Goal: Task Accomplishment & Management: Manage account settings

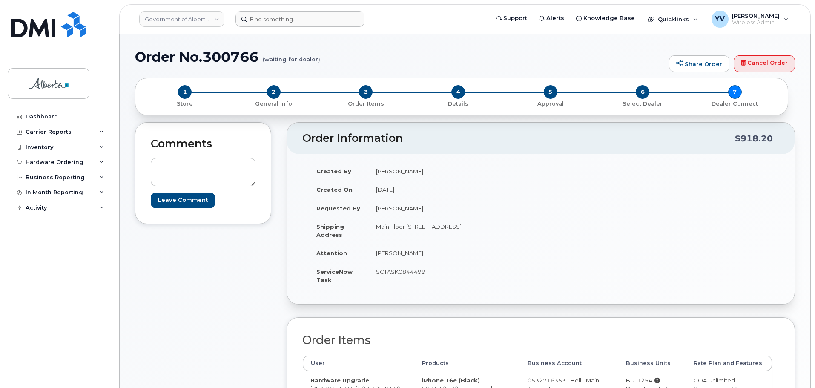
scroll to position [106, 0]
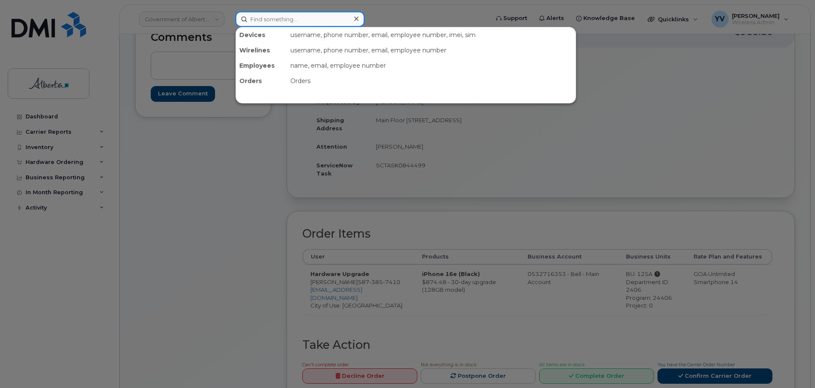
click at [266, 21] on input at bounding box center [299, 18] width 129 height 15
paste input "4037100022"
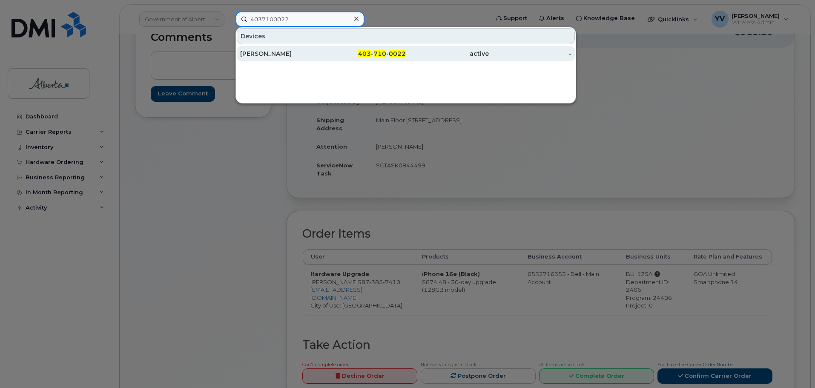
type input "4037100022"
click at [376, 52] on span "710" at bounding box center [379, 54] width 13 height 8
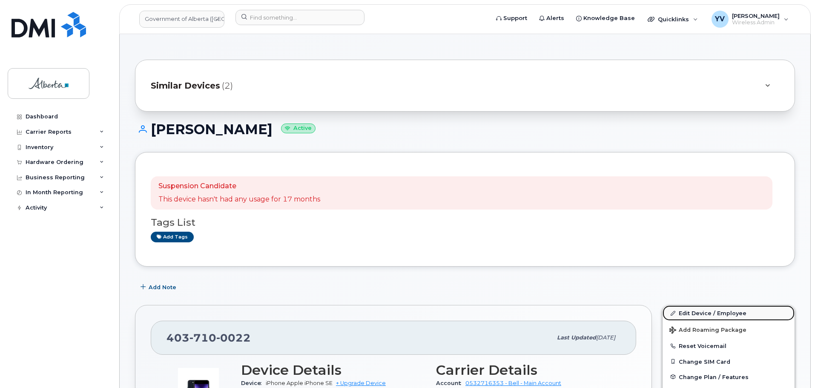
click at [700, 310] on link "Edit Device / Employee" at bounding box center [729, 312] width 132 height 15
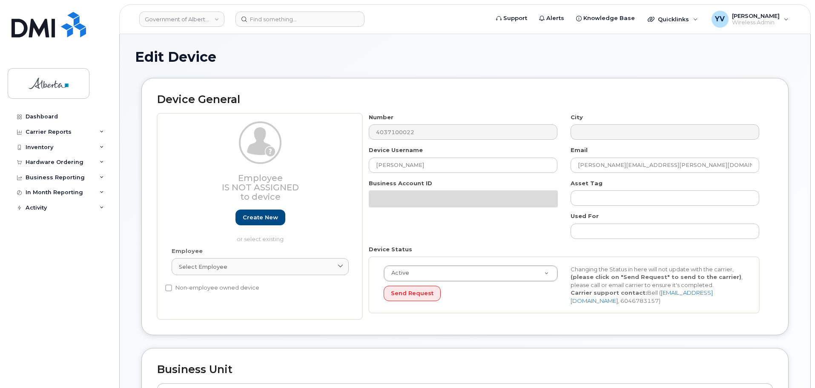
select select "4206362"
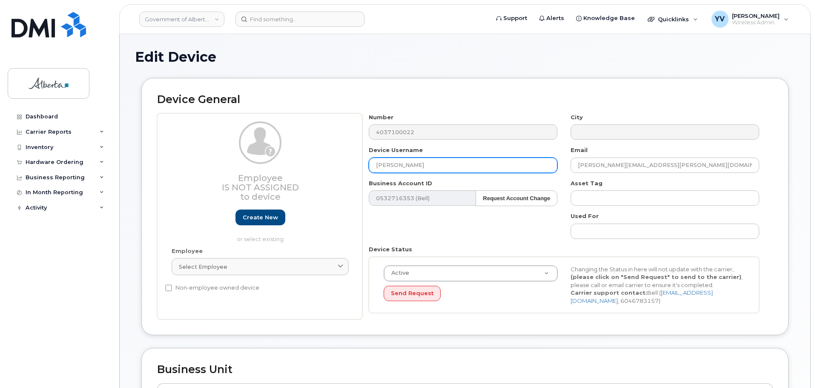
drag, startPoint x: 434, startPoint y: 165, endPoint x: 365, endPoint y: 167, distance: 69.0
click at [365, 167] on div "Device Username Shannon Slabotsky" at bounding box center [463, 159] width 202 height 27
paste input "[PERSON_NAME]"
type input "[PERSON_NAME]"
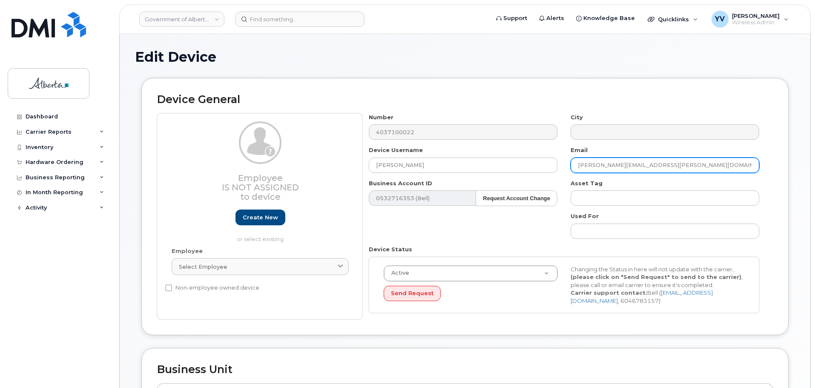
drag, startPoint x: 665, startPoint y: 163, endPoint x: 577, endPoint y: 160, distance: 88.2
click at [577, 160] on input "Shannon.Slabotsky@gov.ab.ca" at bounding box center [665, 165] width 189 height 15
paste input "Elba.Lopez"
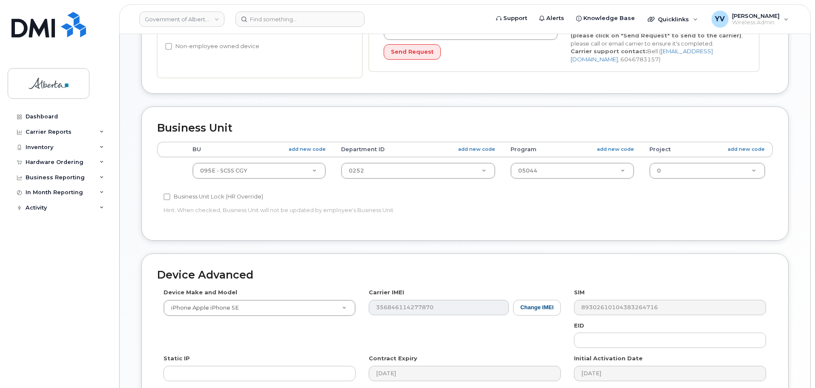
scroll to position [247, 0]
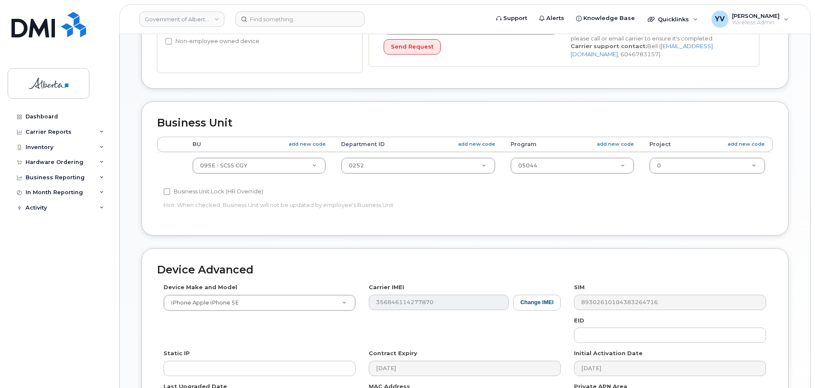
type input "Elba.Lopez@gov.ab.ca"
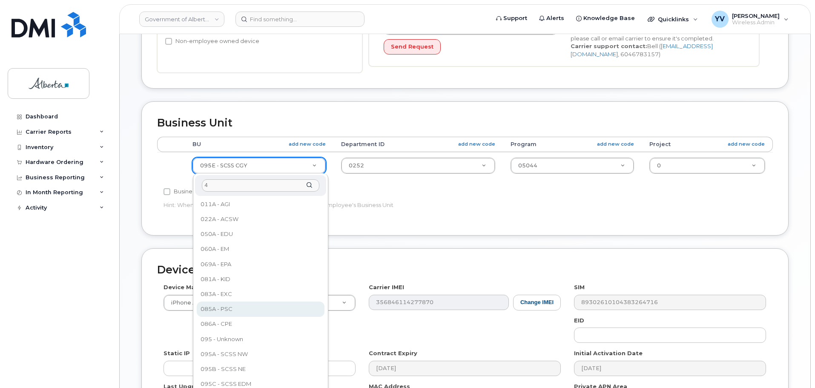
scroll to position [0, 0]
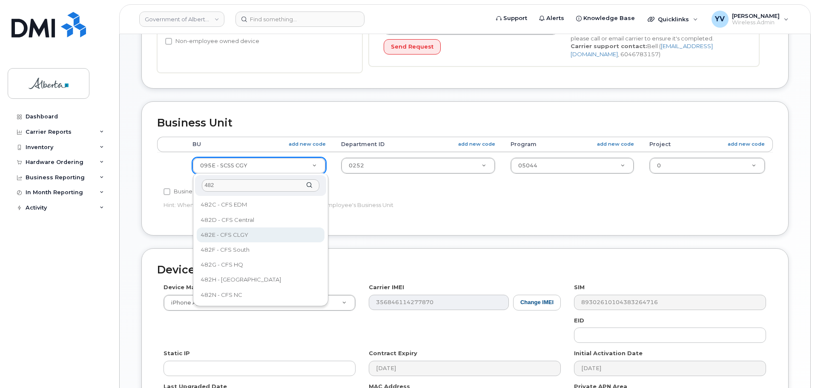
type input "482"
select select "4124490"
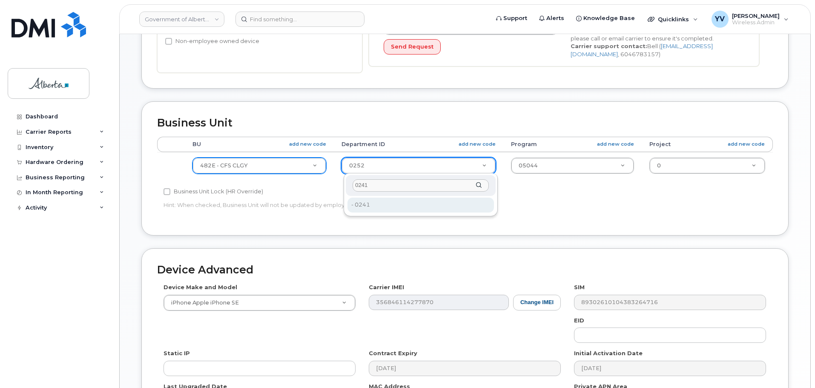
type input "0241"
type input "4124496"
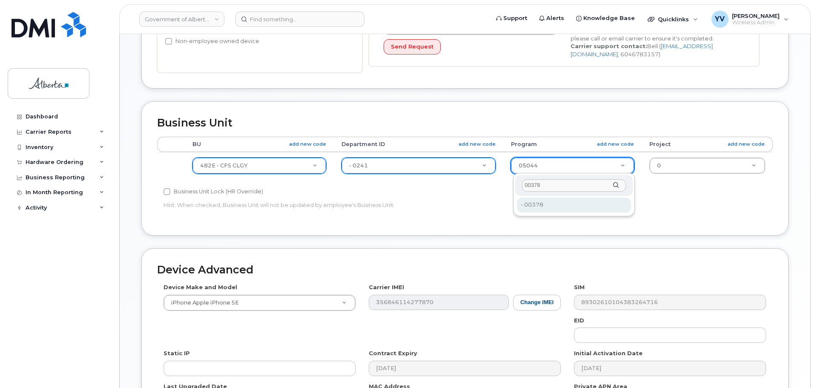
type input "00378"
type input "4124524"
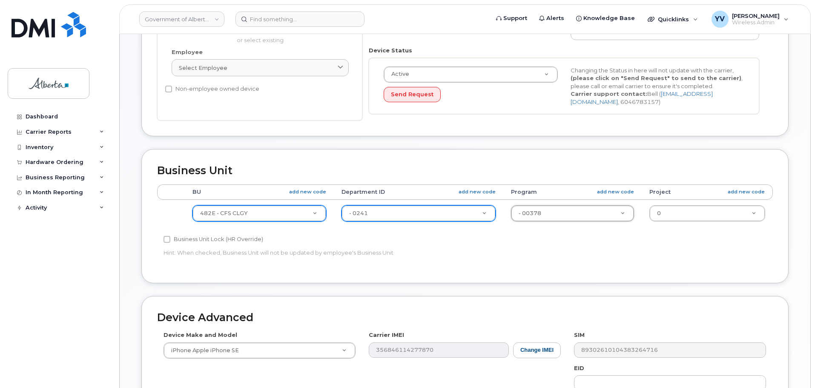
scroll to position [361, 0]
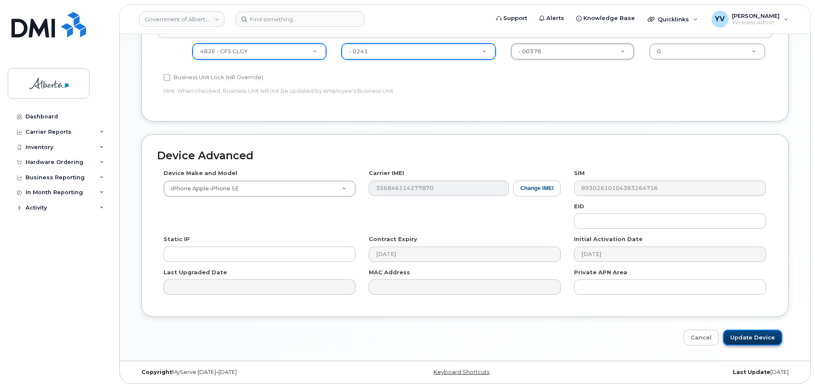
click at [749, 336] on input "Update Device" at bounding box center [752, 338] width 59 height 16
type input "Saving..."
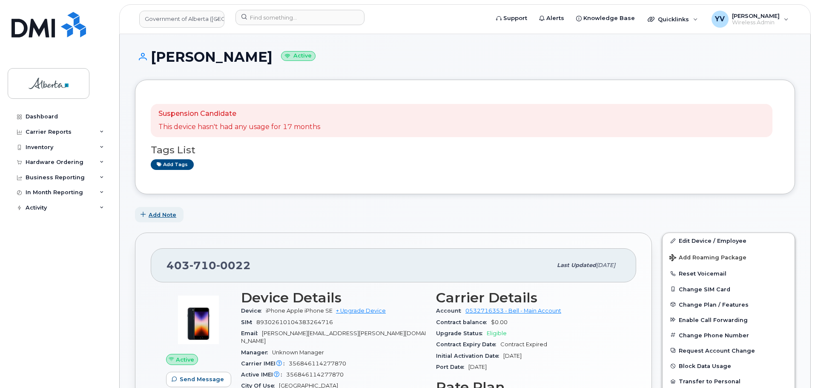
click at [166, 213] on span "Add Note" at bounding box center [163, 215] width 28 height 8
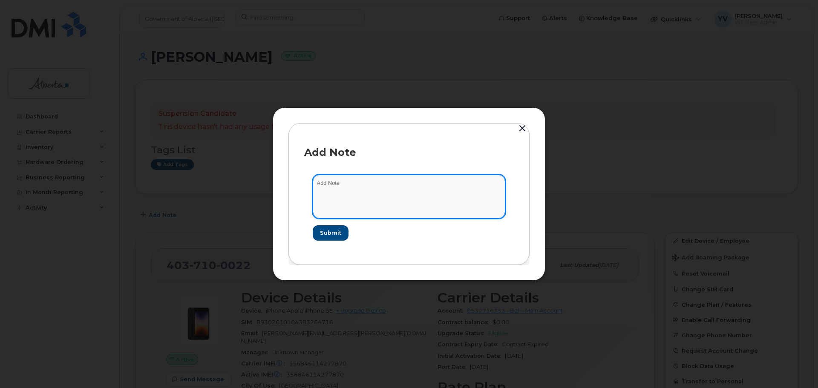
click at [324, 185] on textarea at bounding box center [409, 196] width 192 height 43
paste textarea "SCTASK0848233 4037100022 DO NOT DELETE - BEING REASSIGNED to Elba Lopez. Previo…"
type textarea "SCTASK0848233 4037100022 DO NOT DELETE - BEING REASSIGNED to Elba Lopez. Previo…"
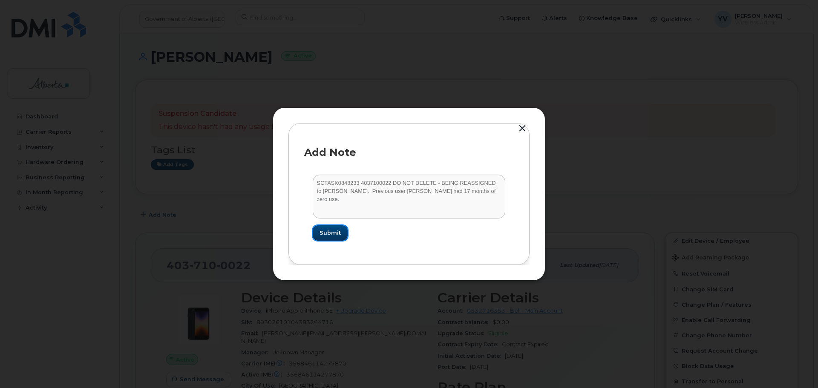
click at [324, 232] on span "Submit" at bounding box center [329, 233] width 21 height 8
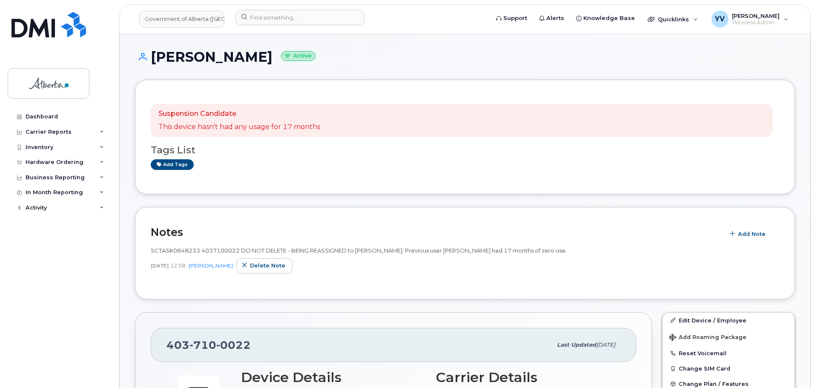
click at [171, 353] on div "403 710 0022" at bounding box center [358, 345] width 385 height 18
click at [43, 159] on div "Hardware Ordering" at bounding box center [55, 162] width 58 height 7
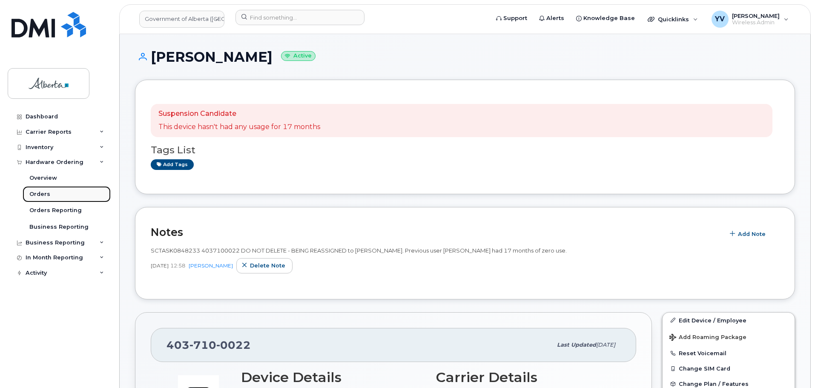
click at [38, 192] on div "Orders" at bounding box center [39, 194] width 21 height 8
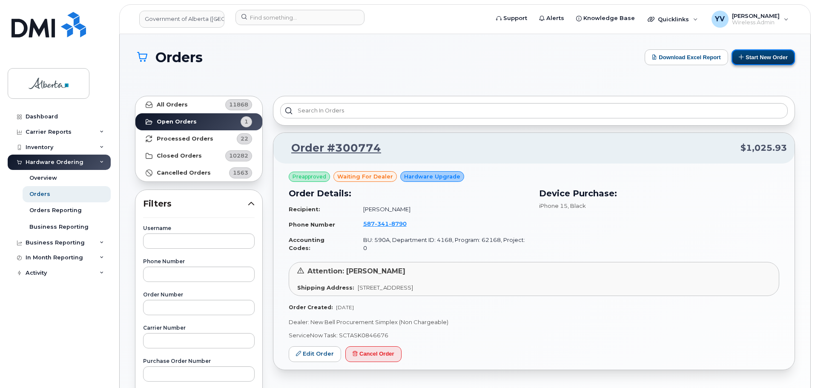
click at [761, 58] on button "Start New Order" at bounding box center [763, 57] width 63 height 16
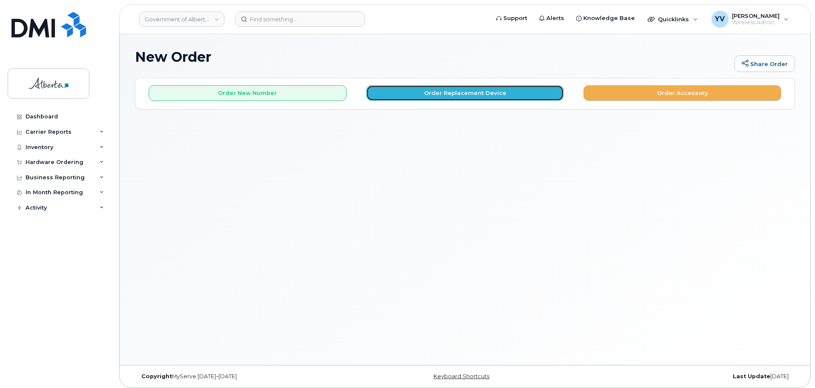
click at [442, 93] on button "Order Replacement Device" at bounding box center [465, 93] width 198 height 16
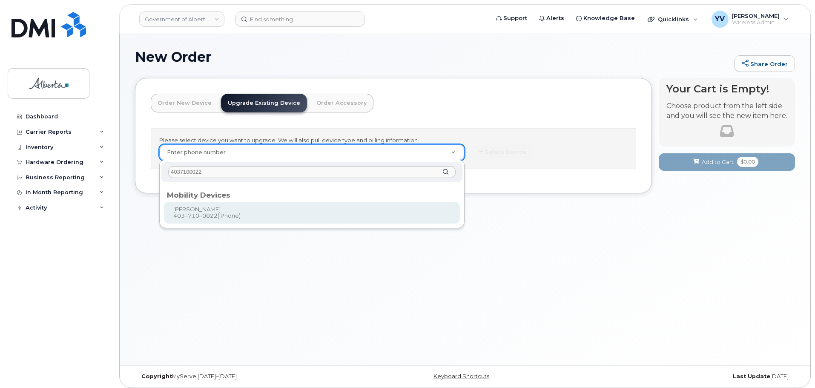
type input "4037100022"
type input "789755"
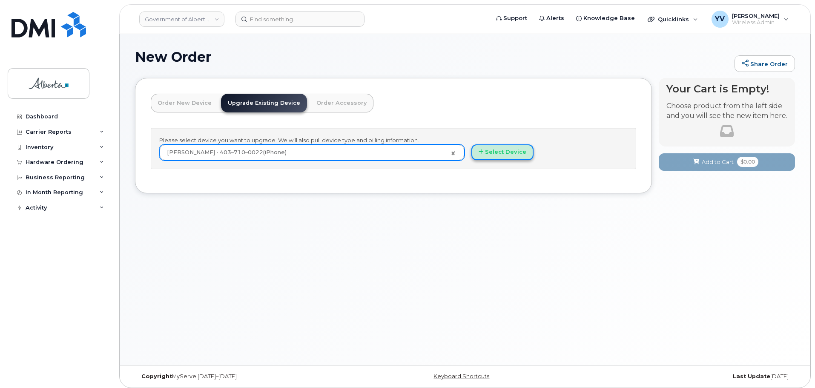
click at [507, 149] on button "Select Device" at bounding box center [502, 152] width 62 height 16
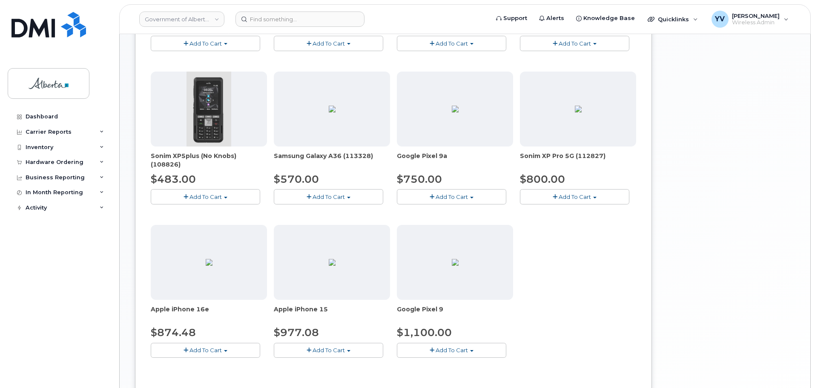
scroll to position [281, 0]
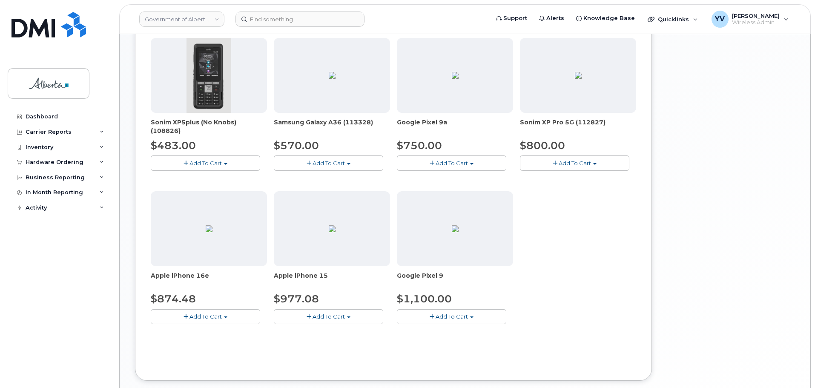
click at [226, 316] on button "Add To Cart" at bounding box center [205, 316] width 109 height 15
click at [221, 340] on link "$874.48 - 30-day upgrade (128GB model)" at bounding box center [220, 343] width 135 height 11
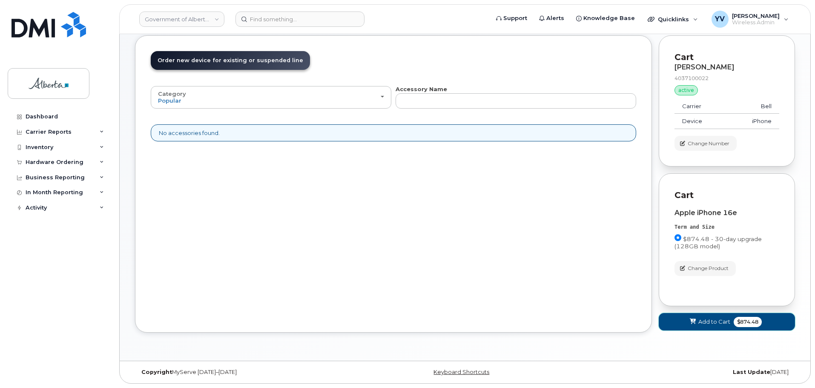
click at [708, 317] on button "Add to Cart $874.48" at bounding box center [727, 321] width 136 height 17
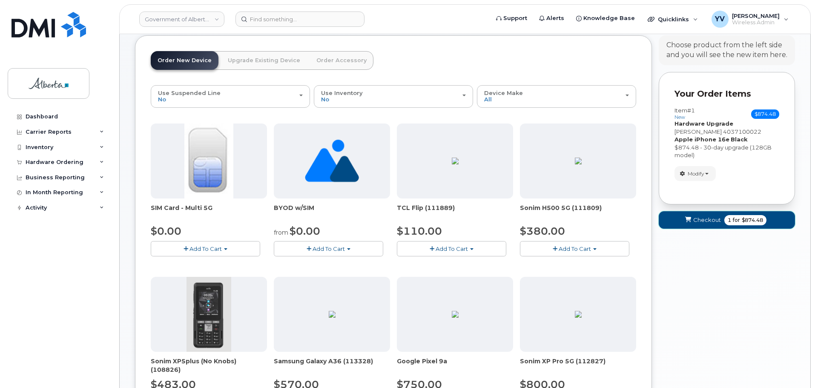
click at [702, 218] on span "Checkout" at bounding box center [707, 220] width 28 height 8
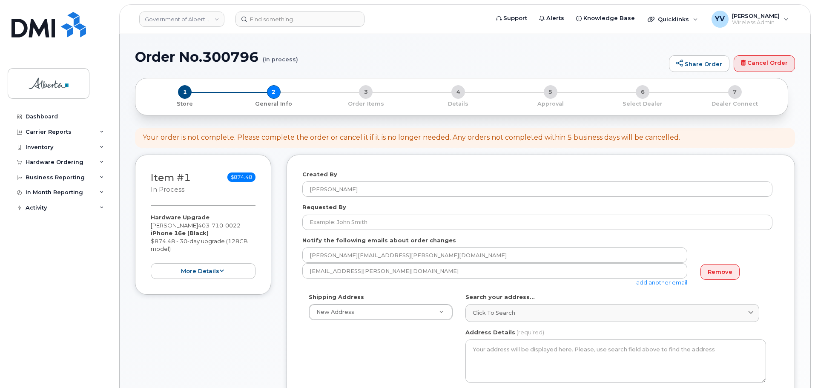
select select
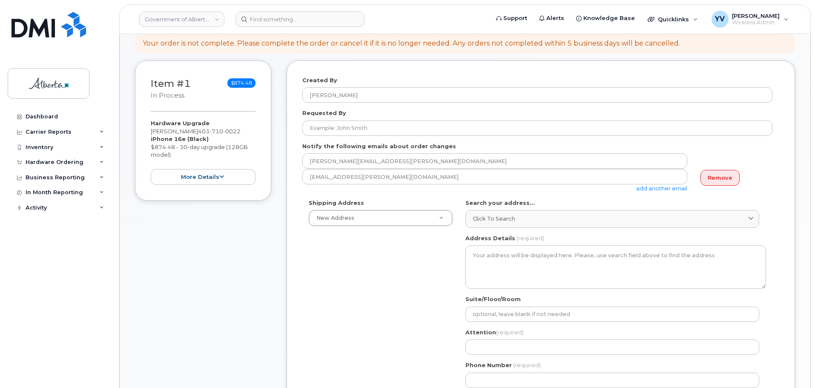
scroll to position [96, 0]
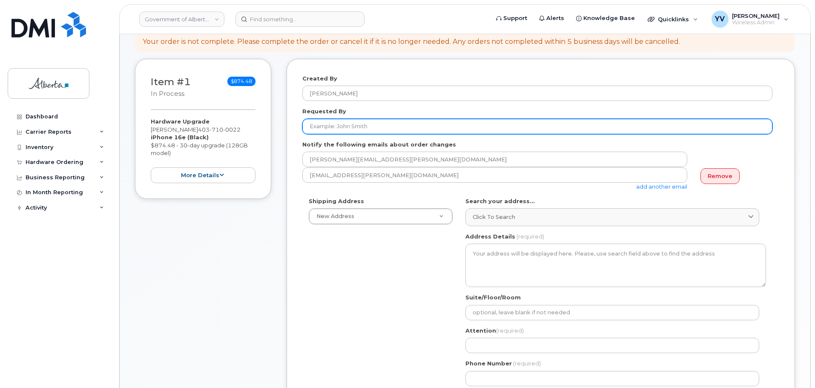
click at [320, 129] on input "Requested By" at bounding box center [537, 126] width 470 height 15
paste input "[PERSON_NAME]"
type input "[PERSON_NAME]"
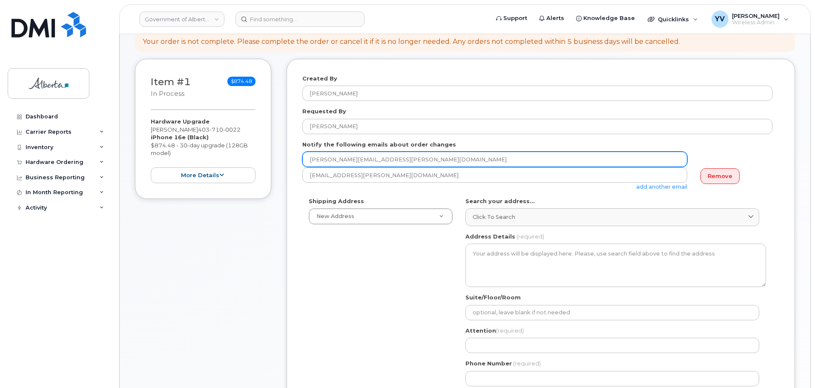
drag, startPoint x: 382, startPoint y: 158, endPoint x: 308, endPoint y: 159, distance: 74.1
click at [308, 159] on input "[PERSON_NAME][EMAIL_ADDRESS][PERSON_NAME][DOMAIN_NAME]" at bounding box center [494, 159] width 385 height 15
paste input "[PERSON_NAME].[PERSON_NAME]"
type input "[PERSON_NAME][EMAIL_ADDRESS][PERSON_NAME][DOMAIN_NAME]"
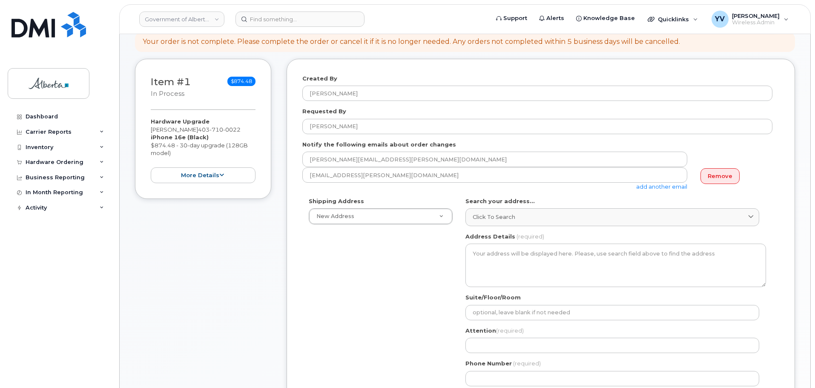
click at [664, 186] on link "add another email" at bounding box center [661, 186] width 51 height 7
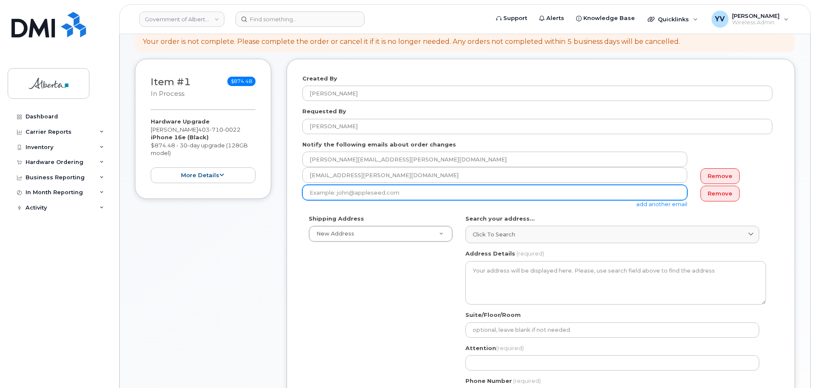
click at [321, 192] on input "email" at bounding box center [494, 192] width 385 height 15
paste input "[EMAIL_ADDRESS][PERSON_NAME][DOMAIN_NAME]"
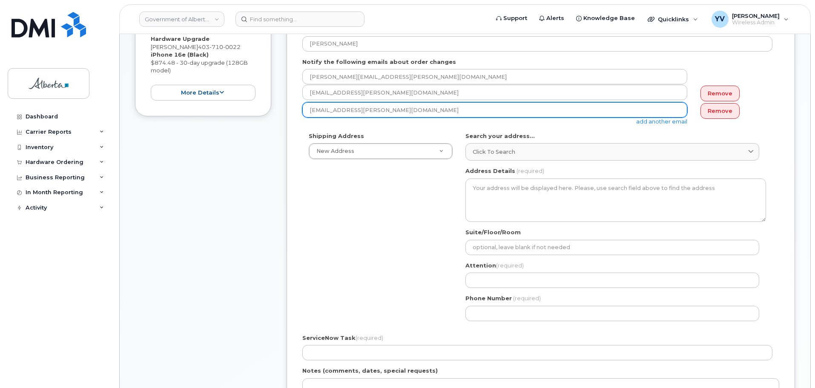
scroll to position [180, 0]
type input "[EMAIL_ADDRESS][PERSON_NAME][DOMAIN_NAME]"
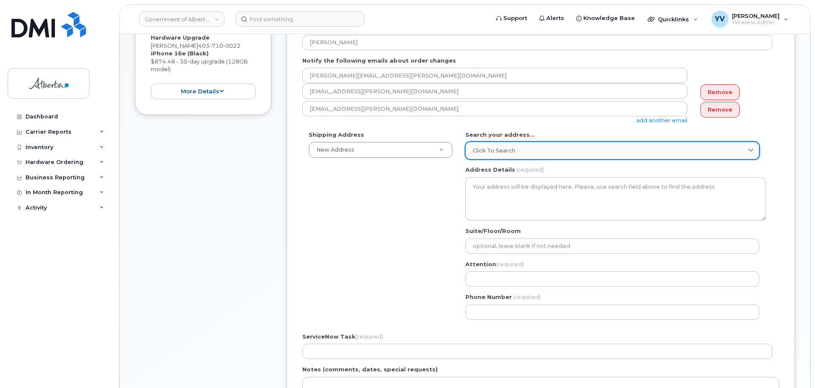
click at [478, 152] on span "Click to search" at bounding box center [494, 150] width 43 height 8
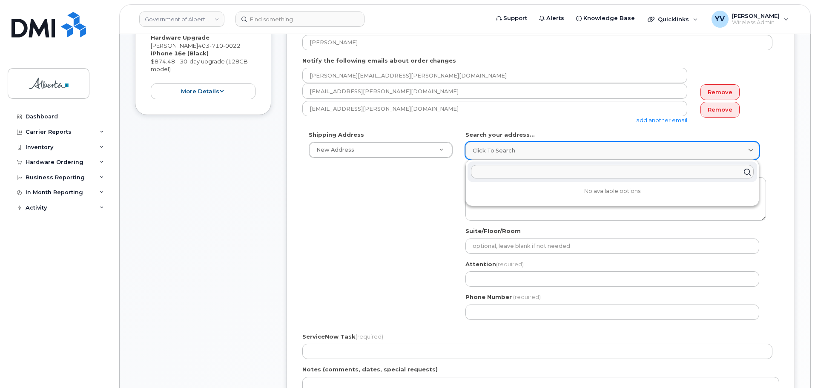
paste input "[STREET_ADDRESS]"
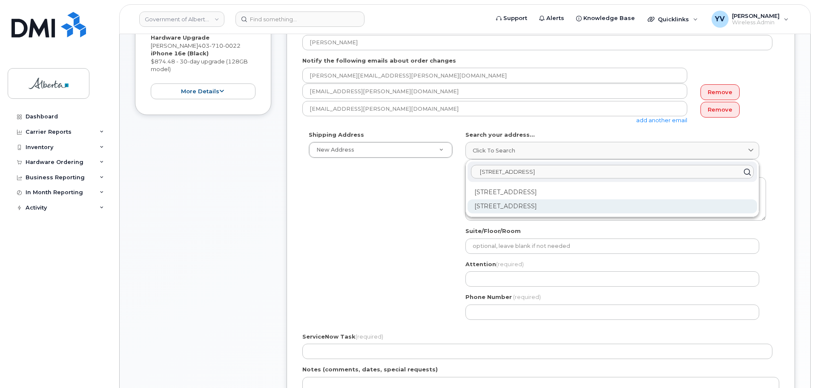
type input "[STREET_ADDRESS]"
click at [541, 204] on div "[STREET_ADDRESS]" at bounding box center [613, 206] width 290 height 14
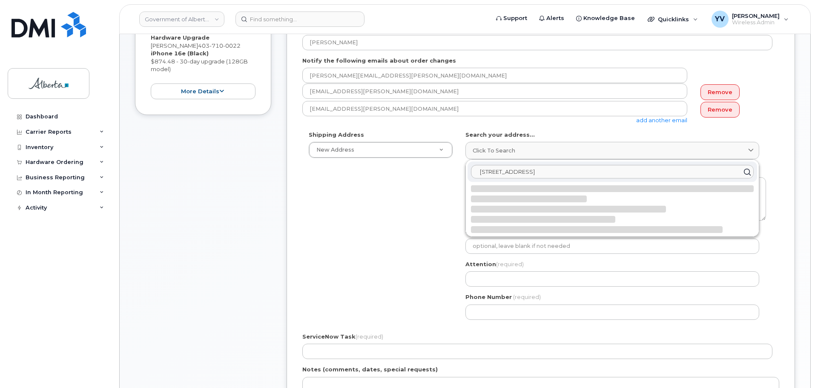
select select
type textarea "[STREET_ADDRESS]"
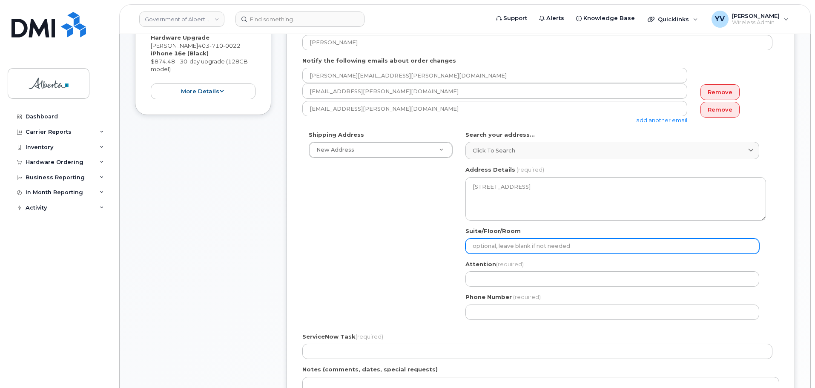
click at [483, 245] on input "Suite/Floor/Room" at bounding box center [612, 245] width 294 height 15
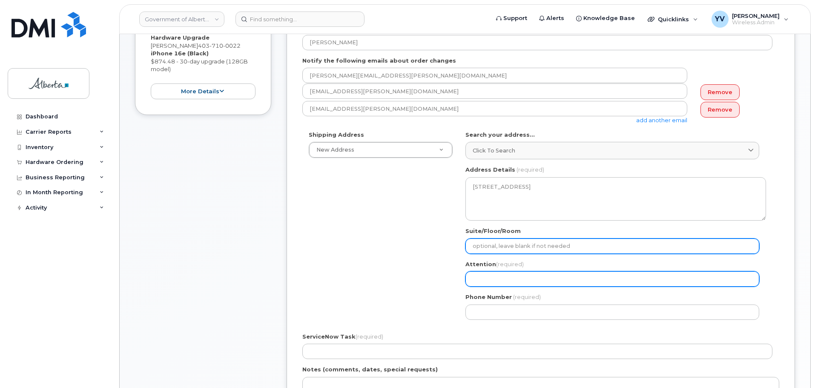
type input "2nd Floor"
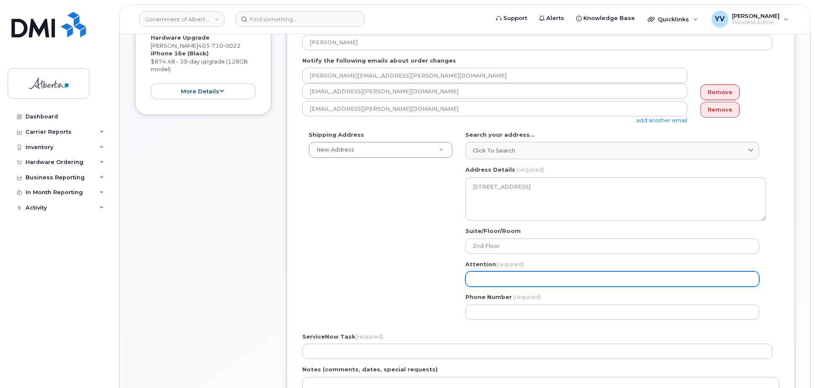
click at [483, 277] on input "Attention (required)" at bounding box center [612, 278] width 294 height 15
paste input "Lacey Brautigam"
select select
type input "Lacey Brautigam"
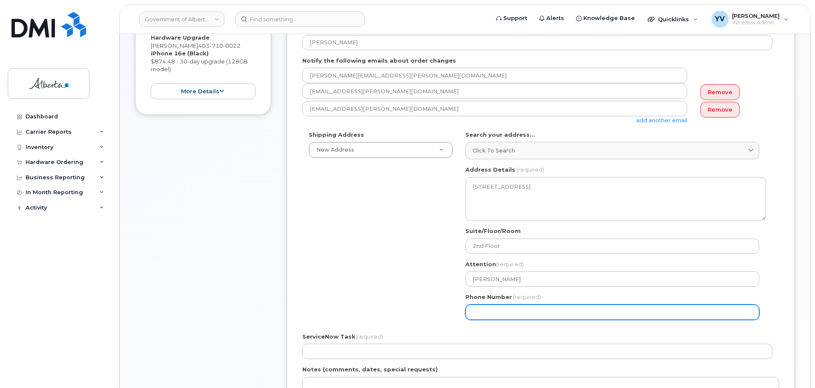
click at [486, 309] on input "Phone Number" at bounding box center [612, 311] width 294 height 15
paste input "4032974686"
select select
type input "4032974686"
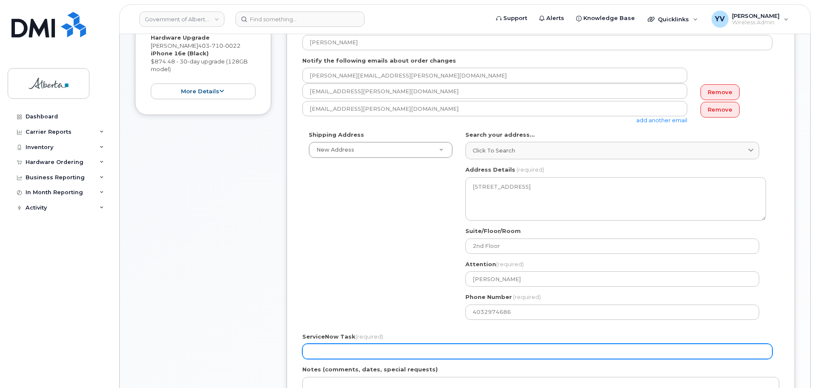
click at [318, 357] on input "ServiceNow Task (required)" at bounding box center [537, 351] width 470 height 15
paste input "SCTASK0848233"
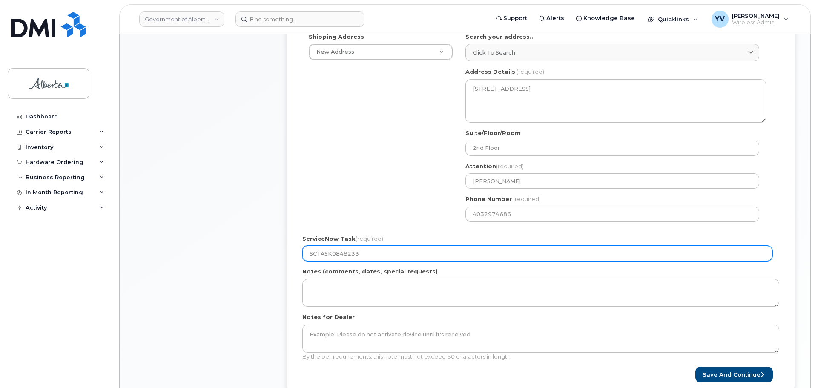
scroll to position [278, 0]
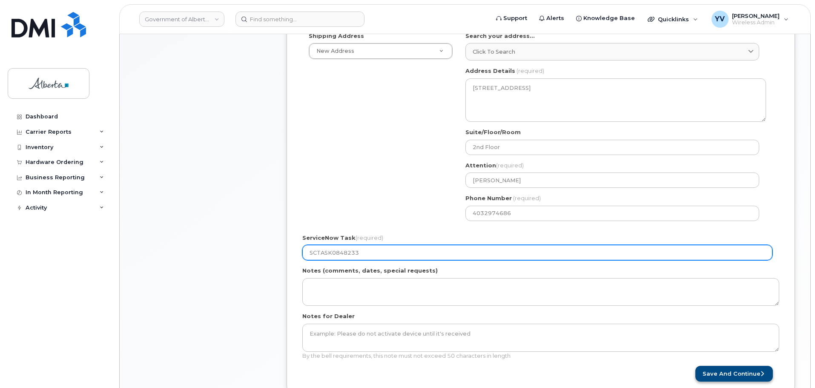
type input "SCTASK0848233"
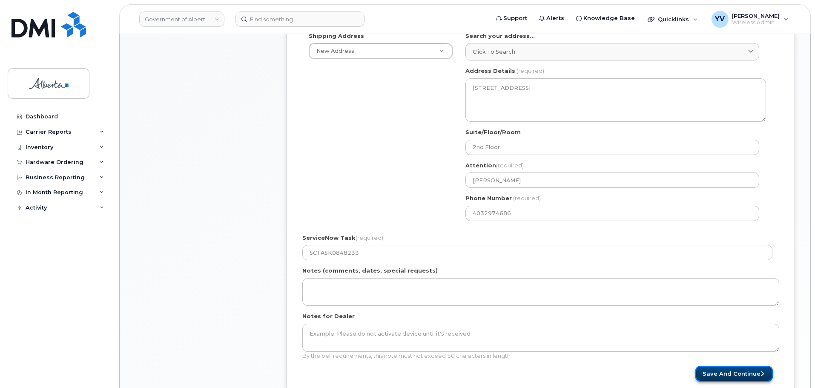
click at [739, 369] on button "Save and Continue" at bounding box center [733, 374] width 77 height 16
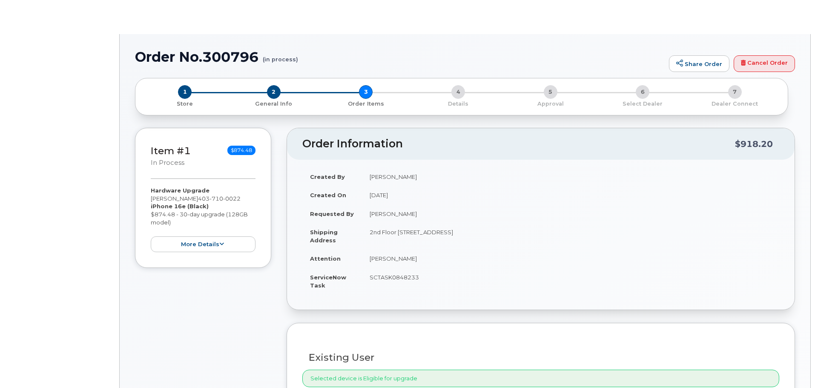
type input "[PERSON_NAME]"
type input "[PERSON_NAME][EMAIL_ADDRESS][PERSON_NAME][DOMAIN_NAME]"
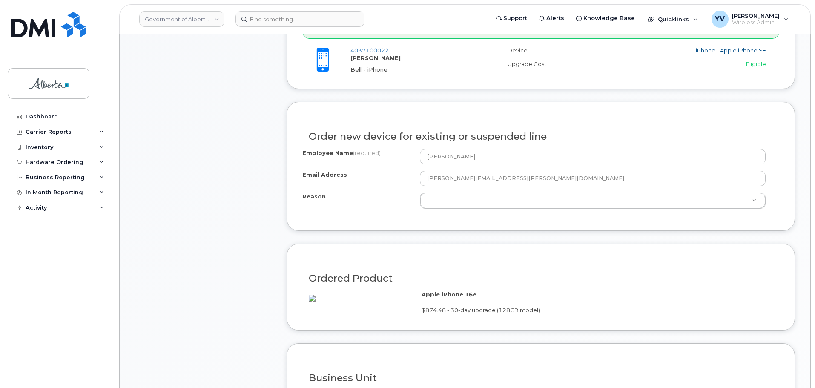
scroll to position [322, 0]
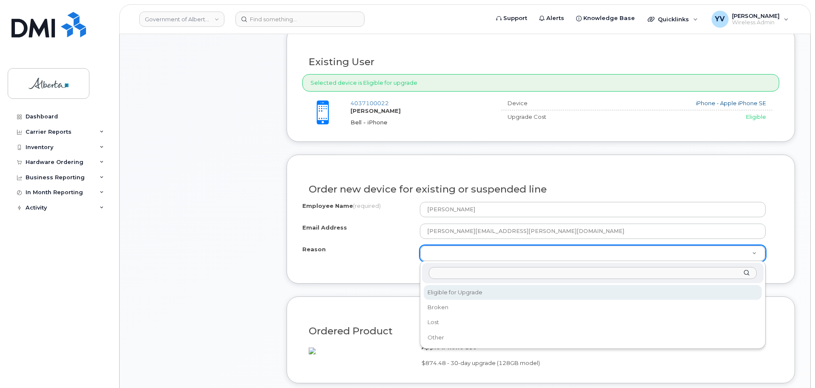
select select "eligible_for_upgrade"
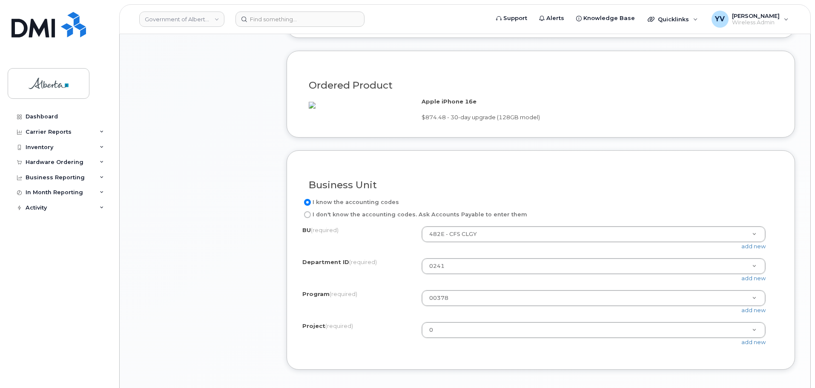
scroll to position [717, 0]
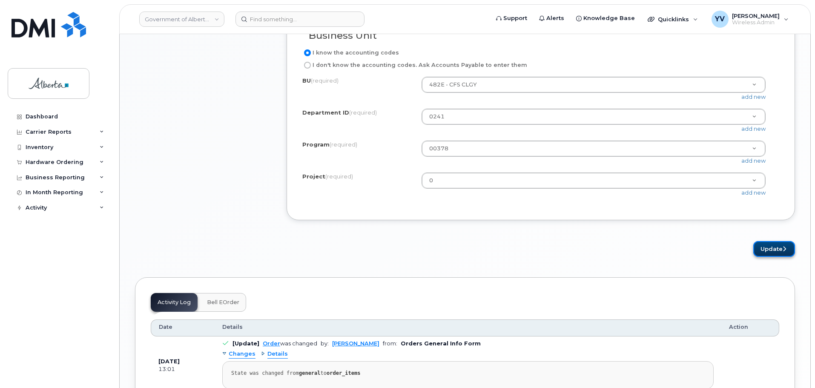
click at [769, 256] on button "Update" at bounding box center [774, 249] width 42 height 16
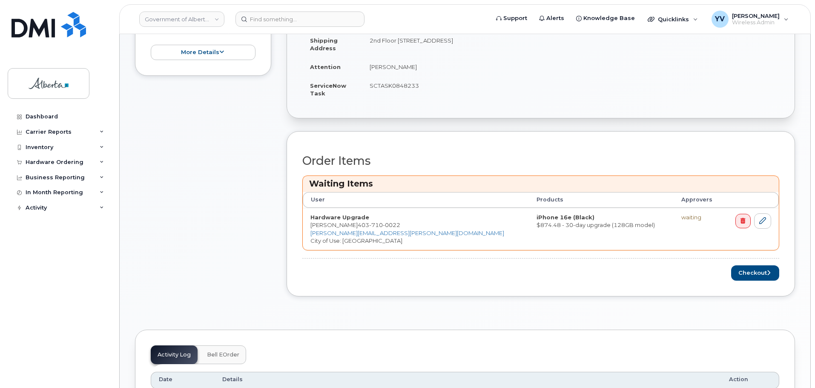
scroll to position [275, 0]
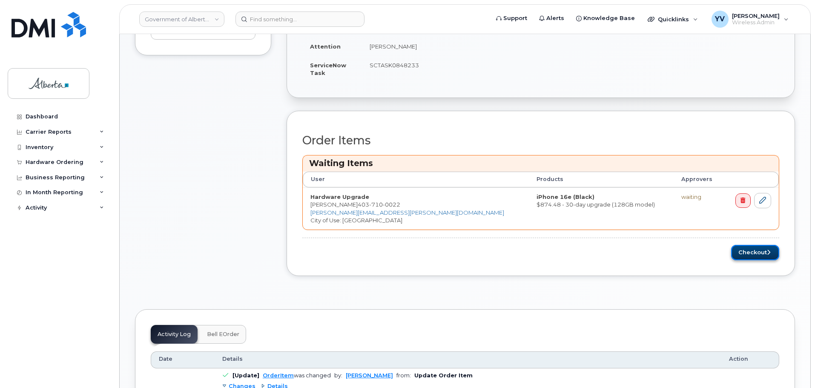
click at [753, 247] on button "Checkout" at bounding box center [755, 253] width 48 height 16
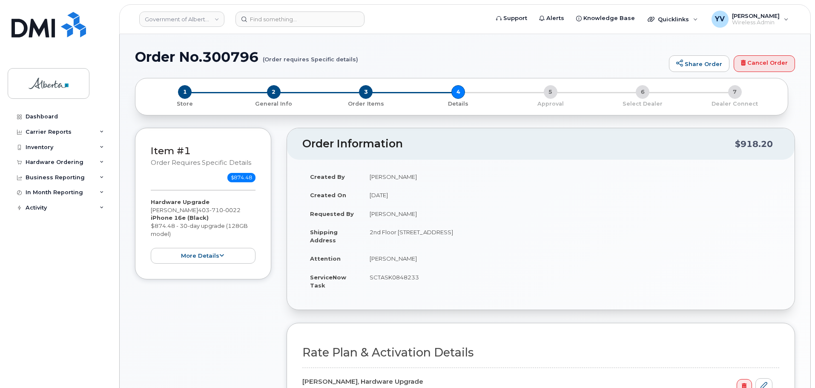
select select
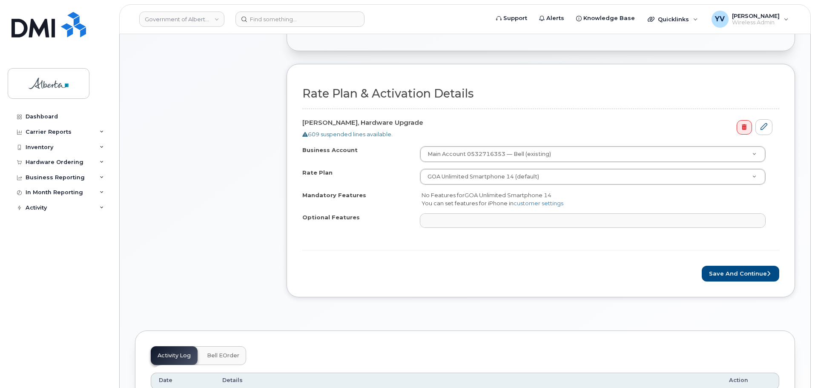
scroll to position [280, 0]
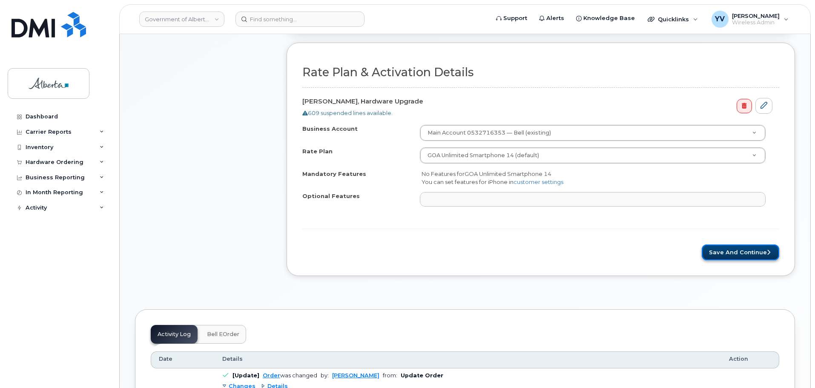
click at [742, 250] on button "Save and Continue" at bounding box center [740, 252] width 77 height 16
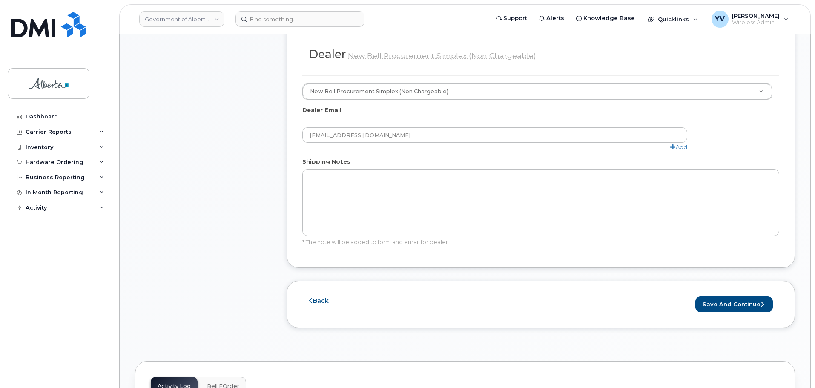
scroll to position [463, 0]
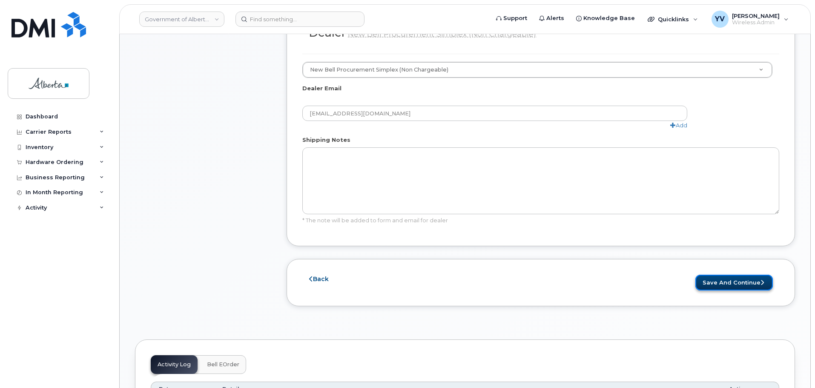
click at [726, 275] on button "Save and Continue" at bounding box center [733, 283] width 77 height 16
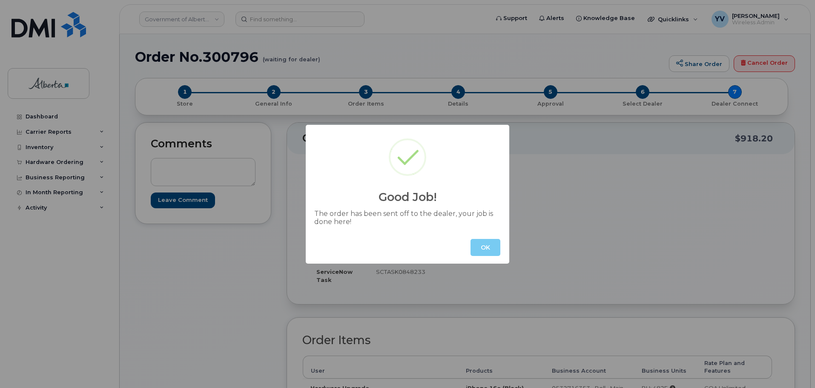
click at [492, 245] on button "OK" at bounding box center [486, 247] width 30 height 17
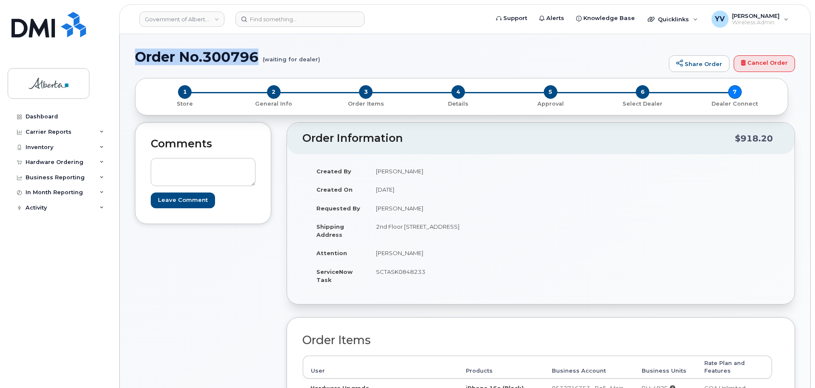
drag, startPoint x: 261, startPoint y: 55, endPoint x: 136, endPoint y: 60, distance: 125.3
click at [136, 60] on h1 "Order No.300796 (waiting for dealer)" at bounding box center [400, 56] width 530 height 15
copy h1 "Order No.300796"
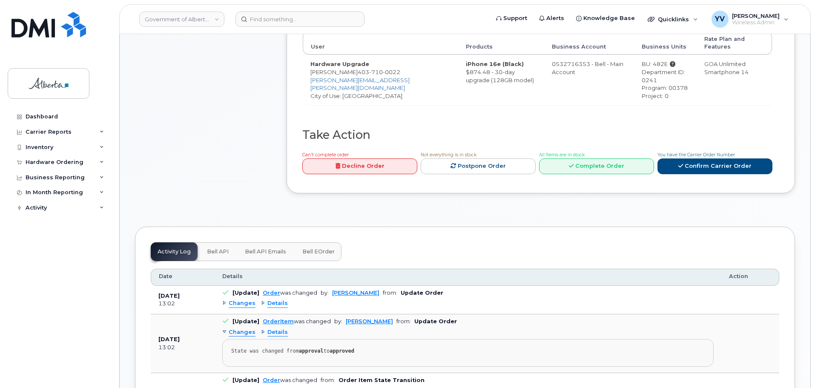
scroll to position [369, 0]
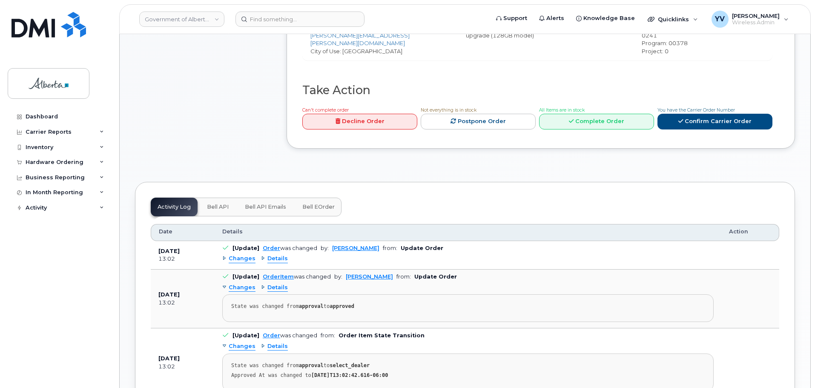
click at [208, 204] on span "Bell API" at bounding box center [218, 207] width 22 height 7
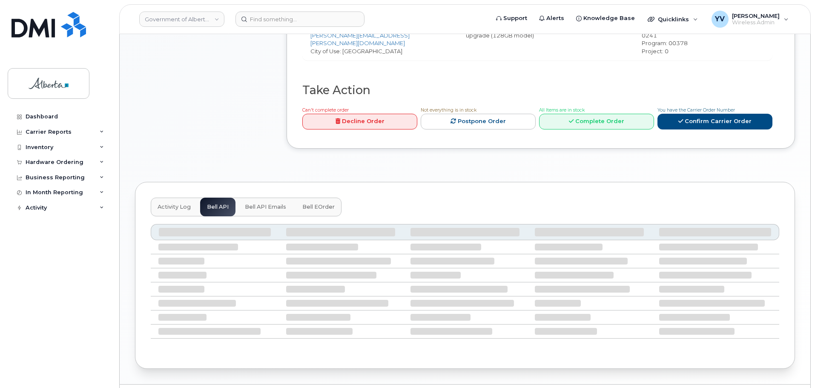
scroll to position [310, 0]
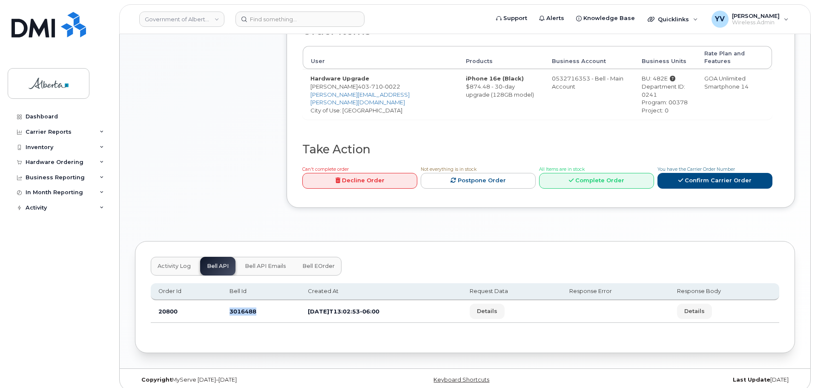
drag, startPoint x: 254, startPoint y: 303, endPoint x: 229, endPoint y: 306, distance: 25.7
click at [229, 306] on td "3016488" at bounding box center [261, 311] width 78 height 23
copy td "3016488"
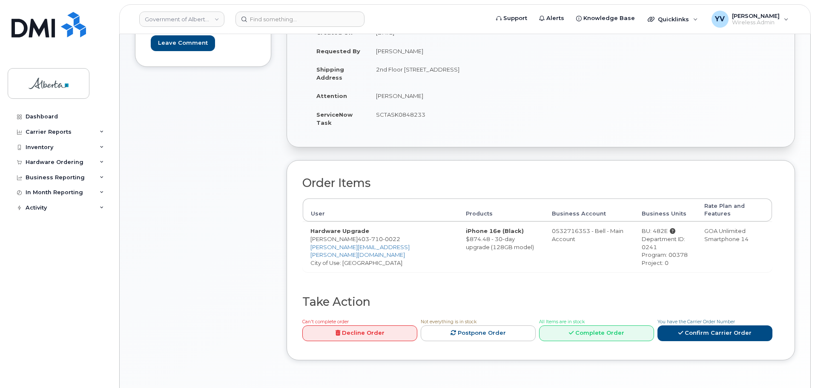
scroll to position [129, 0]
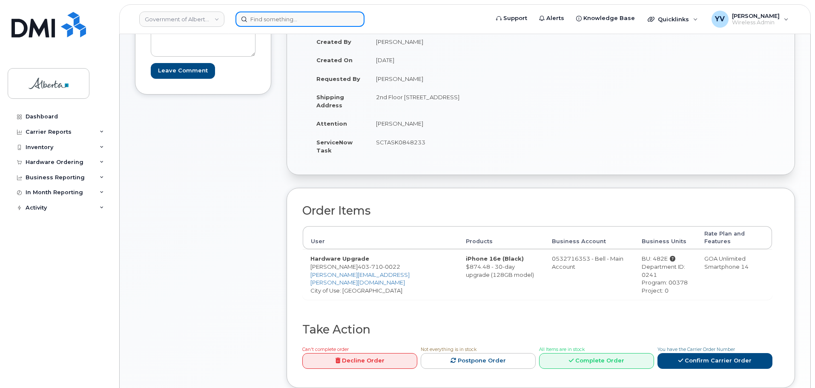
click at [264, 21] on input at bounding box center [299, 18] width 129 height 15
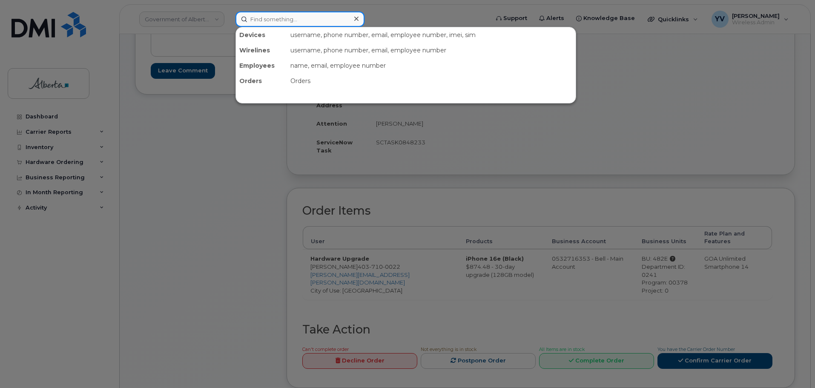
paste input "5873409927"
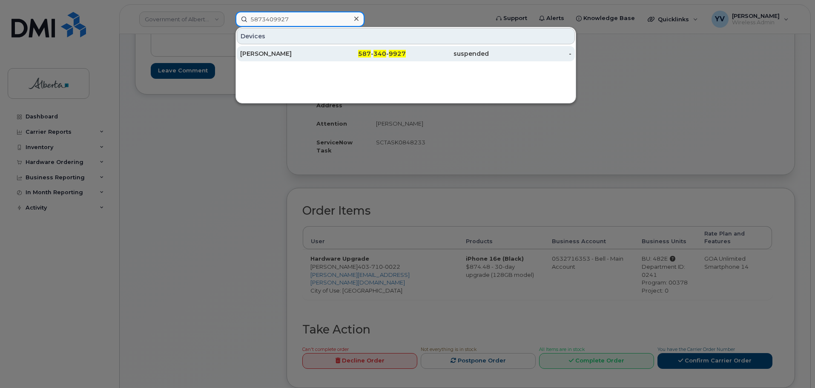
type input "5873409927"
click at [390, 50] on div "587 - 340 - 9927" at bounding box center [364, 53] width 83 height 9
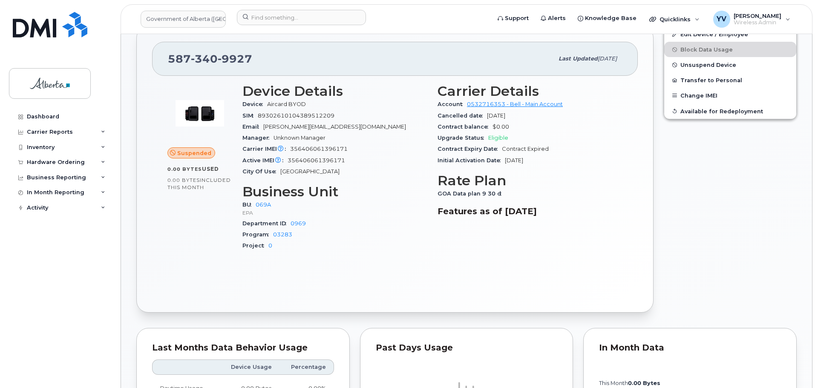
scroll to position [195, 0]
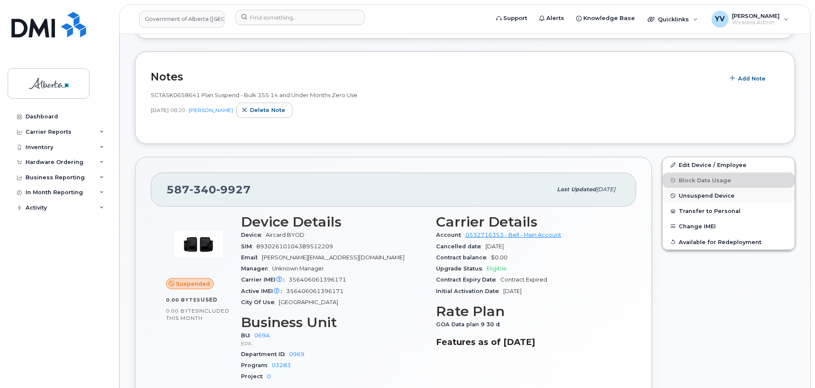
click at [705, 193] on span "Unsuspend Device" at bounding box center [707, 195] width 56 height 6
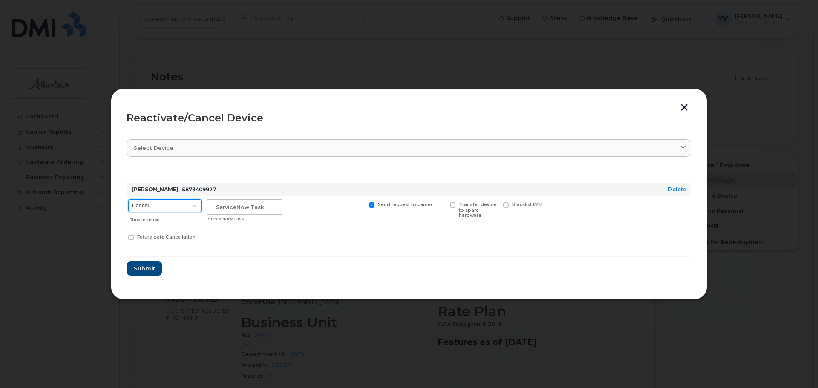
click at [194, 206] on select "Cancel Suspend - Extend Suspension Reactivate" at bounding box center [164, 205] width 73 height 13
select select "[object Object]"
click at [128, 199] on select "Cancel Suspend - Extend Suspension Reactivate" at bounding box center [164, 205] width 73 height 13
click at [222, 198] on div "ServiceNow Task" at bounding box center [244, 211] width 79 height 30
click at [222, 207] on input "text" at bounding box center [244, 206] width 75 height 15
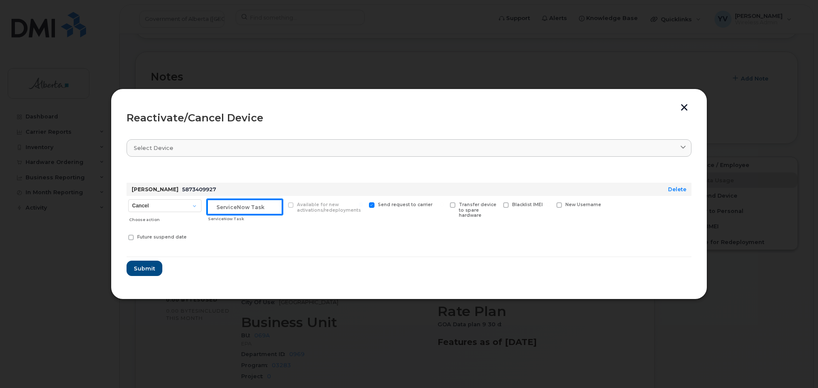
paste input "SCTASK0848275"
type input "SCTASK0848275 Reactivate"
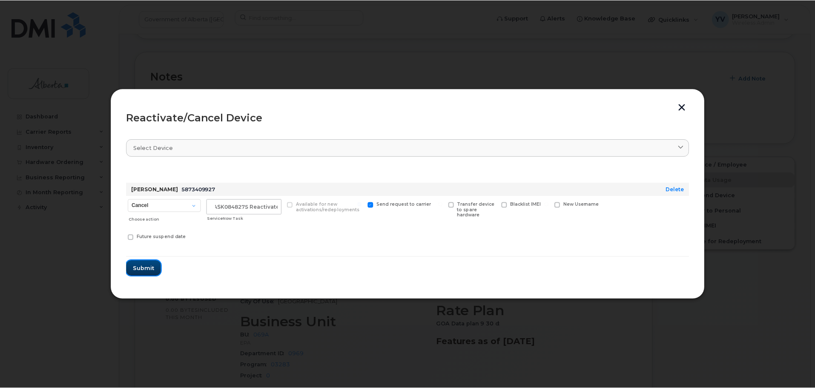
scroll to position [0, 0]
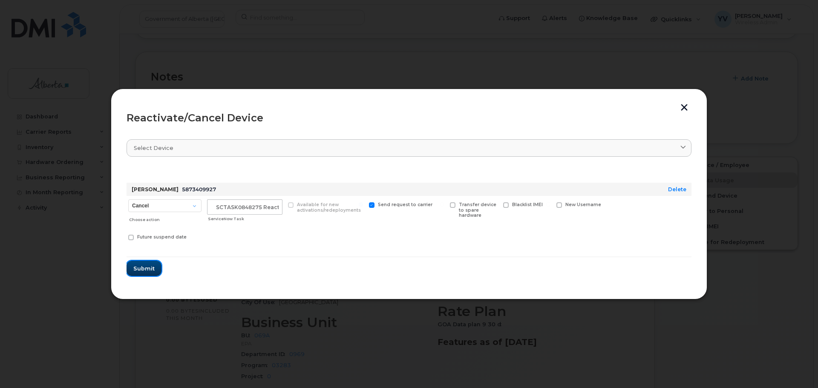
click at [144, 269] on span "Submit" at bounding box center [143, 268] width 21 height 8
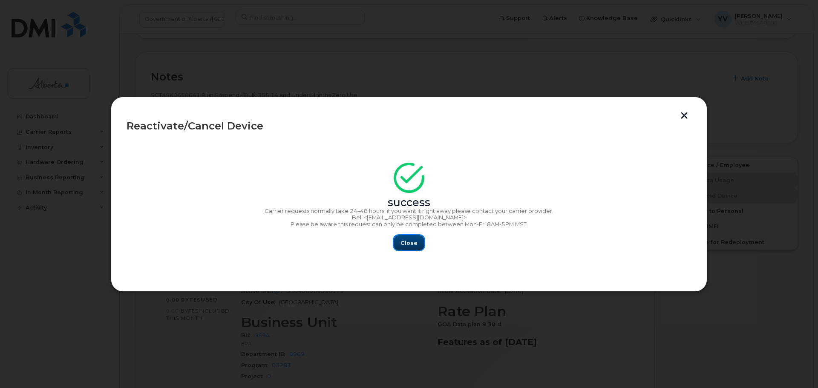
click at [405, 241] on span "Close" at bounding box center [408, 243] width 17 height 8
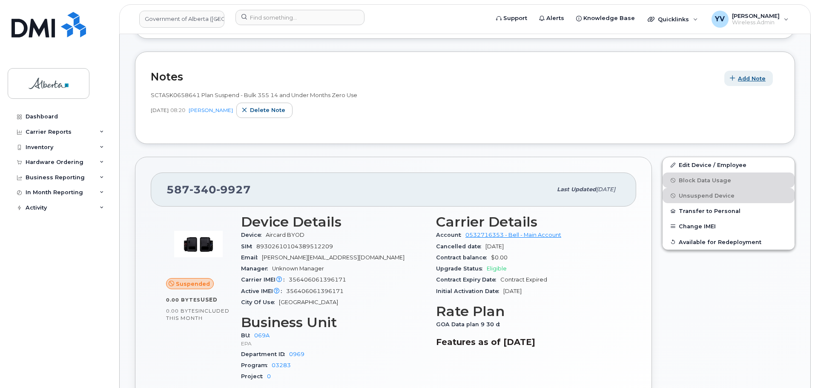
click at [749, 75] on span "Add Note" at bounding box center [752, 79] width 28 height 8
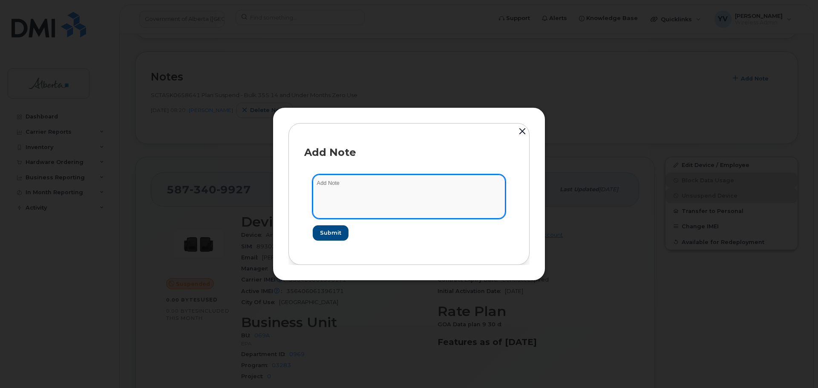
click at [318, 183] on textarea at bounding box center [409, 196] width 192 height 43
paste textarea "SCTASK0848275 5873409927 DO NOT DELETE - BEING REASSIGNED to Shirley Kopichansk…"
type textarea "SCTASK0848275 5873409927 DO NOT DELETE - BEING REASSIGNED to Shirley Kopichansk…"
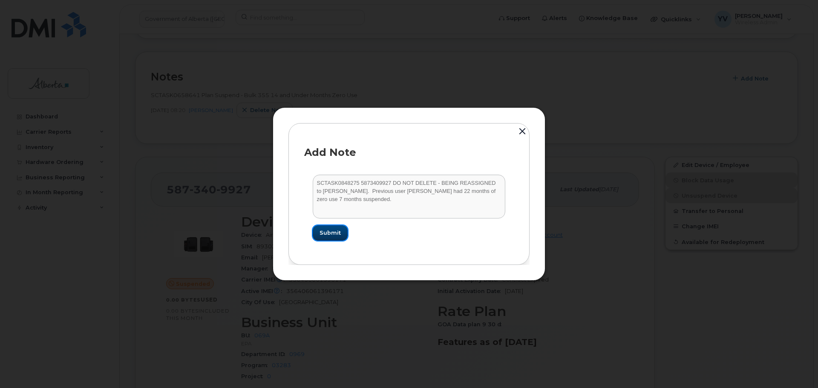
click at [331, 233] on span "Submit" at bounding box center [329, 233] width 21 height 8
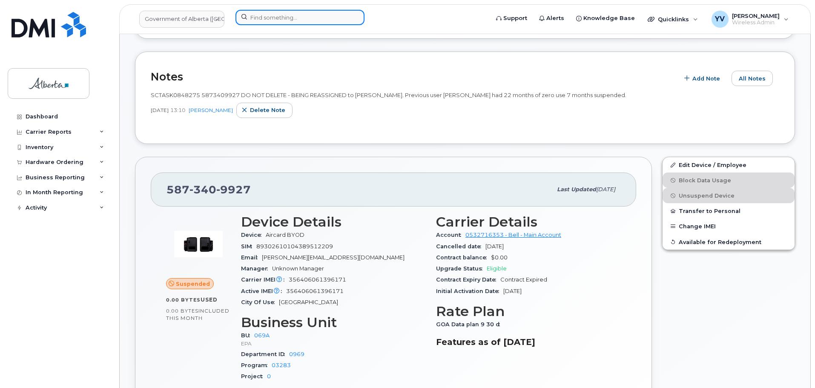
click at [261, 17] on input at bounding box center [299, 17] width 129 height 15
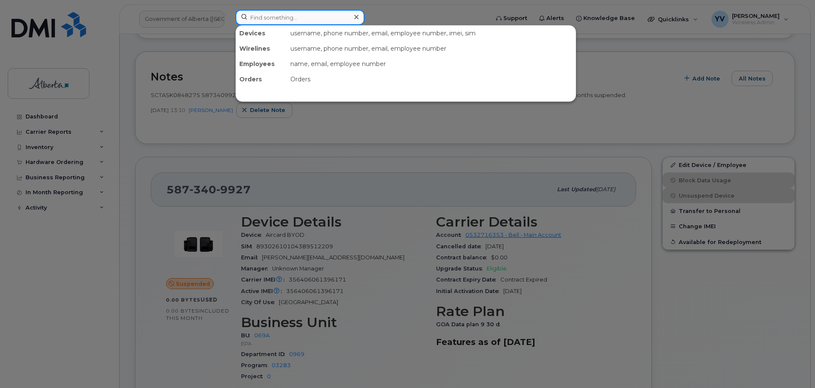
paste input "7802717060"
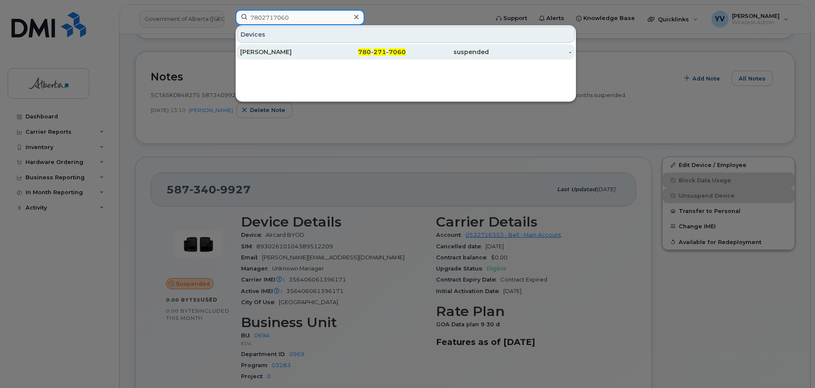
type input "7802717060"
click at [387, 50] on div "780 - 271 - 7060" at bounding box center [364, 52] width 83 height 9
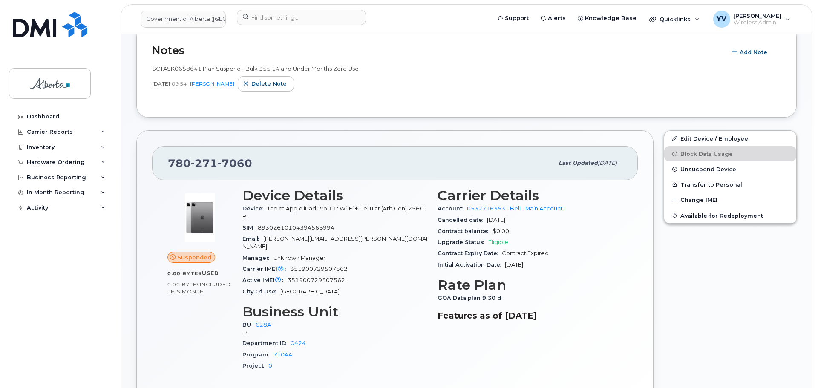
scroll to position [164, 0]
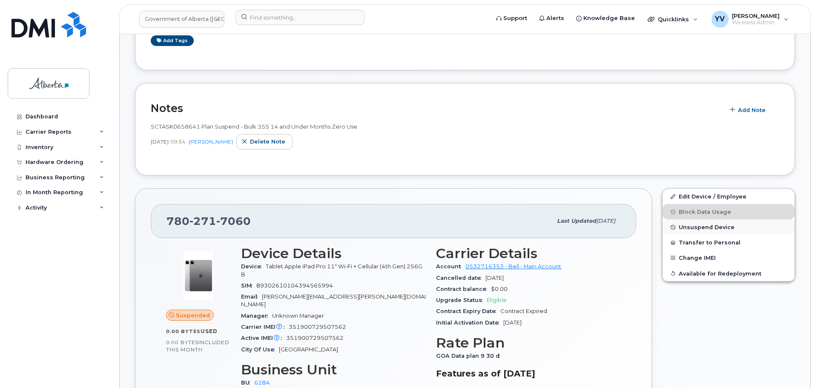
click at [700, 224] on span "Unsuspend Device" at bounding box center [707, 227] width 56 height 6
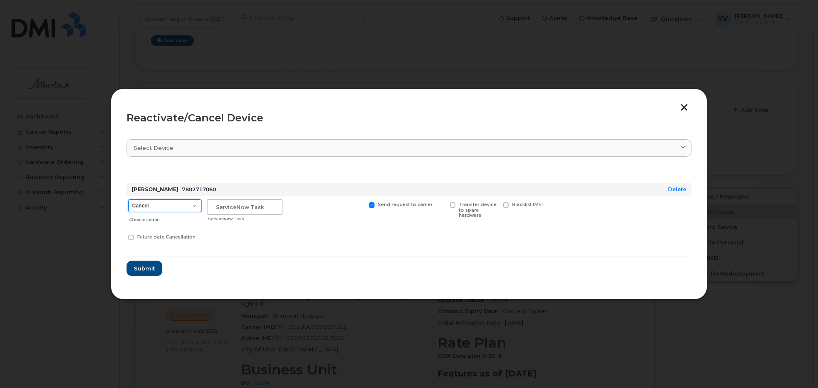
click at [192, 206] on select "Cancel Suspend - Extend Suspension Reactivate" at bounding box center [164, 205] width 73 height 13
select select "[object Object]"
click at [128, 199] on select "Cancel Suspend - Extend Suspension Reactivate" at bounding box center [164, 205] width 73 height 13
click at [229, 211] on input "text" at bounding box center [244, 206] width 75 height 15
paste input "SCTASK0847915"
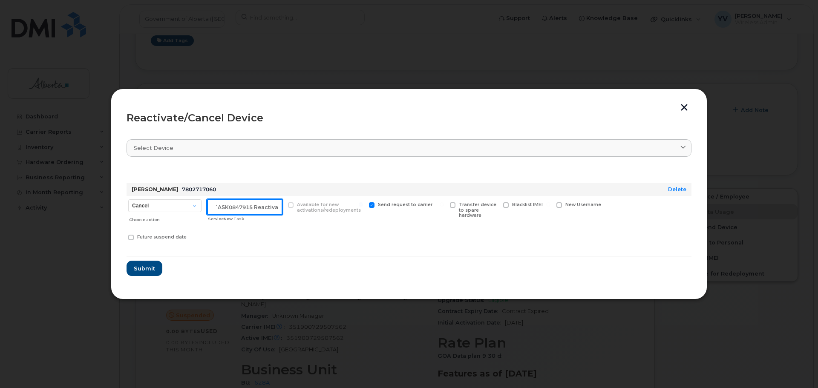
scroll to position [0, 13]
type input "SCTASK0847915 Reactivate"
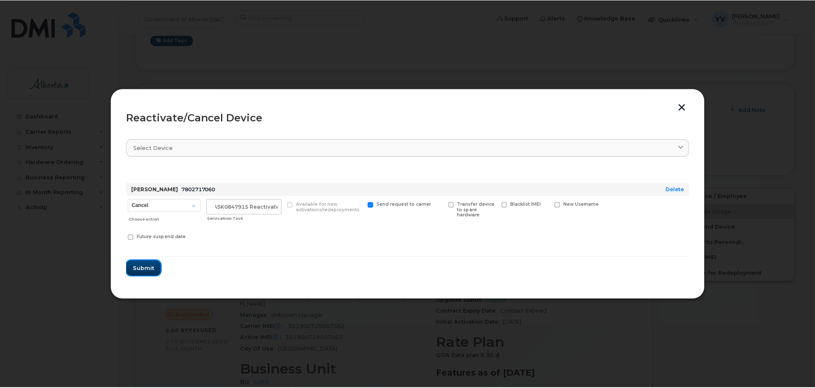
scroll to position [0, 0]
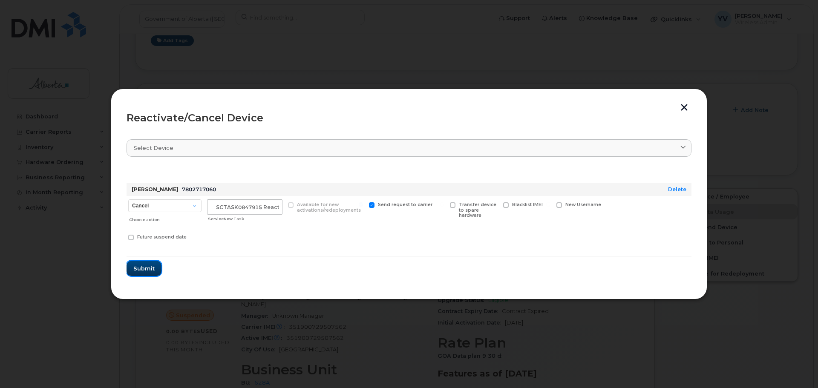
click at [134, 264] on span "Submit" at bounding box center [143, 268] width 21 height 8
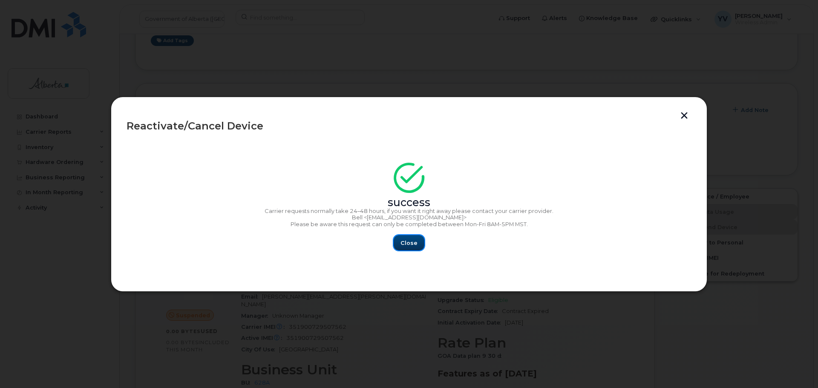
click at [417, 241] on button "Close" at bounding box center [408, 242] width 31 height 15
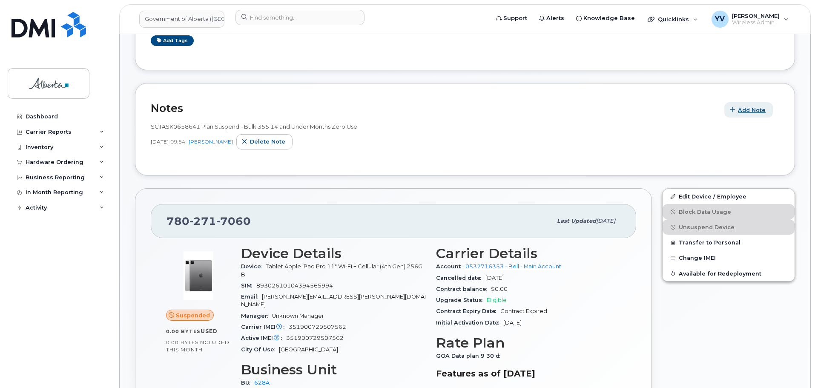
click at [756, 108] on span "Add Note" at bounding box center [752, 110] width 28 height 8
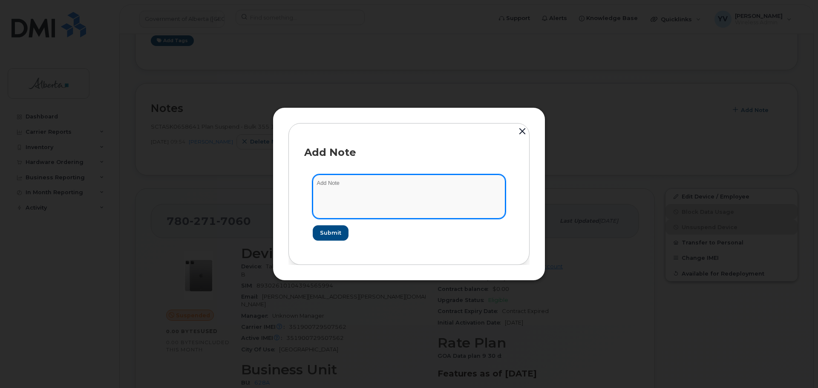
click at [316, 182] on textarea at bounding box center [409, 196] width 192 height 43
paste textarea "SCTASK0847915 7802717060 DO NOT DELETE - BEING REASSIGNED to [PERSON_NAME]. Pre…"
type textarea "SCTASK0847915 7802717060 DO NOT DELETE - BEING REASSIGNED to [PERSON_NAME]. Pre…"
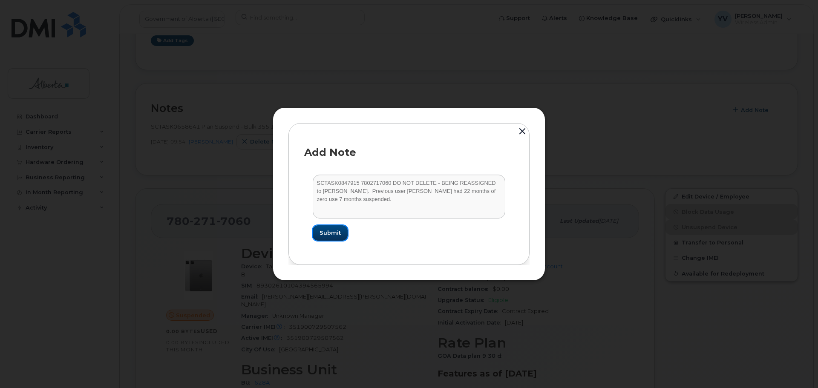
click at [328, 231] on span "Submit" at bounding box center [329, 233] width 21 height 8
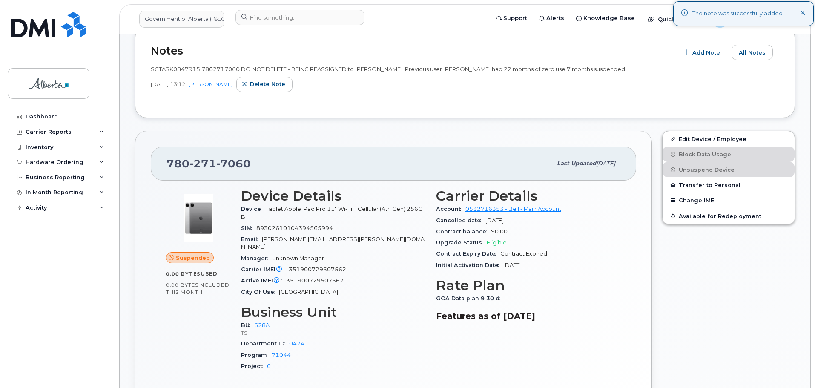
scroll to position [101, 0]
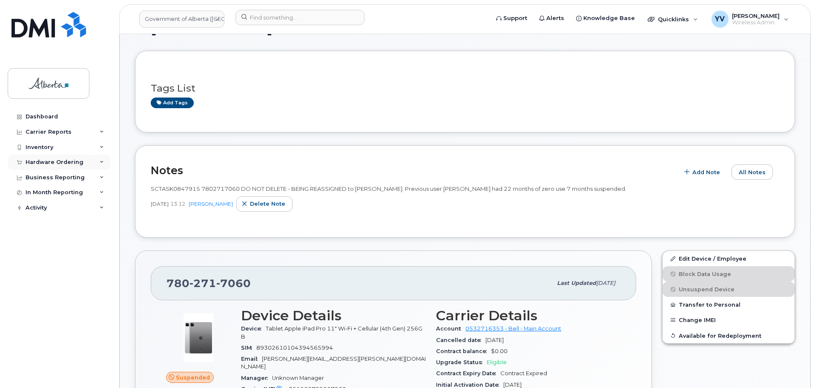
click at [45, 158] on div "Hardware Ordering" at bounding box center [59, 162] width 103 height 15
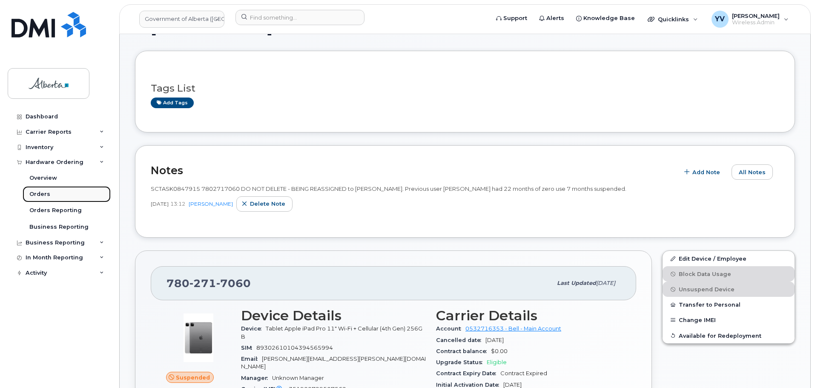
click at [40, 192] on div "Orders" at bounding box center [39, 194] width 21 height 8
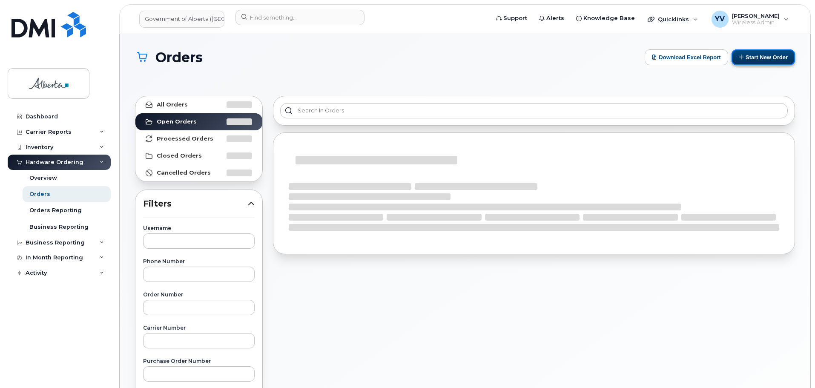
click at [758, 55] on button "Start New Order" at bounding box center [763, 57] width 63 height 16
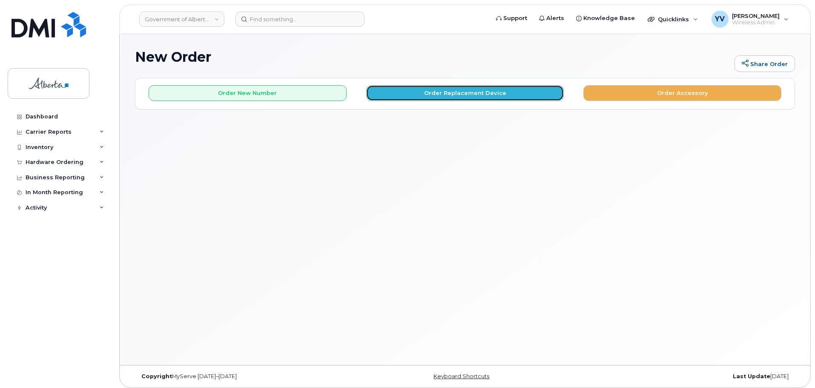
click at [448, 98] on button "Order Replacement Device" at bounding box center [465, 93] width 198 height 16
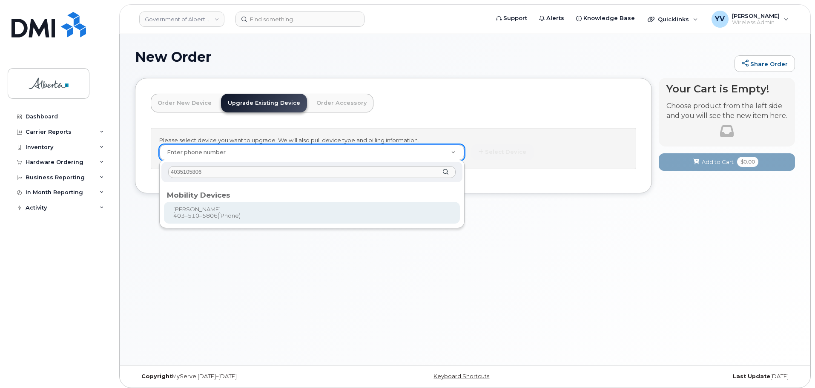
type input "4035105806"
type input "789065"
click at [184, 215] on div "New Order Share Order × Share This Order If you want to allow others to create …" at bounding box center [465, 199] width 691 height 331
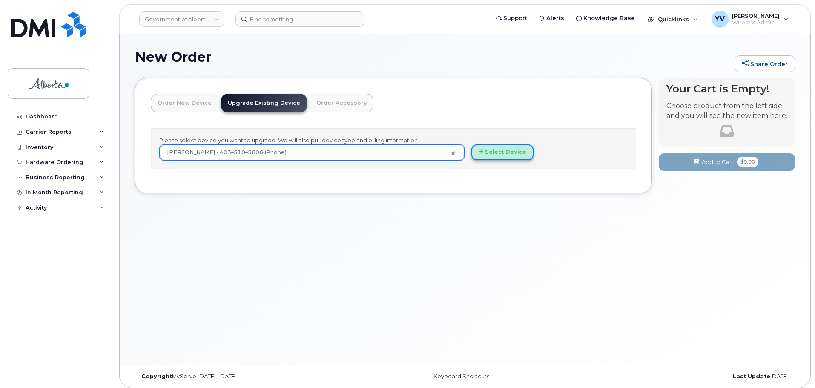
click at [488, 154] on button "Select Device" at bounding box center [502, 152] width 62 height 16
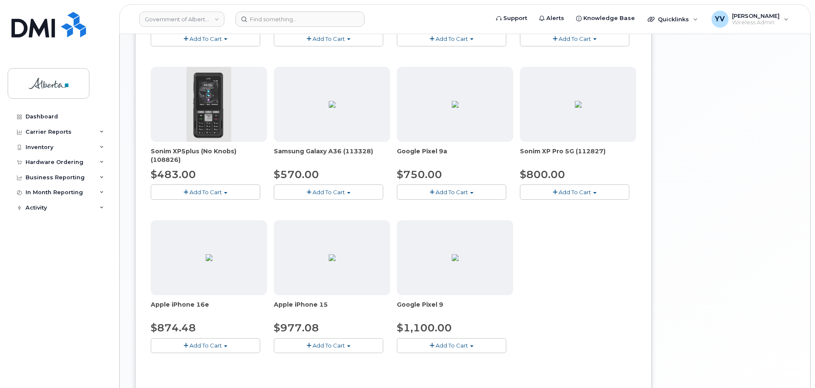
scroll to position [298, 0]
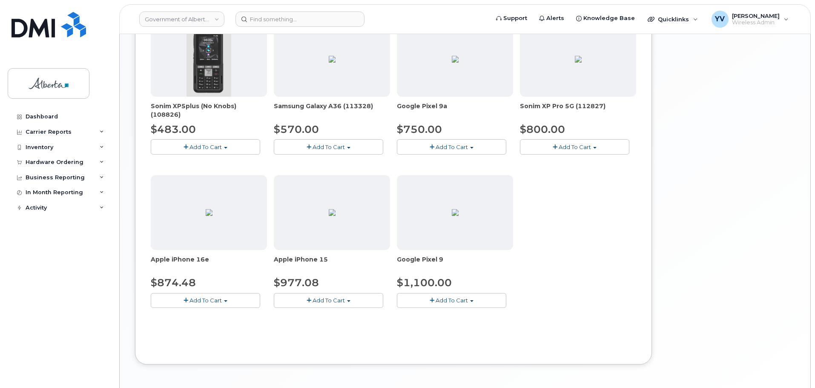
click at [347, 298] on button "Add To Cart" at bounding box center [328, 300] width 109 height 15
click at [346, 325] on link "$977.08 - 30-day upgrade (128GB model)" at bounding box center [343, 326] width 135 height 11
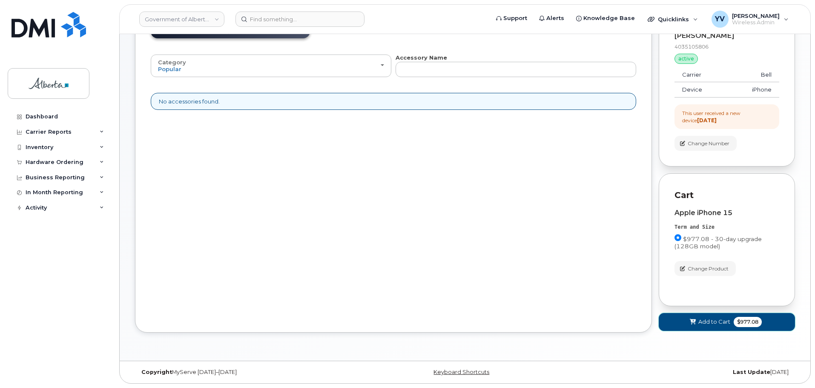
click at [704, 320] on span "Add to Cart" at bounding box center [714, 322] width 32 height 8
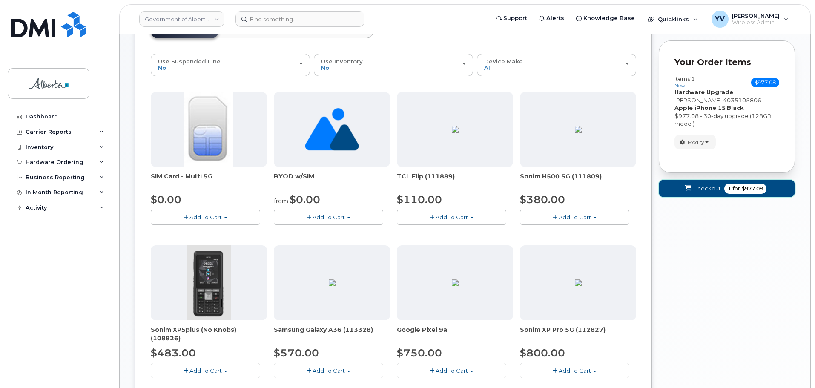
click at [703, 184] on button "Checkout 1 for $977.08" at bounding box center [727, 188] width 136 height 17
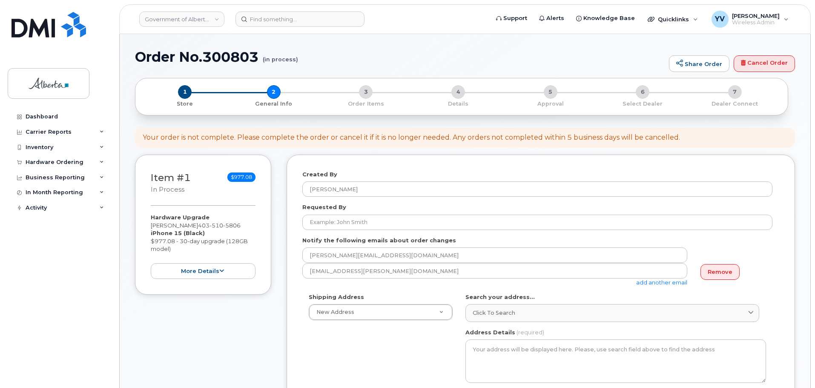
select select
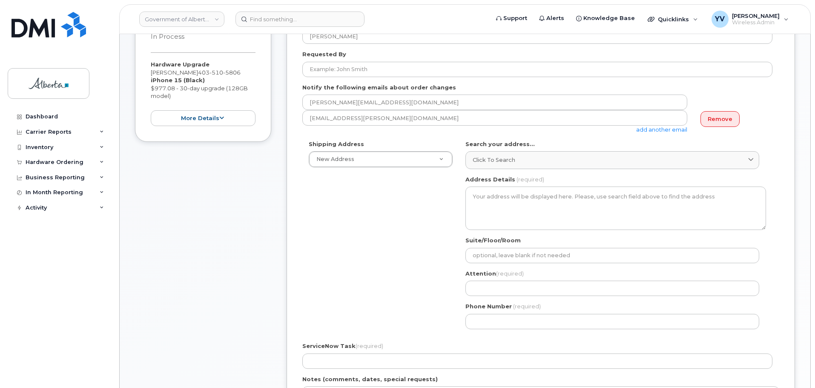
scroll to position [158, 0]
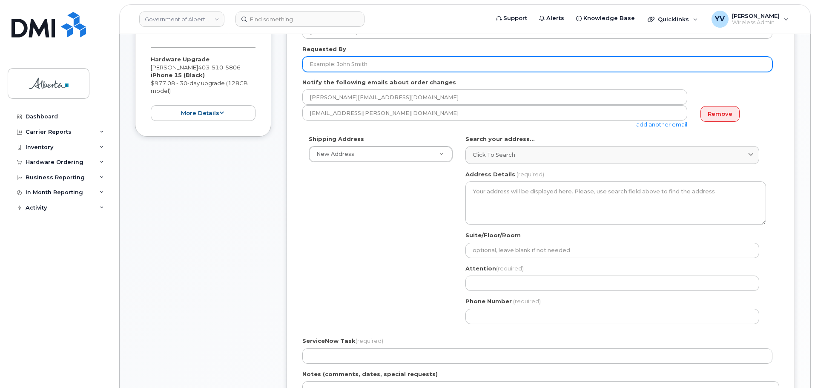
click at [315, 66] on input "Requested By" at bounding box center [537, 64] width 470 height 15
paste input "[PERSON_NAME]"
type input "[PERSON_NAME]"
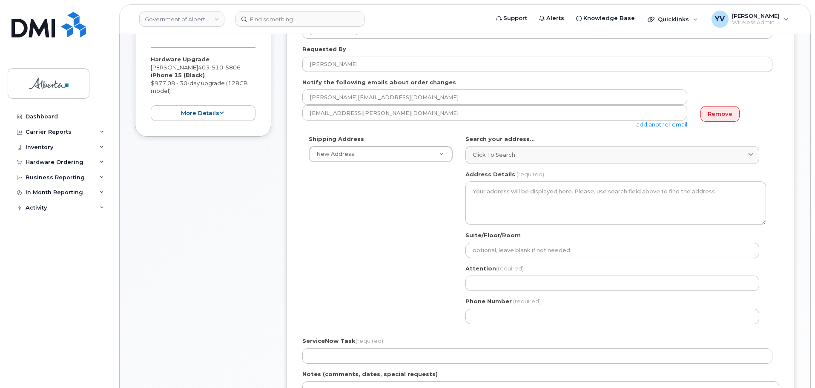
click at [657, 123] on link "add another email" at bounding box center [661, 124] width 51 height 7
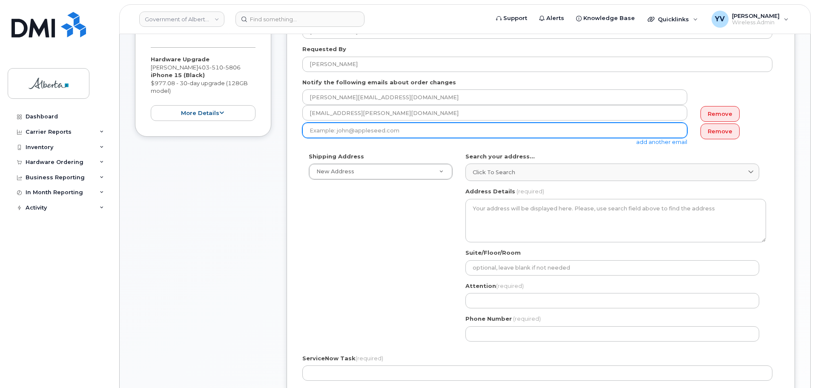
click at [335, 128] on input "email" at bounding box center [494, 130] width 385 height 15
paste input "Paul.Rubner@gov.ab.ca"
type input "Paul.Rubner@gov.ab.ca"
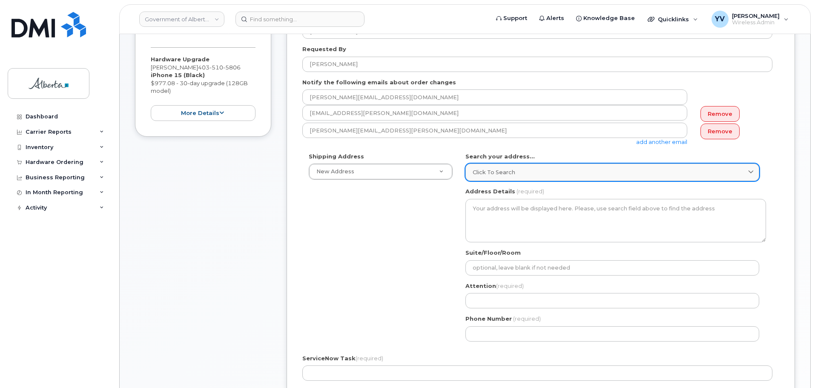
click at [474, 173] on span "Click to search" at bounding box center [494, 172] width 43 height 8
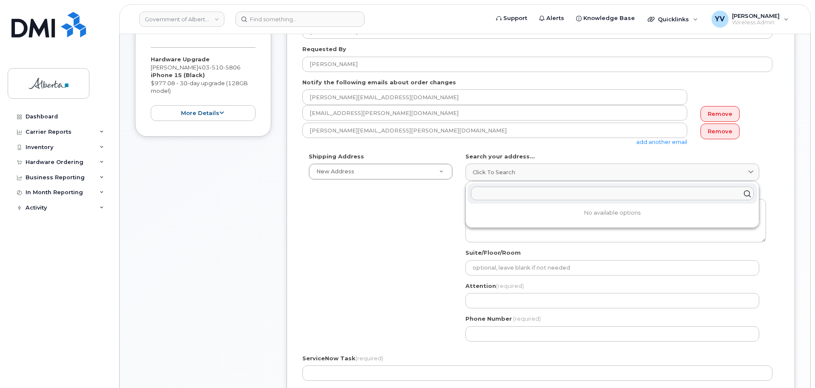
paste input "600 - 6 Avenue S. W."
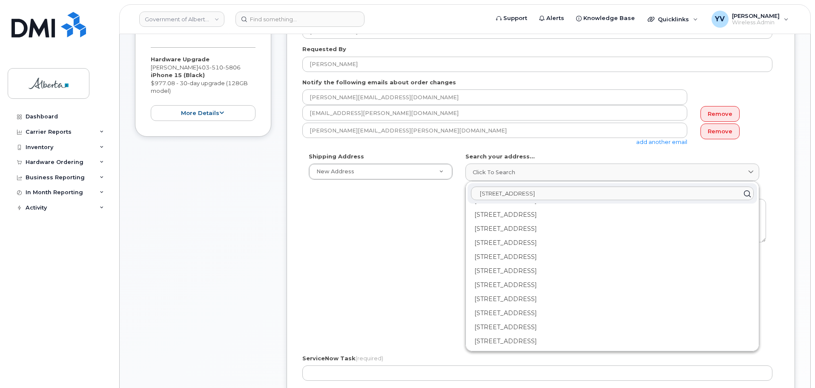
scroll to position [0, 0]
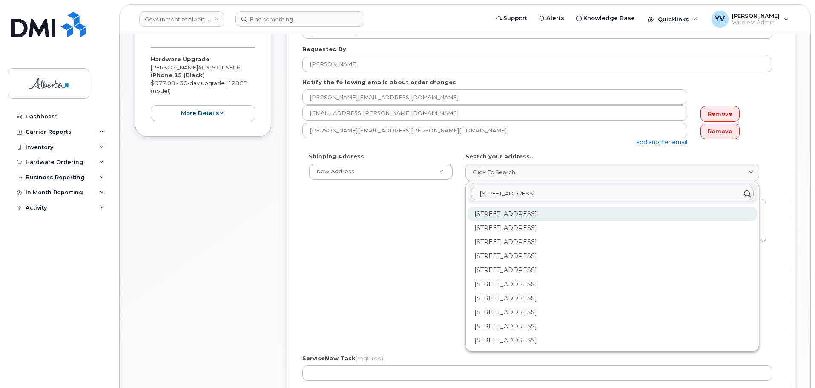
type input "600 - 6 Avenue S. W."
click at [487, 212] on div "600 6 Ave SW Calgary AB T2P 0S5" at bounding box center [613, 214] width 290 height 14
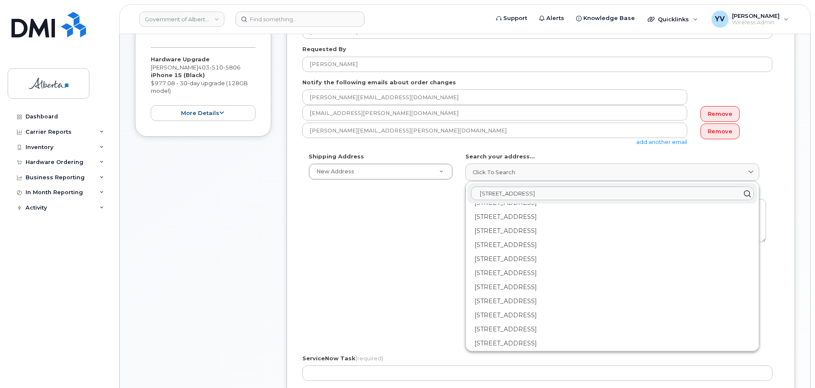
scroll to position [379, 0]
click at [548, 324] on div "810-600 6 Ave SW Calgary AB T2P 0S5" at bounding box center [613, 327] width 290 height 14
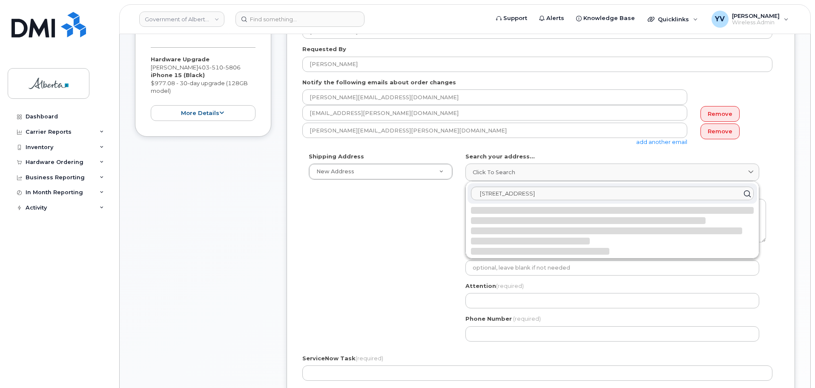
scroll to position [0, 0]
select select
type textarea "810-600 6 Ave SW CALGARY AB T2P 0S5 CANADA"
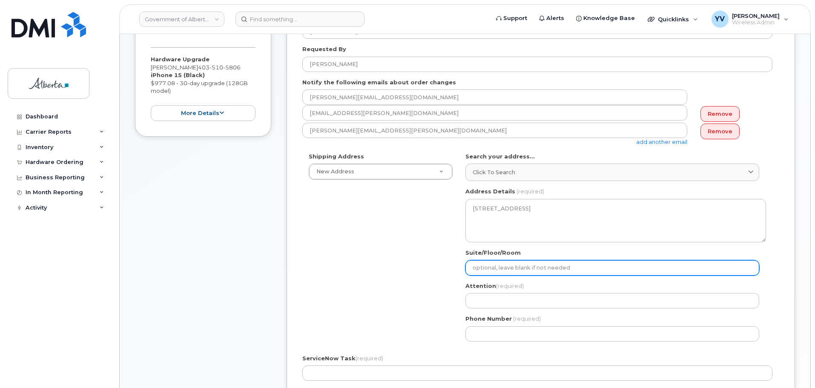
click at [482, 268] on input "Suite/Floor/Room" at bounding box center [612, 267] width 294 height 15
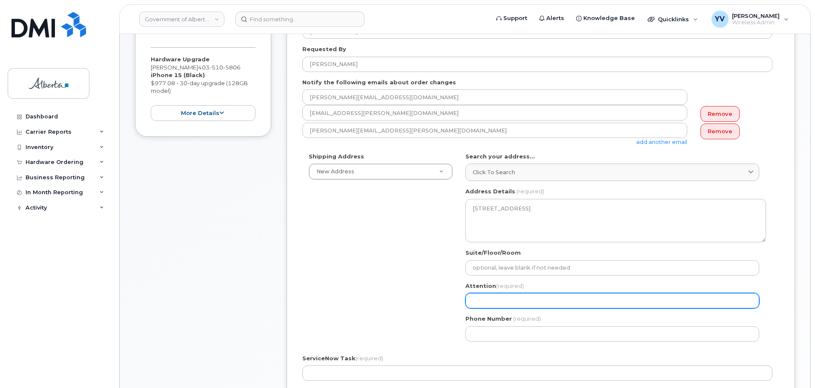
click at [485, 301] on input "Attention (required)" at bounding box center [612, 300] width 294 height 15
paste input "Paul Rubner"
select select
type input "Paul Rubner"
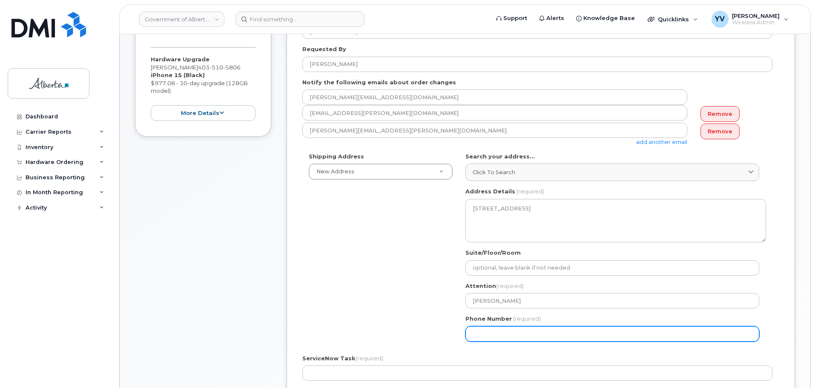
click at [485, 336] on input "Phone Number" at bounding box center [612, 333] width 294 height 15
paste input "5875775603"
select select
type input "5875775603"
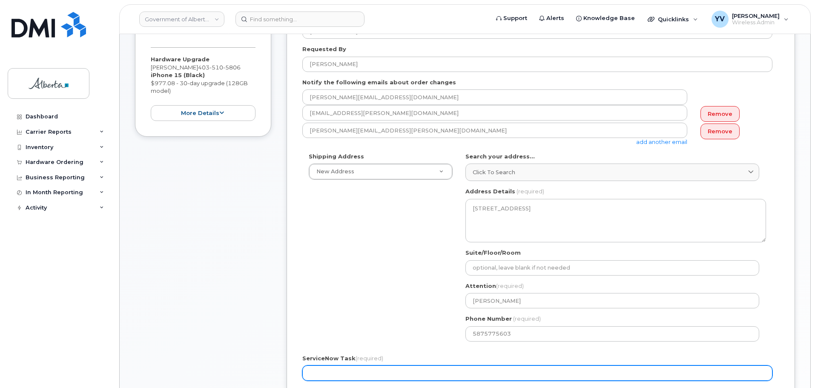
click at [321, 374] on input "ServiceNow Task (required)" at bounding box center [537, 372] width 470 height 15
paste input "SCTASK0848435"
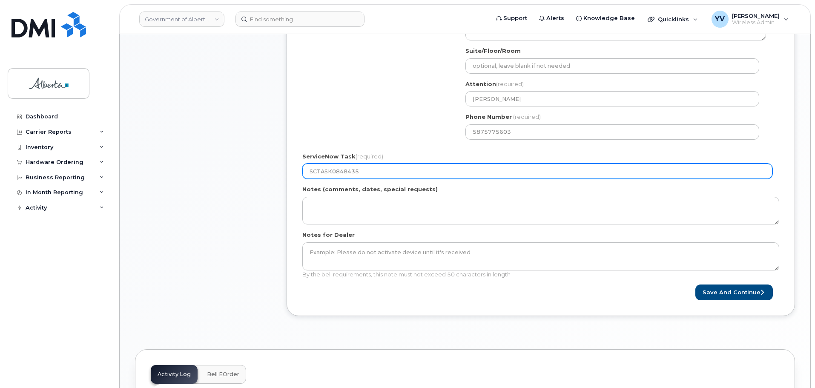
scroll to position [361, 0]
type input "SCTASK0848435"
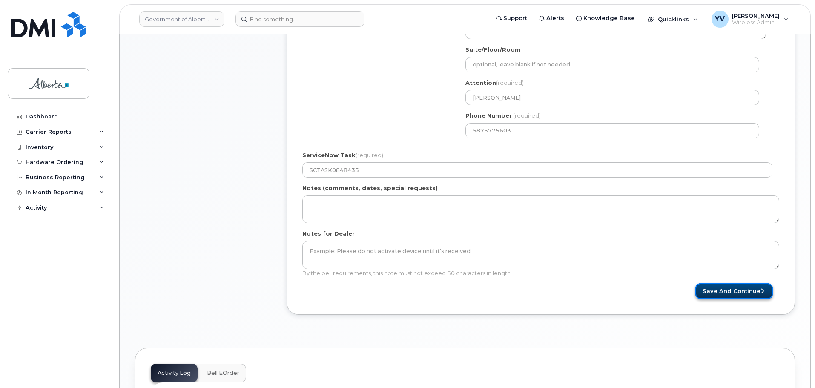
click at [727, 289] on button "Save and Continue" at bounding box center [733, 291] width 77 height 16
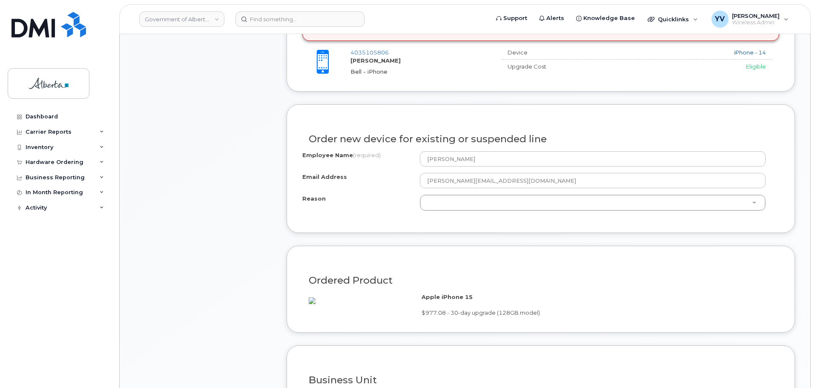
scroll to position [404, 0]
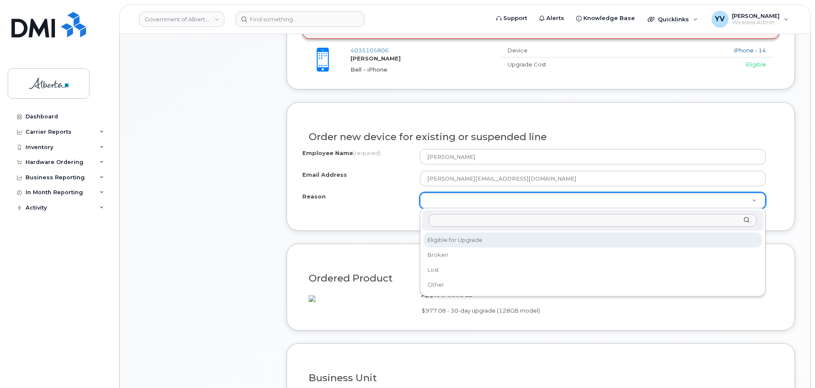
select select "eligible_for_upgrade"
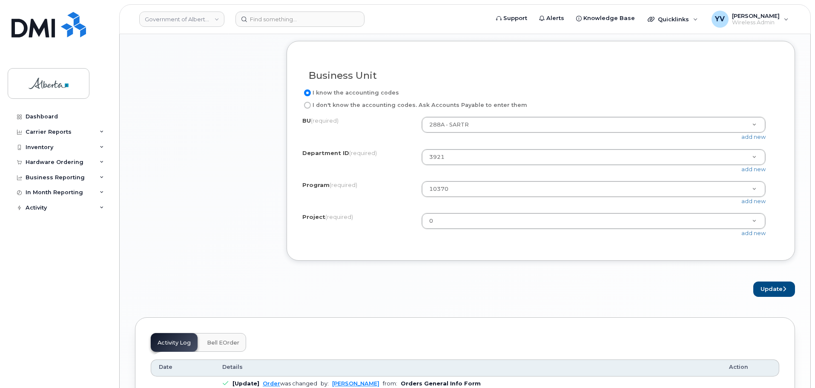
scroll to position [720, 0]
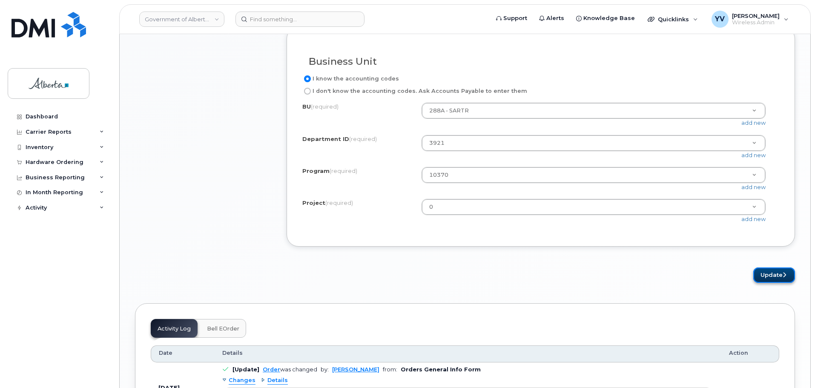
click at [769, 283] on button "Update" at bounding box center [774, 275] width 42 height 16
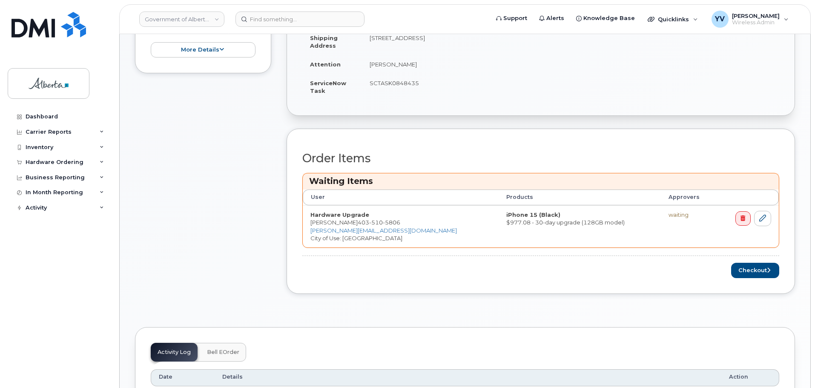
scroll to position [292, 0]
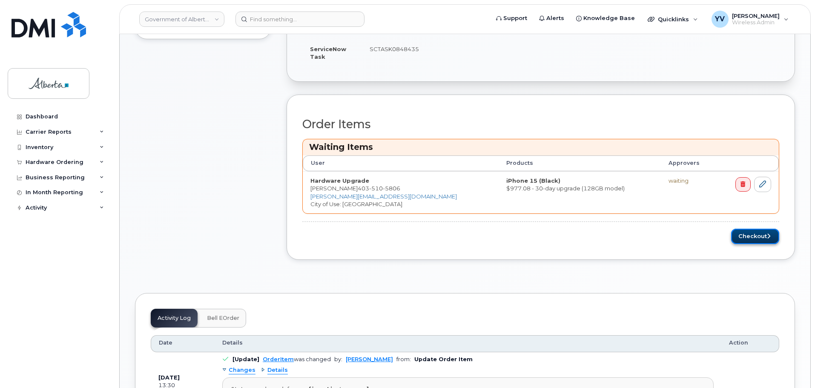
click at [747, 235] on button "Checkout" at bounding box center [755, 237] width 48 height 16
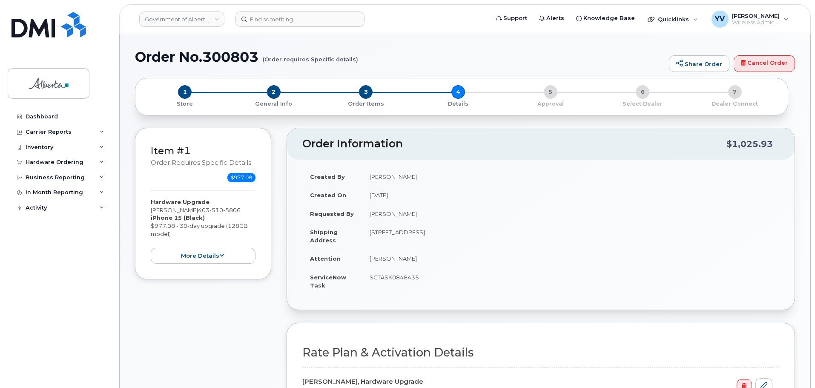
select select
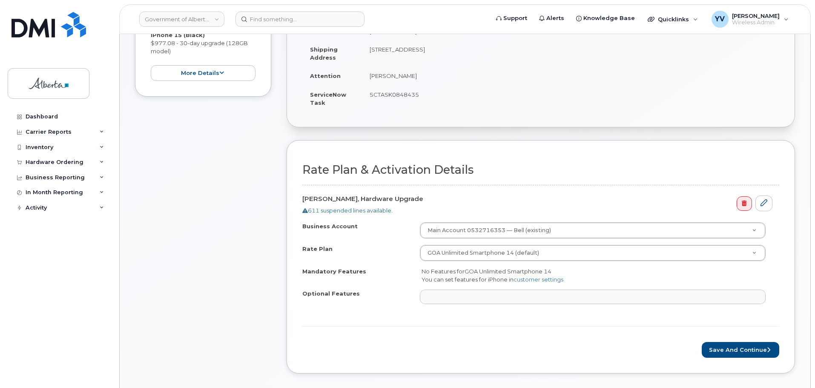
scroll to position [204, 0]
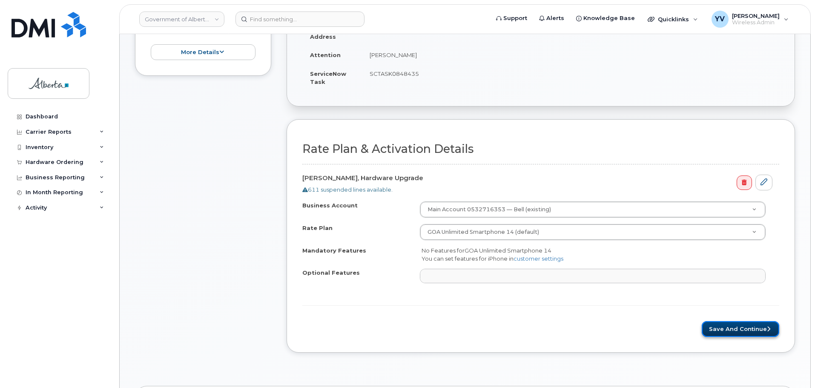
click at [748, 328] on button "Save and Continue" at bounding box center [740, 329] width 77 height 16
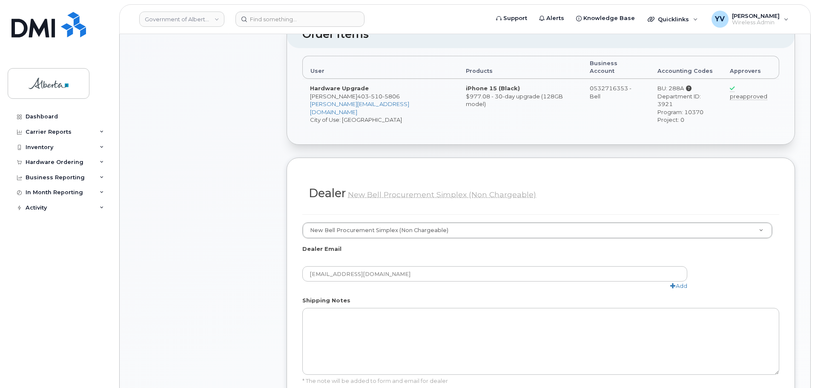
scroll to position [518, 0]
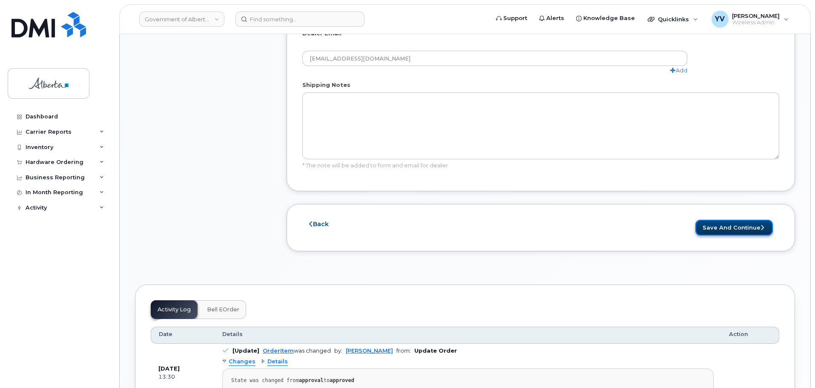
click at [745, 220] on button "Save and Continue" at bounding box center [733, 228] width 77 height 16
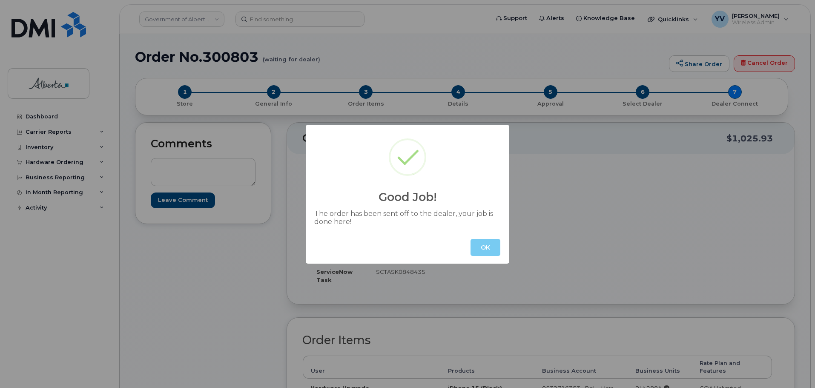
click at [479, 247] on button "OK" at bounding box center [486, 247] width 30 height 17
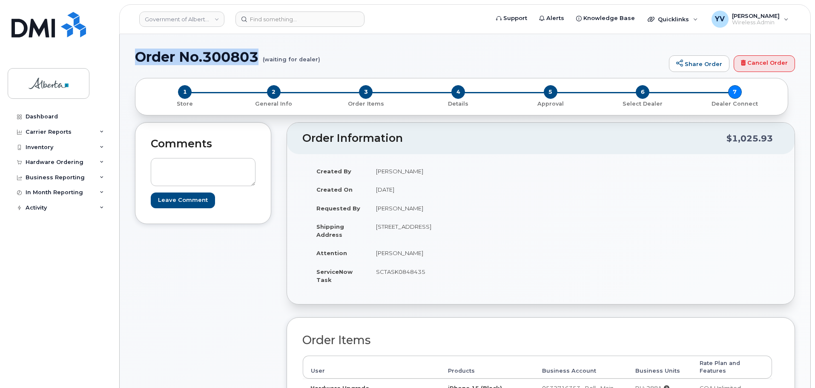
drag, startPoint x: 258, startPoint y: 58, endPoint x: 139, endPoint y: 57, distance: 118.8
click at [139, 57] on h1 "Order No.300803 (waiting for dealer)" at bounding box center [400, 56] width 530 height 15
copy h1 "Order No.300803"
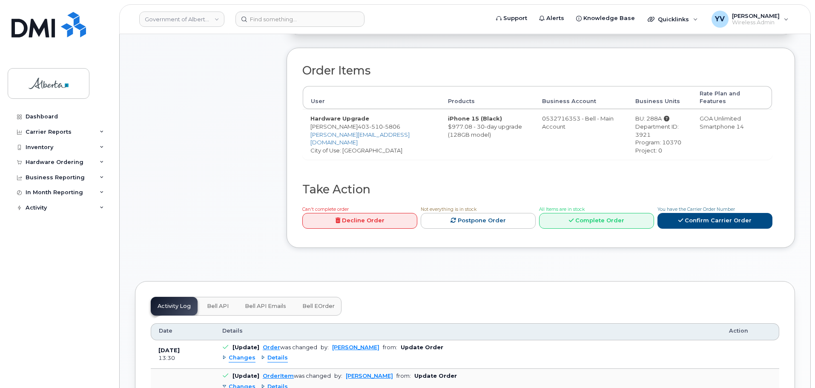
scroll to position [357, 0]
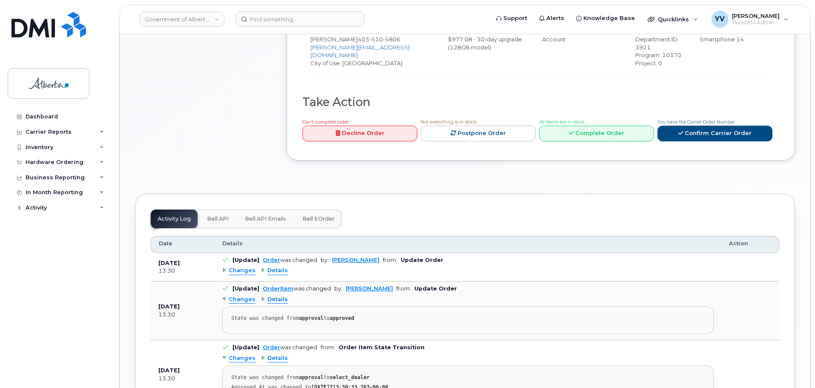
click at [212, 215] on span "Bell API" at bounding box center [218, 218] width 22 height 7
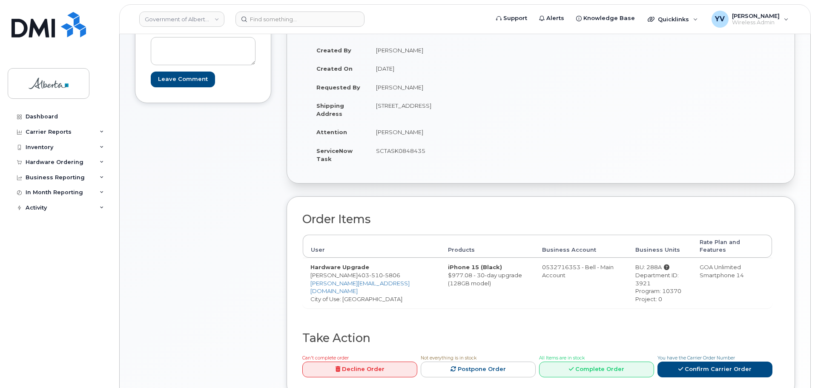
scroll to position [122, 0]
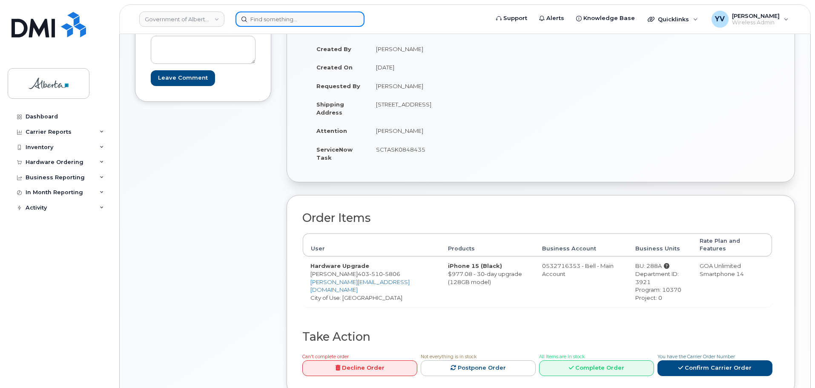
click at [267, 19] on input at bounding box center [299, 18] width 129 height 15
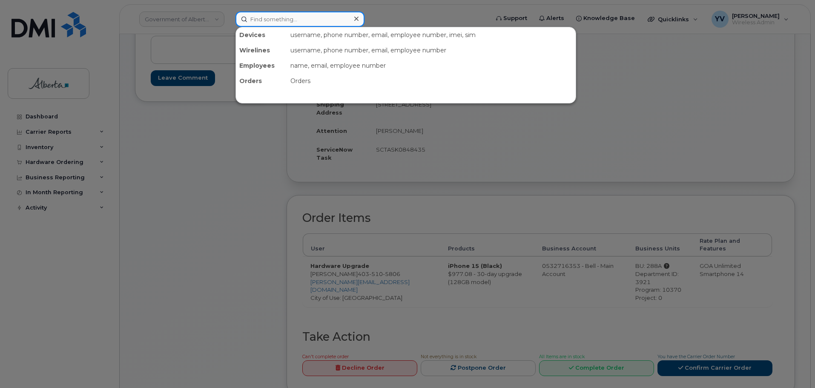
paste input "5873409927"
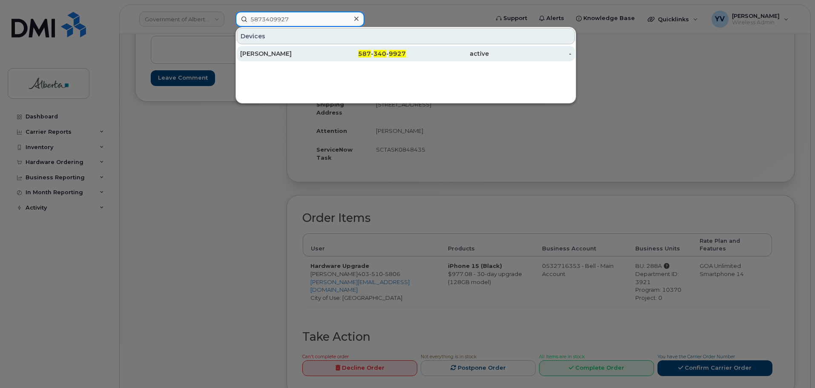
type input "5873409927"
click at [388, 55] on div "587 - 340 - 9927" at bounding box center [364, 53] width 83 height 9
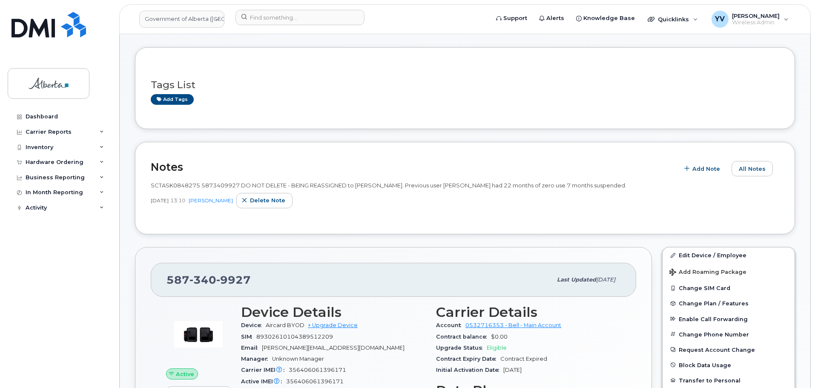
scroll to position [4, 0]
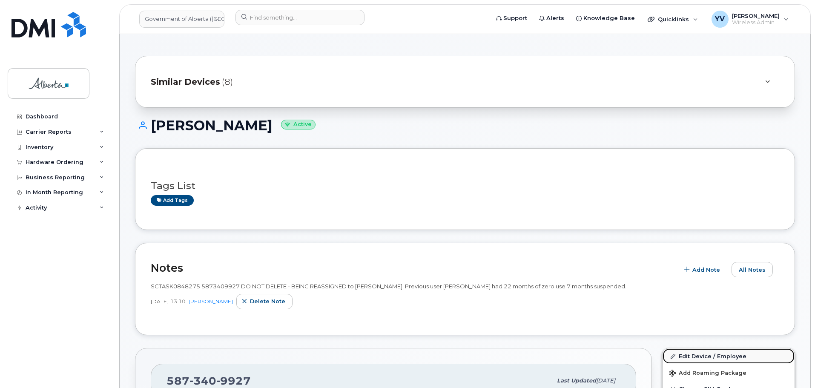
click at [697, 355] on link "Edit Device / Employee" at bounding box center [729, 355] width 132 height 15
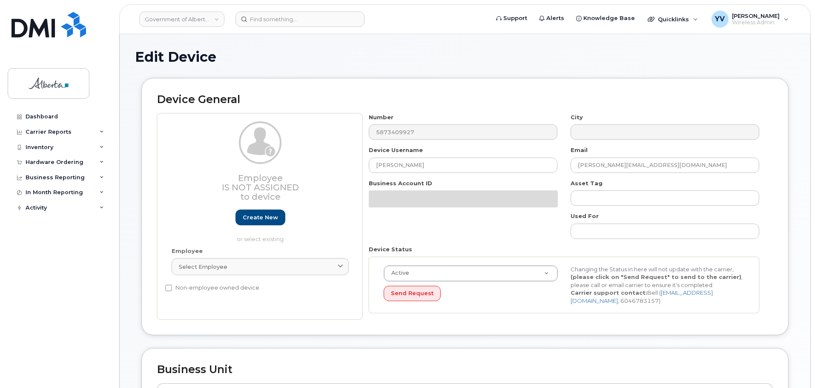
select select "4120331"
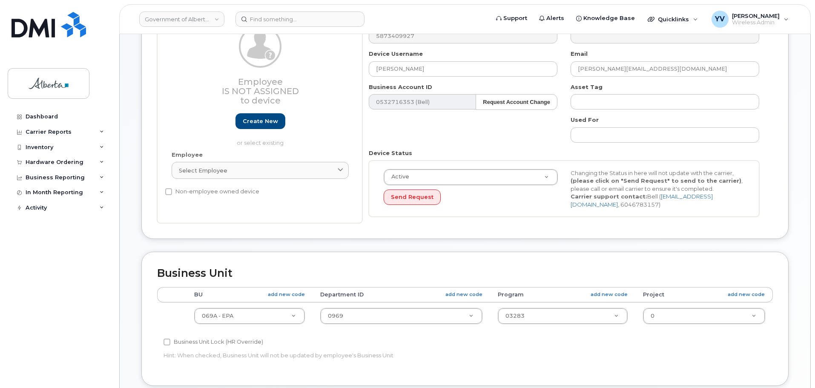
scroll to position [117, 0]
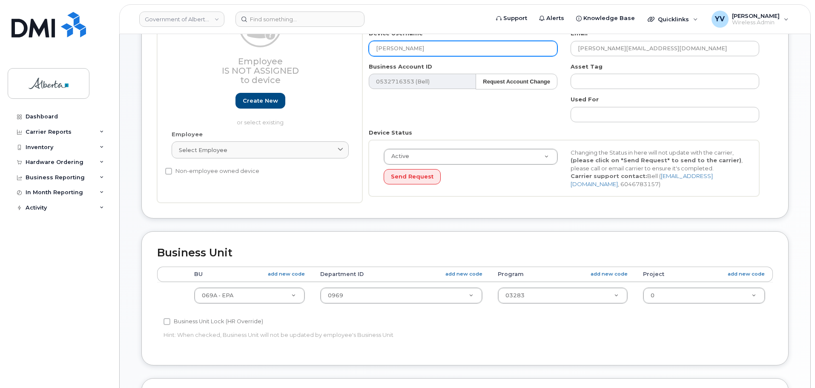
drag, startPoint x: 433, startPoint y: 47, endPoint x: 376, endPoint y: 51, distance: 57.2
click at [376, 51] on input "Thomas Odumade" at bounding box center [463, 48] width 189 height 15
paste input "[PERSON_NAME]"
type input "[PERSON_NAME]"
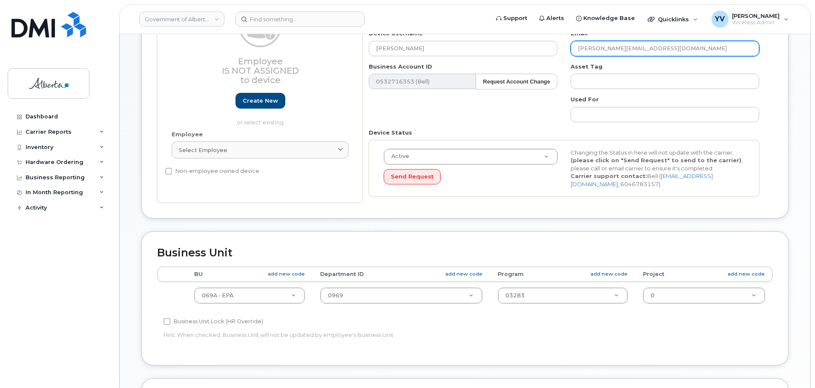
drag, startPoint x: 664, startPoint y: 47, endPoint x: 569, endPoint y: 50, distance: 95.4
click at [574, 45] on input "thomas.odumade@gov.ab.ca" at bounding box center [665, 48] width 189 height 15
paste input "shirley.kopichanski"
click at [589, 50] on input "[PERSON_NAME][EMAIL_ADDRESS][DOMAIN_NAME]" at bounding box center [665, 48] width 189 height 15
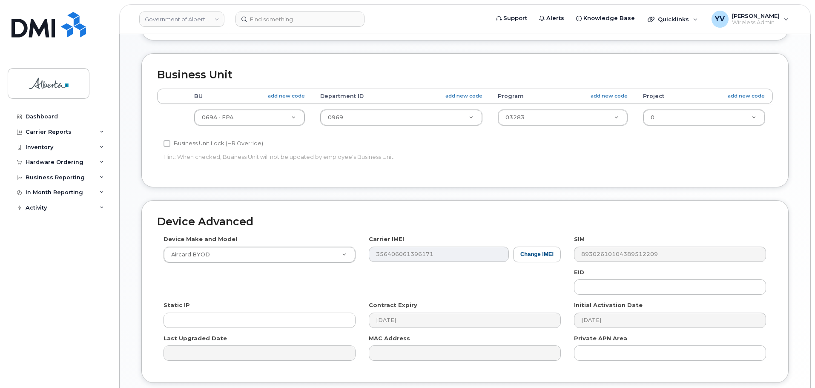
scroll to position [296, 0]
type input "[PERSON_NAME][EMAIL_ADDRESS][DOMAIN_NAME]"
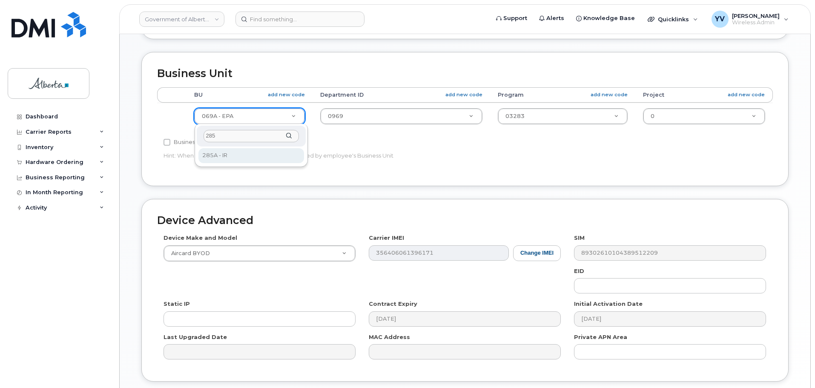
type input "285"
select select "4749734"
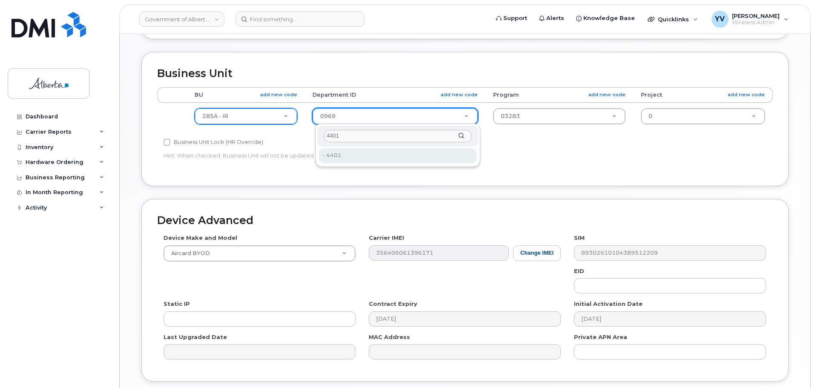
type input "4401"
type input "4752931"
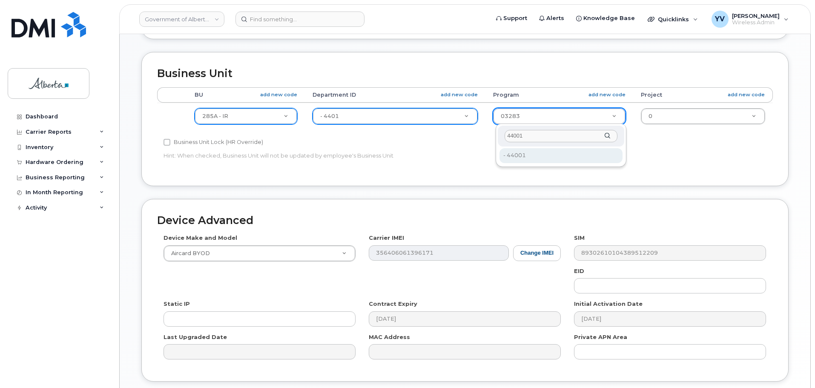
type input "44001"
type input "4753595"
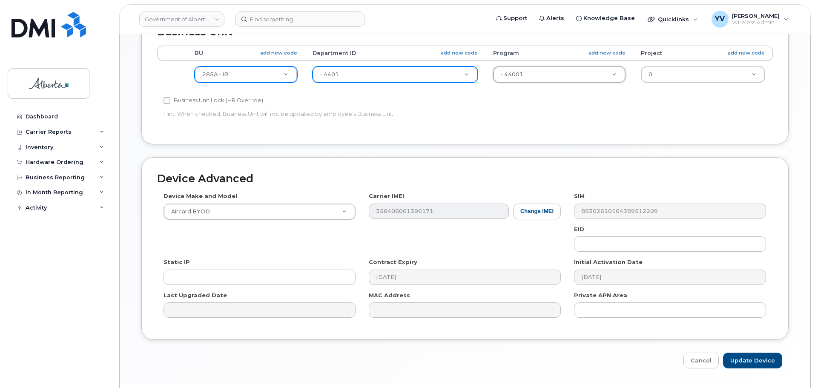
scroll to position [361, 0]
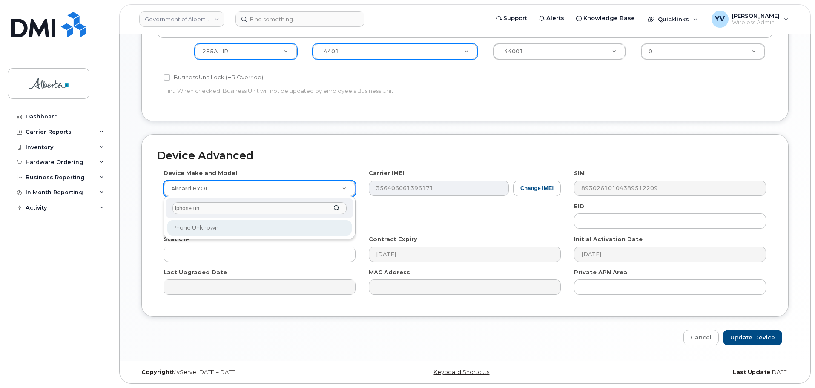
type input "iphone un"
select select "185"
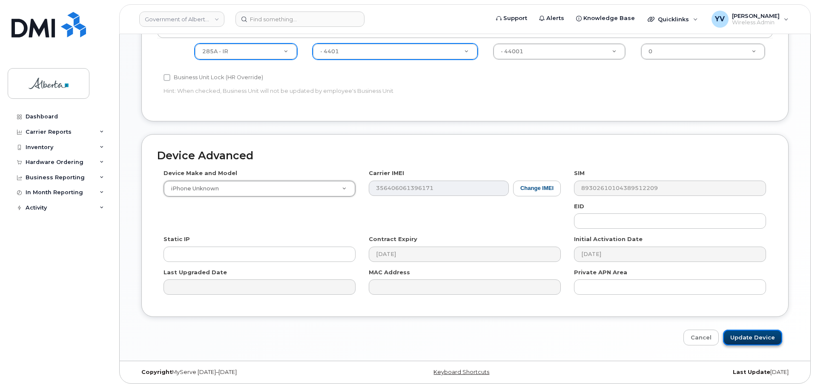
click at [756, 335] on input "Update Device" at bounding box center [752, 338] width 59 height 16
type input "Saving..."
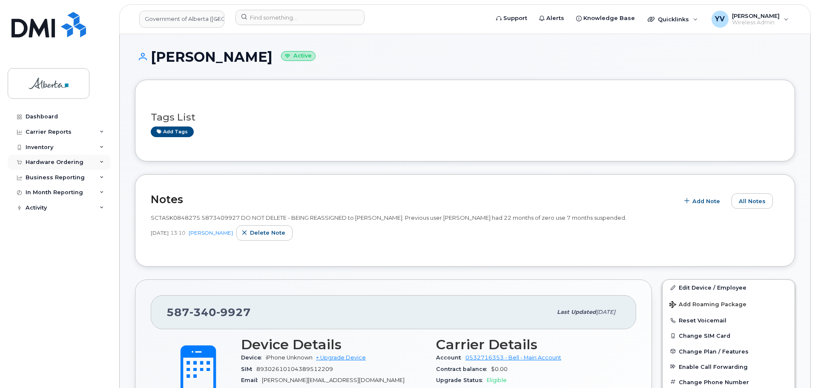
click at [45, 158] on div "Hardware Ordering" at bounding box center [59, 162] width 103 height 15
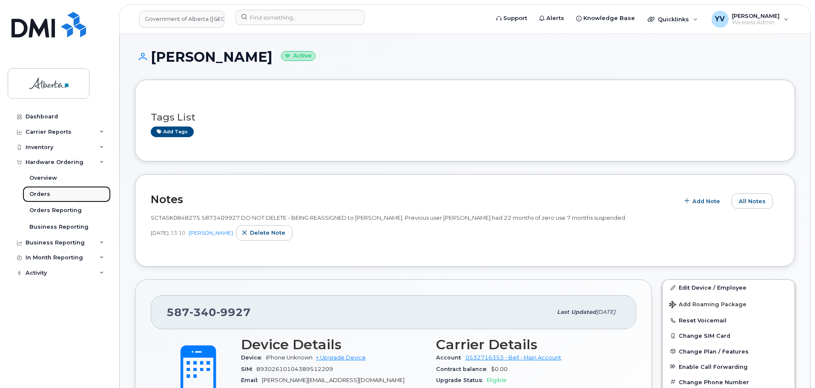
click at [36, 192] on div "Orders" at bounding box center [39, 194] width 21 height 8
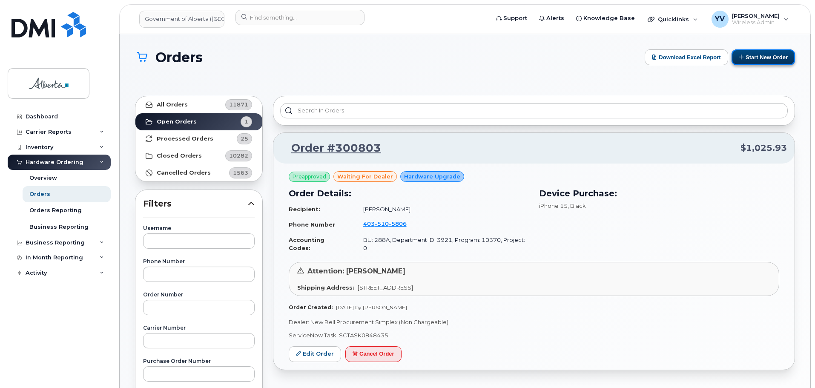
click at [763, 53] on button "Start New Order" at bounding box center [763, 57] width 63 height 16
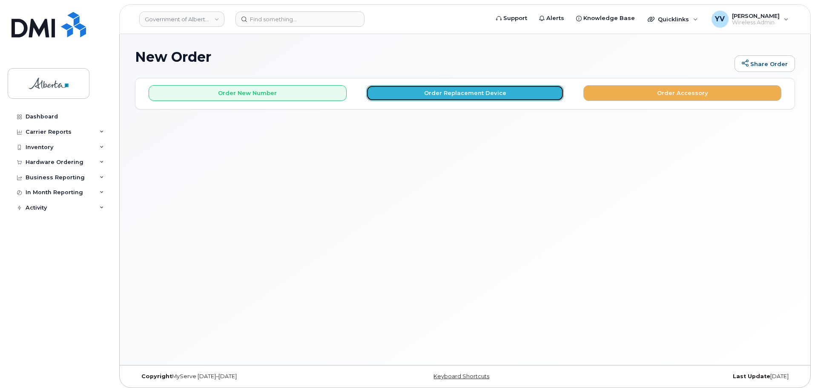
click at [468, 91] on button "Order Replacement Device" at bounding box center [465, 93] width 198 height 16
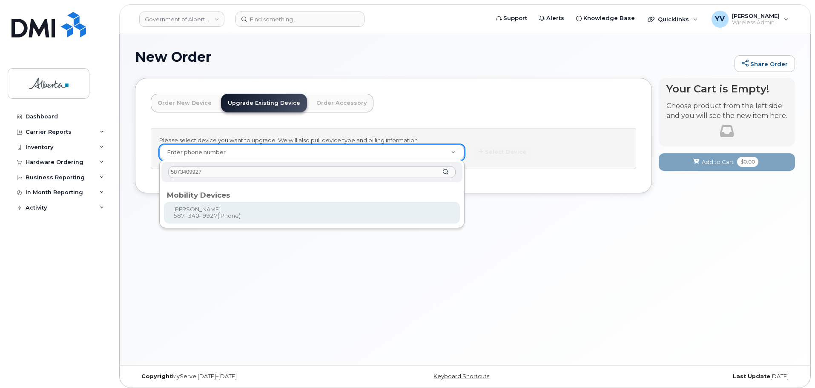
type input "5873409927"
type input "842089"
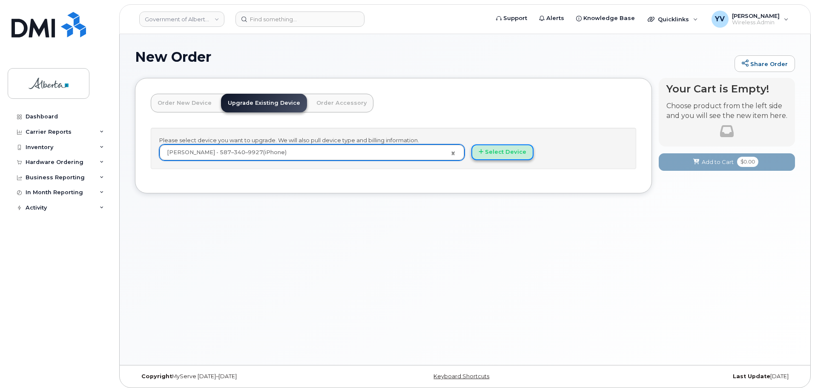
click at [505, 149] on button "Select Device" at bounding box center [502, 152] width 62 height 16
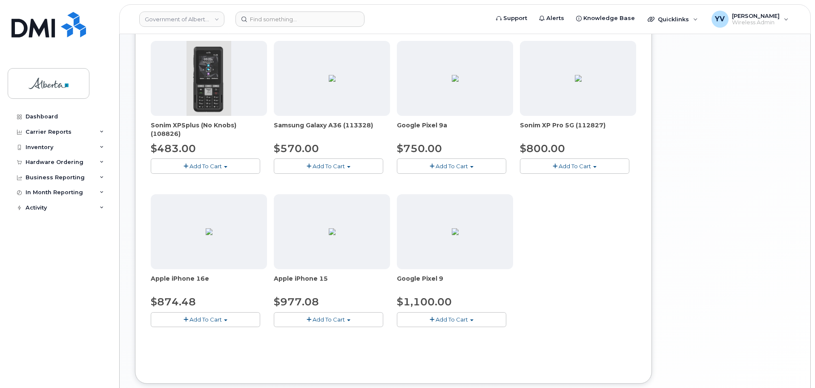
scroll to position [279, 0]
click at [225, 319] on span "button" at bounding box center [225, 320] width 3 height 2
click at [216, 345] on link "$874.48 - 30-day upgrade (128GB model)" at bounding box center [220, 345] width 135 height 11
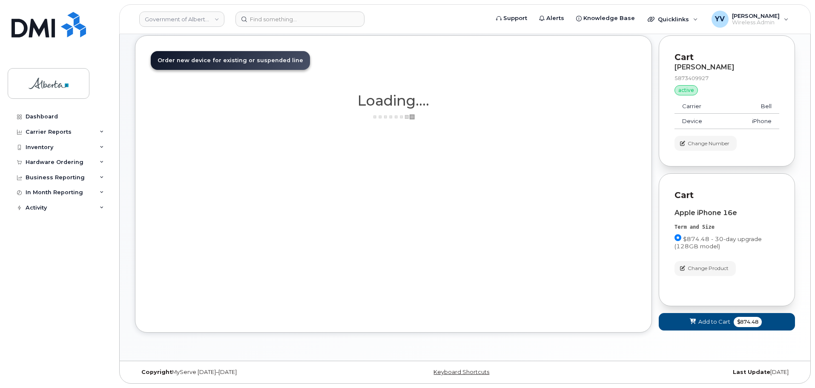
scroll to position [43, 0]
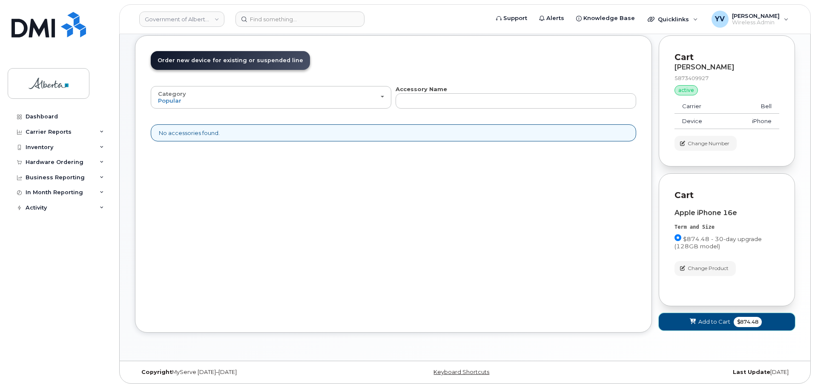
click at [707, 317] on button "Add to Cart $874.48" at bounding box center [727, 321] width 136 height 17
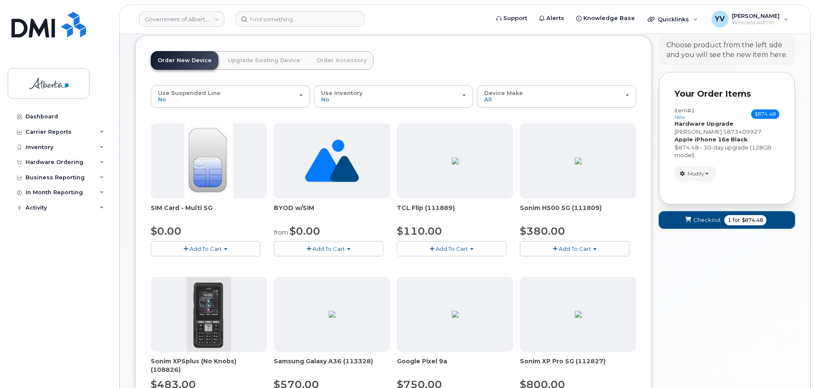
click at [699, 220] on span "Checkout" at bounding box center [707, 220] width 28 height 8
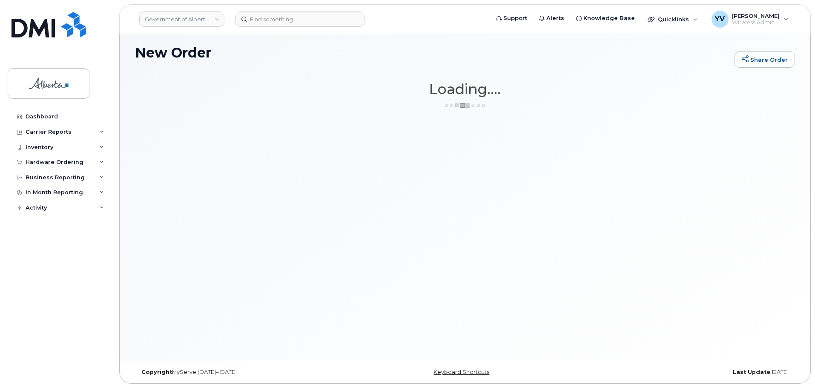
scroll to position [4, 0]
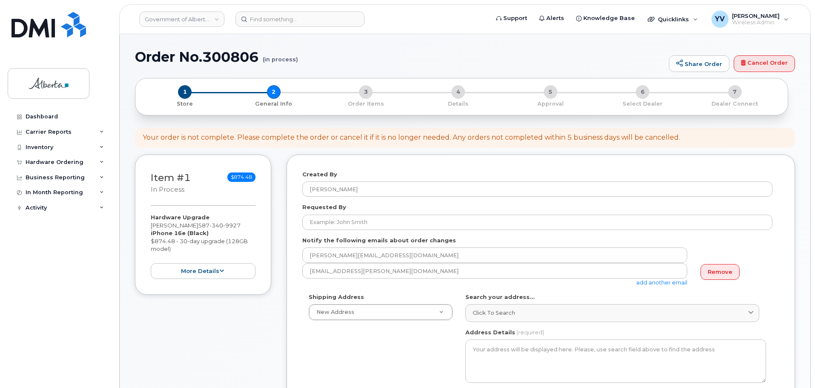
select select
drag, startPoint x: 815, startPoint y: 65, endPoint x: 817, endPoint y: 98, distance: 33.3
click at [743, 140] on div "Your order is not complete. Please complete the order or cancel it if it is no …" at bounding box center [465, 138] width 660 height 20
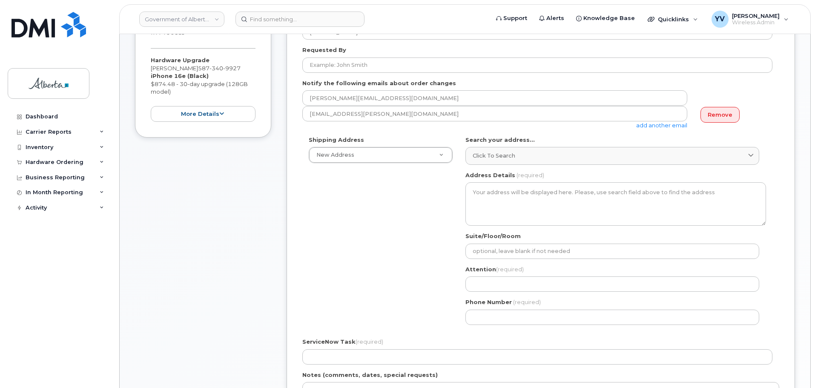
scroll to position [166, 0]
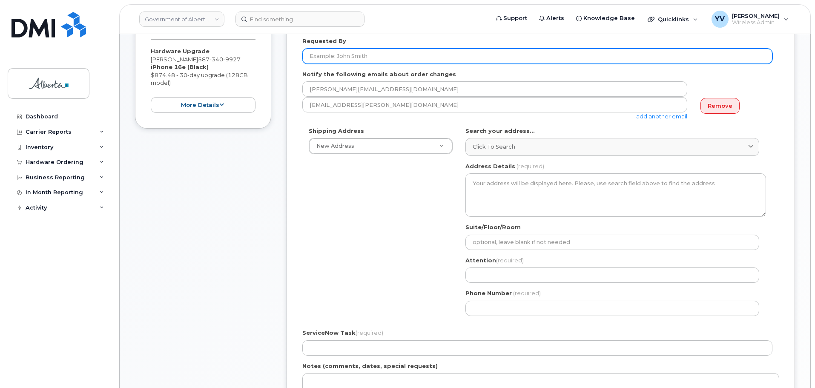
click at [311, 55] on input "Requested By" at bounding box center [537, 56] width 470 height 15
paste input "[PERSON_NAME]"
type input "[PERSON_NAME]"
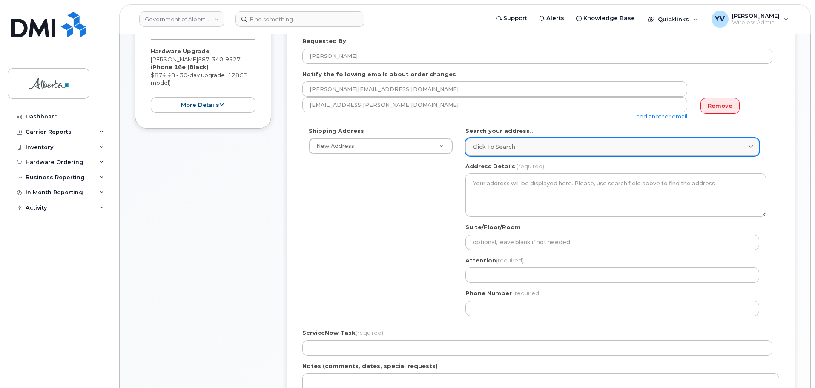
click at [469, 141] on link "Click to search" at bounding box center [612, 146] width 294 height 17
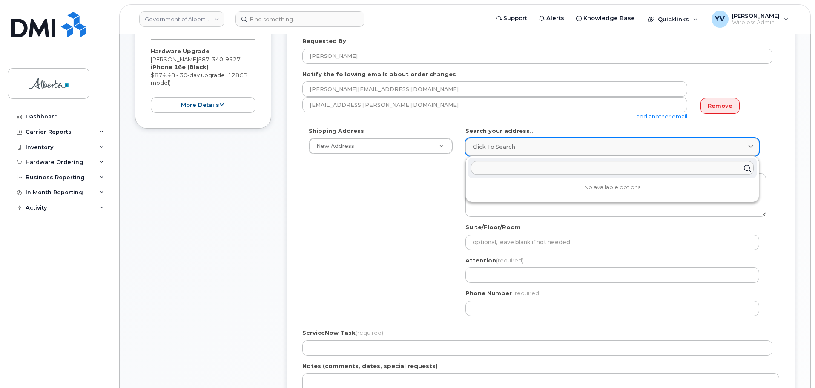
paste input "9920 - 108 Street"
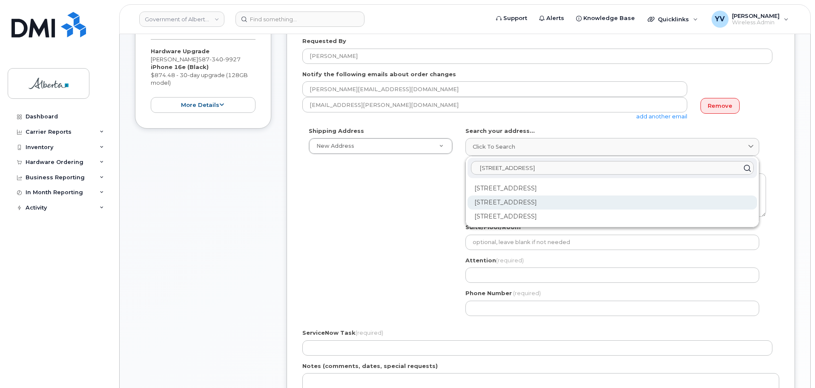
type input "9920 - 108 Street"
click at [580, 201] on div "9920 108 St NW Edmonton AB T5K 2M4" at bounding box center [613, 202] width 290 height 14
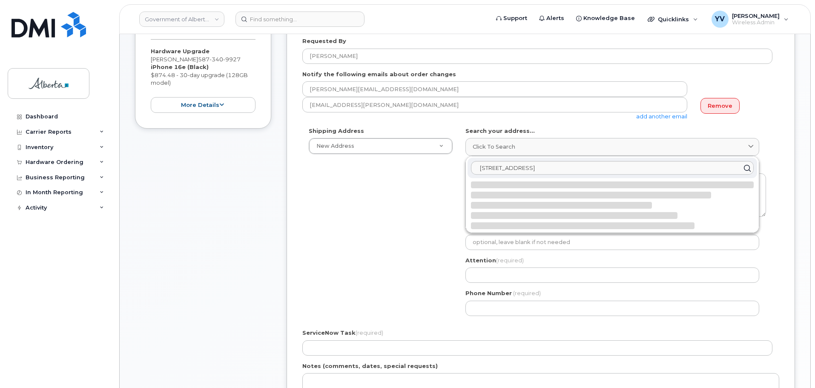
select select
type textarea "9920 108 St NW EDMONTON AB T5K 2M4 CANADA"
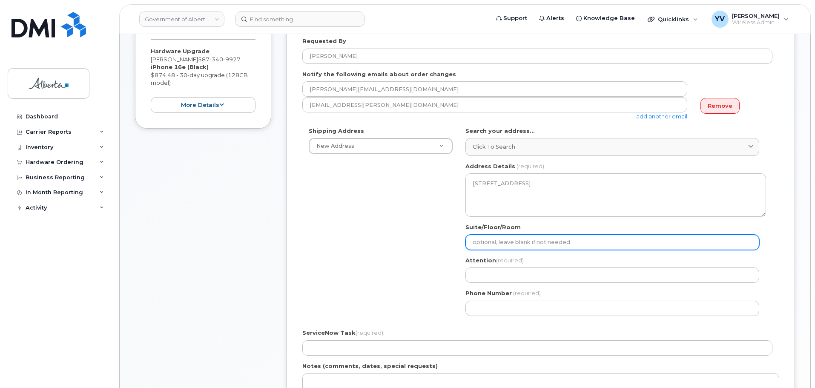
click at [486, 243] on input "Suite/Floor/Room" at bounding box center [612, 242] width 294 height 15
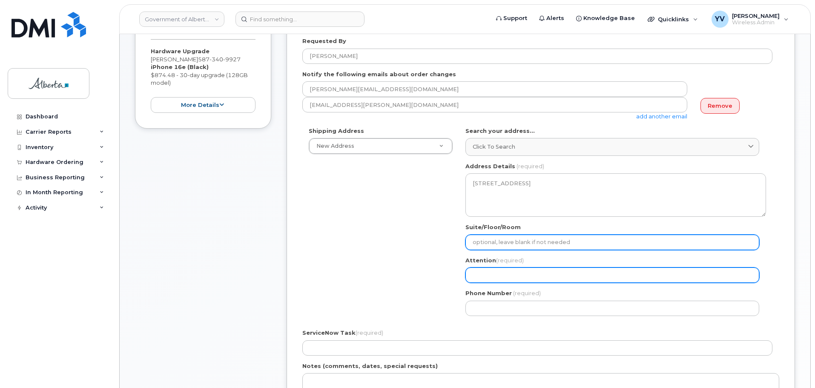
type input "9 Floor"
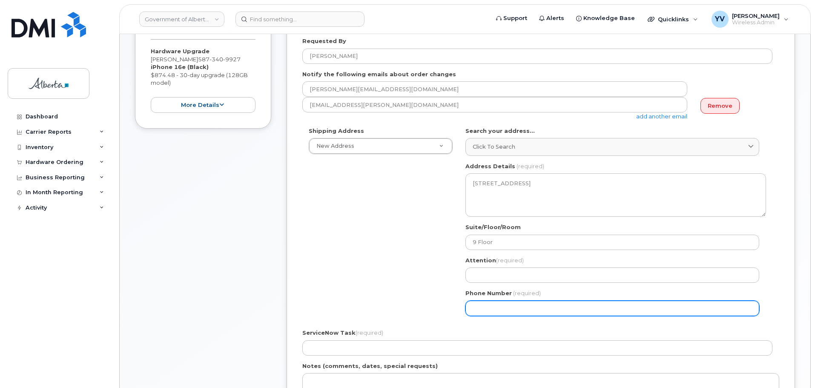
click at [485, 310] on input "Phone Number" at bounding box center [612, 308] width 294 height 15
paste input "7804221541"
select select
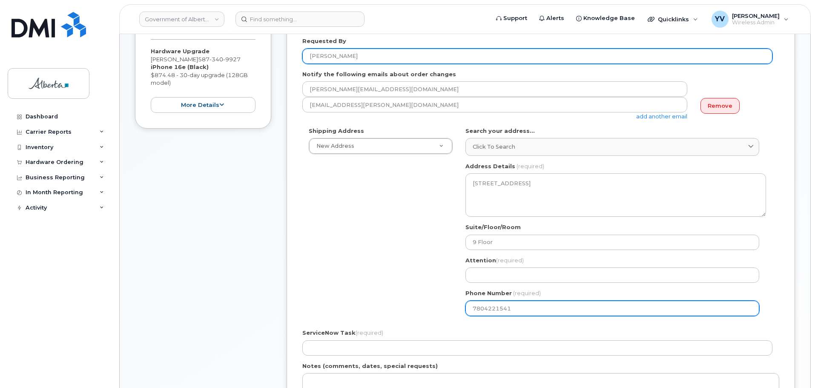
type input "7804221541"
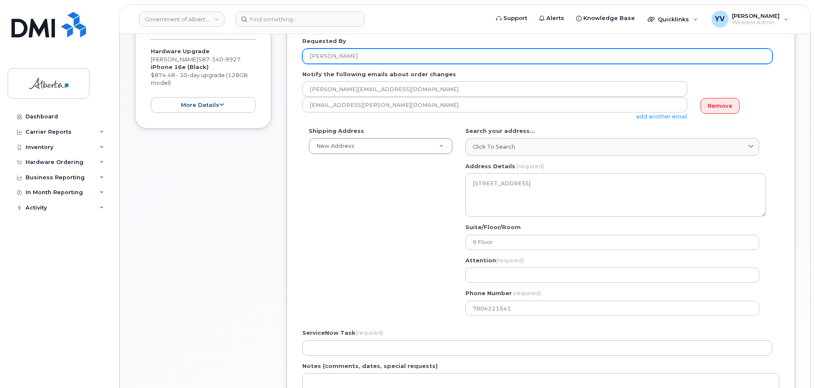
drag, startPoint x: 369, startPoint y: 55, endPoint x: 308, endPoint y: 49, distance: 61.6
click at [308, 49] on input "[PERSON_NAME]" at bounding box center [537, 56] width 470 height 15
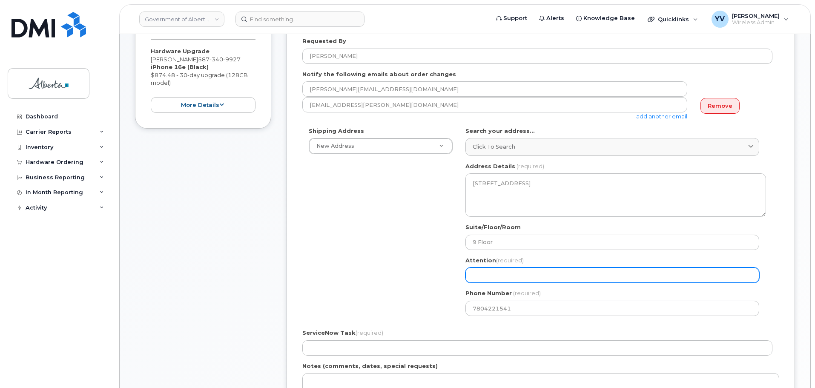
click at [485, 280] on input "Attention (required)" at bounding box center [612, 274] width 294 height 15
paste input "[PERSON_NAME]"
select select
type input "[PERSON_NAME]"
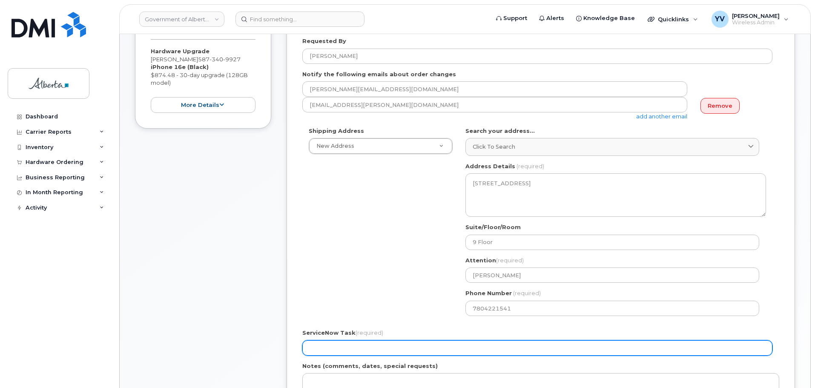
click at [331, 347] on input "ServiceNow Task (required)" at bounding box center [537, 347] width 470 height 15
paste input "SCTASK0848275"
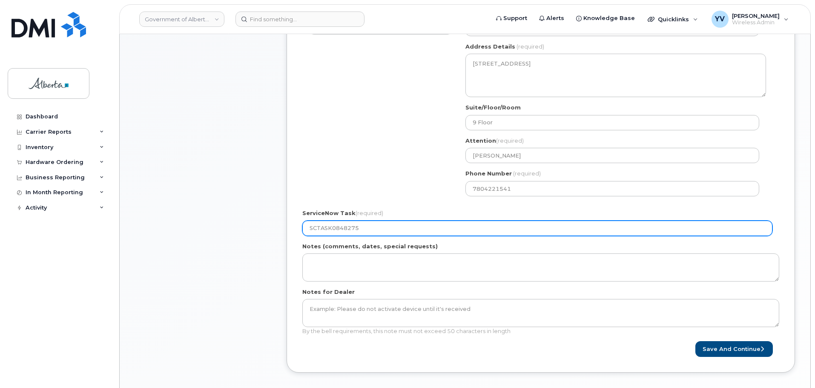
scroll to position [305, 0]
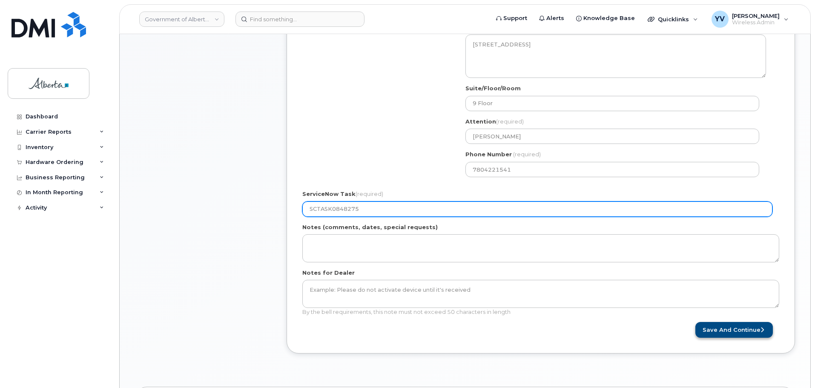
type input "SCTASK0848275"
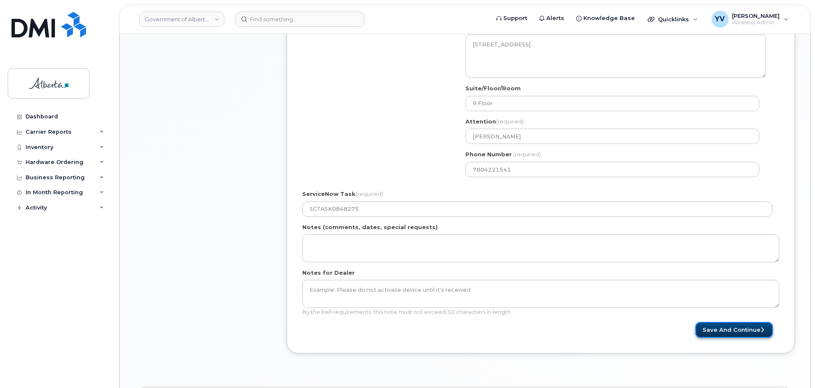
click at [731, 327] on button "Save and Continue" at bounding box center [733, 330] width 77 height 16
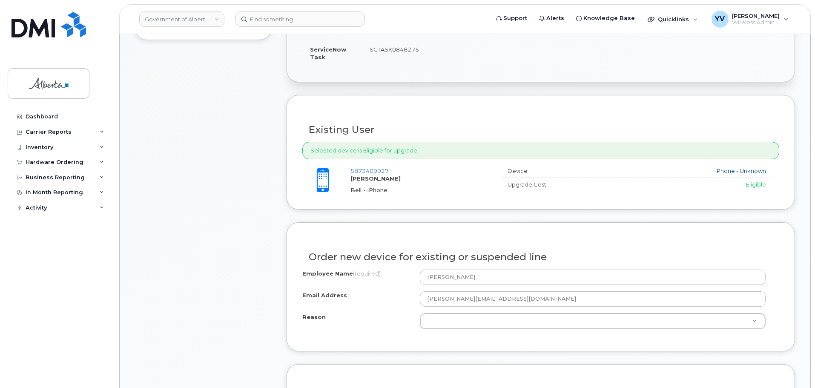
scroll to position [304, 0]
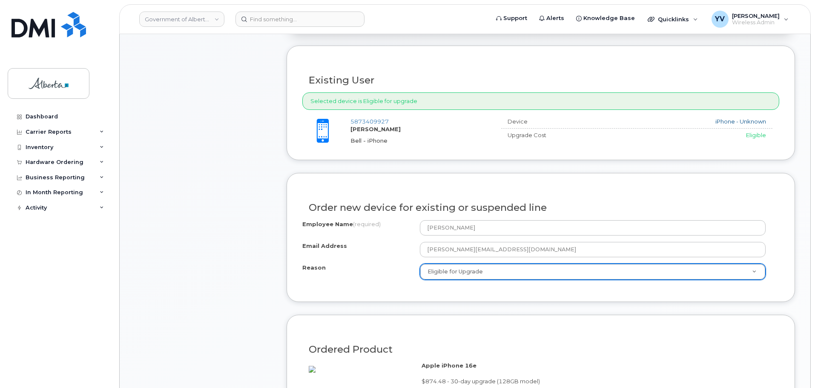
select select "eligible_for_upgrade"
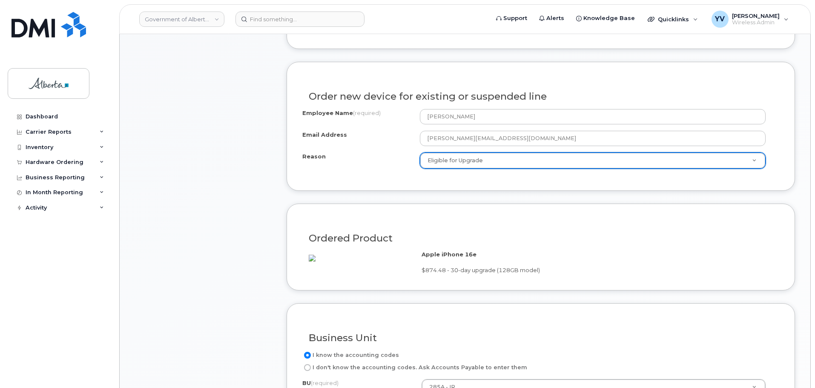
scroll to position [651, 0]
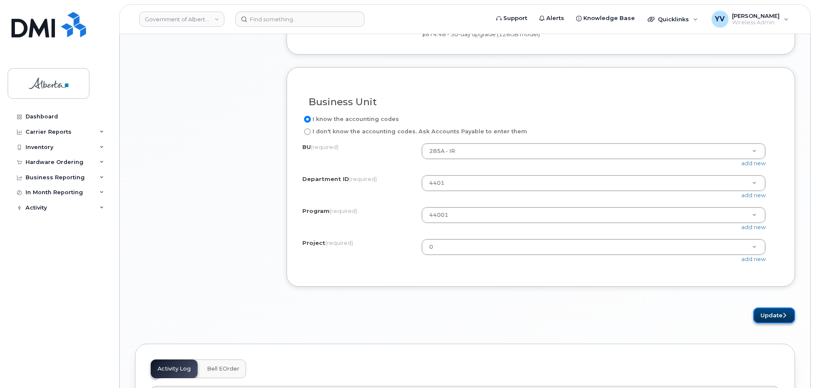
click at [775, 323] on button "Update" at bounding box center [774, 315] width 42 height 16
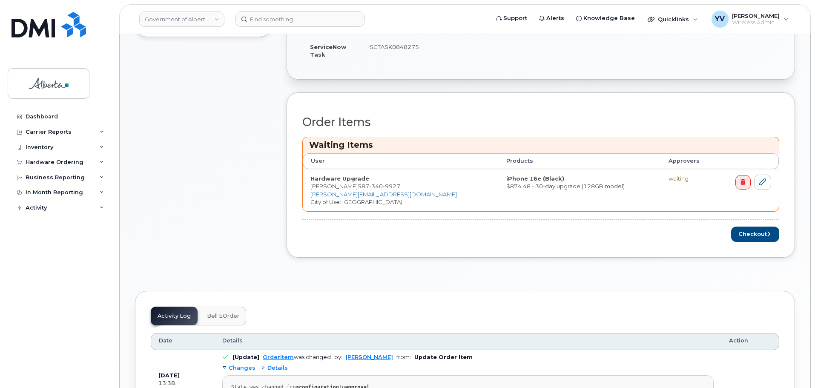
scroll to position [295, 0]
click at [749, 231] on button "Checkout" at bounding box center [755, 233] width 48 height 16
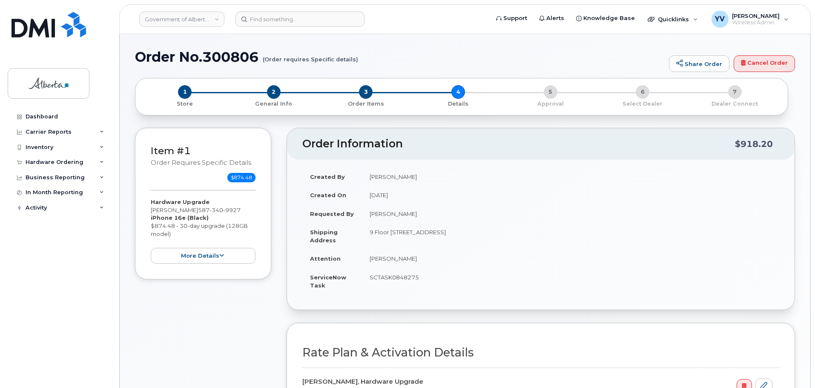
select select
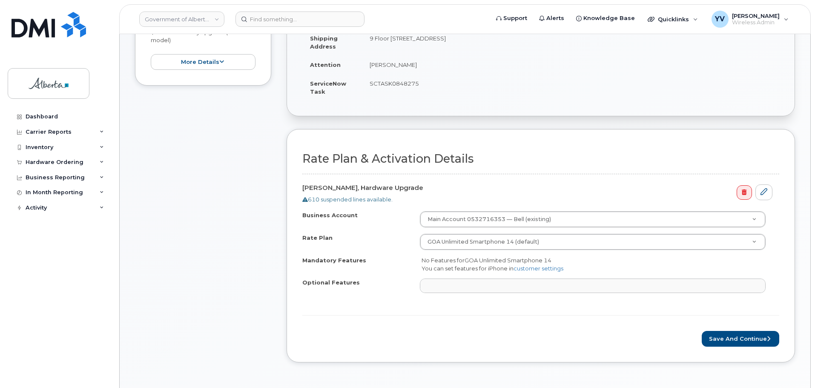
scroll to position [230, 0]
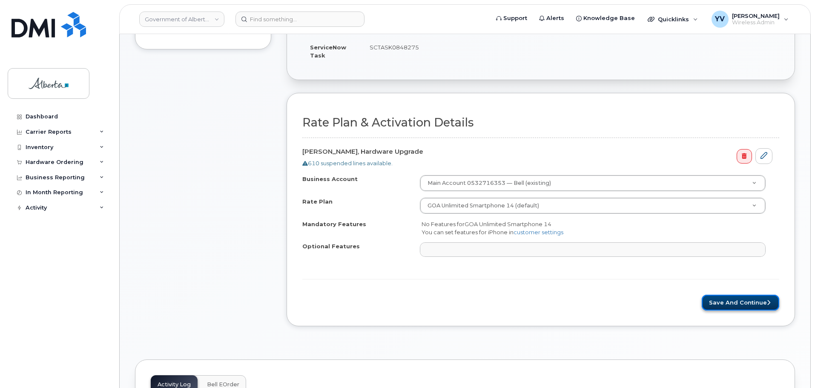
click at [748, 304] on button "Save and Continue" at bounding box center [740, 303] width 77 height 16
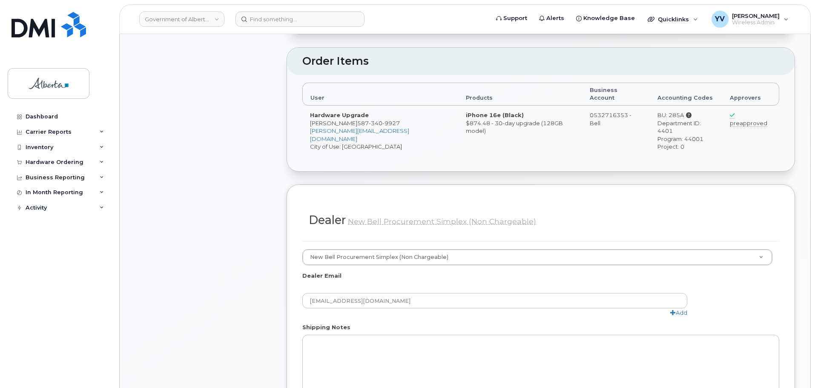
scroll to position [367, 0]
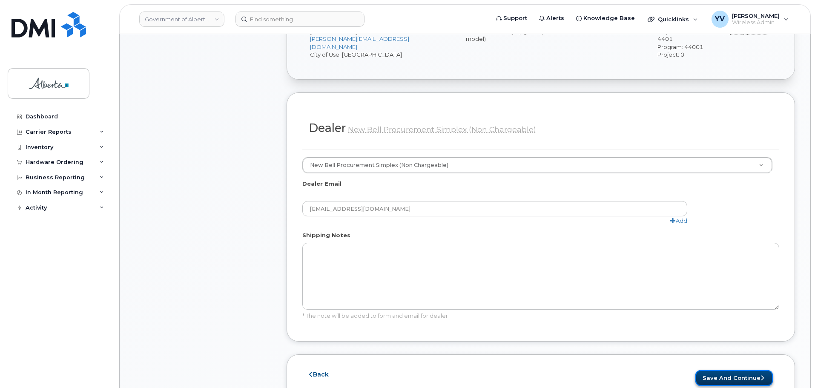
click at [736, 370] on button "Save and Continue" at bounding box center [733, 378] width 77 height 16
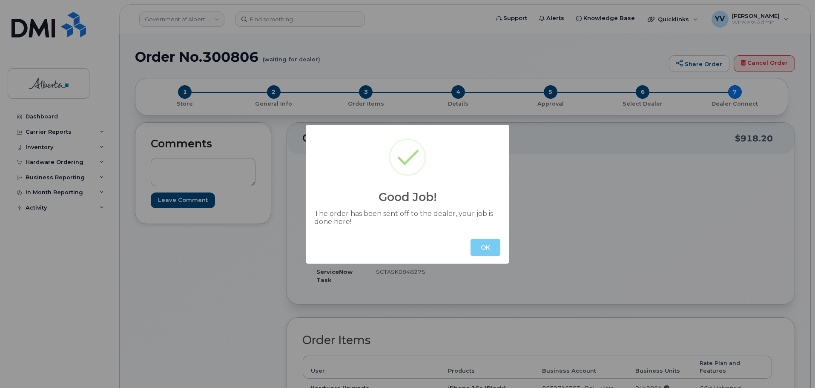
click at [481, 249] on button "OK" at bounding box center [486, 247] width 30 height 17
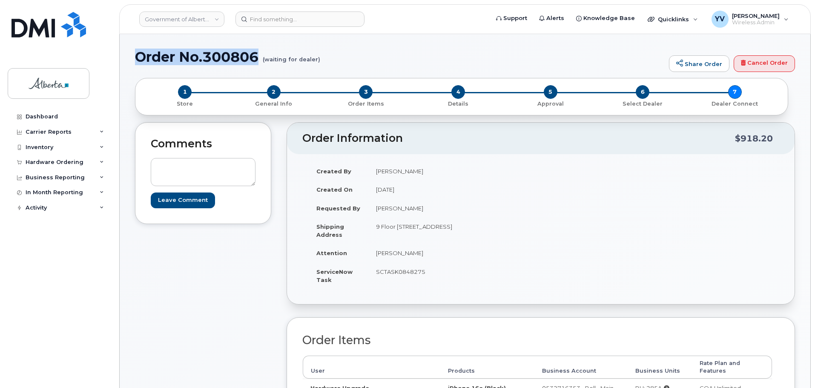
drag, startPoint x: 261, startPoint y: 55, endPoint x: 135, endPoint y: 60, distance: 126.1
click at [135, 60] on h1 "Order No.300806 (waiting for dealer)" at bounding box center [400, 56] width 530 height 15
copy h1 "Order No.300806"
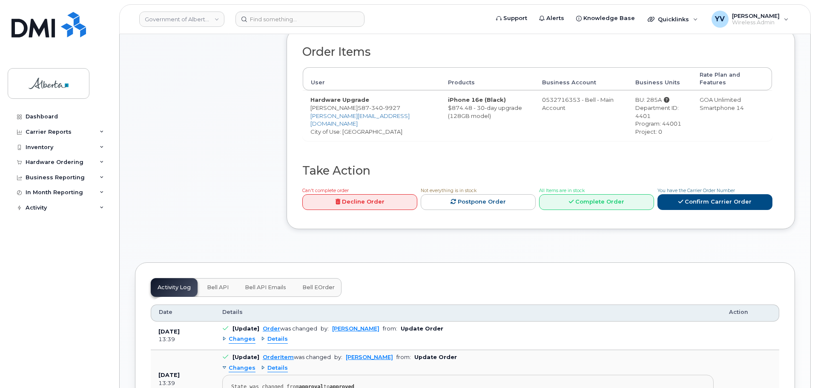
scroll to position [290, 0]
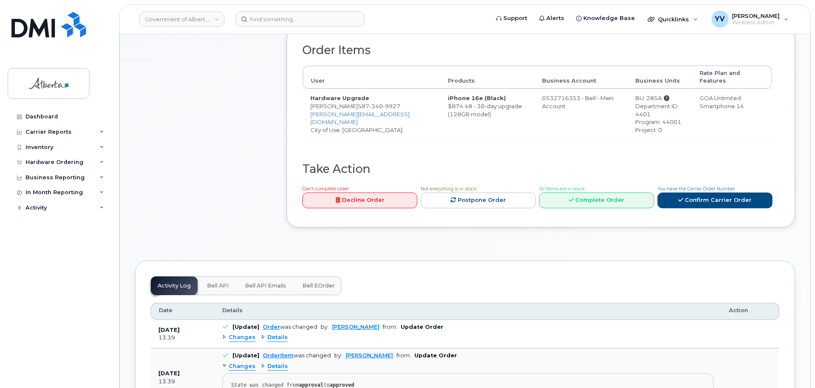
click at [216, 282] on span "Bell API" at bounding box center [218, 285] width 22 height 7
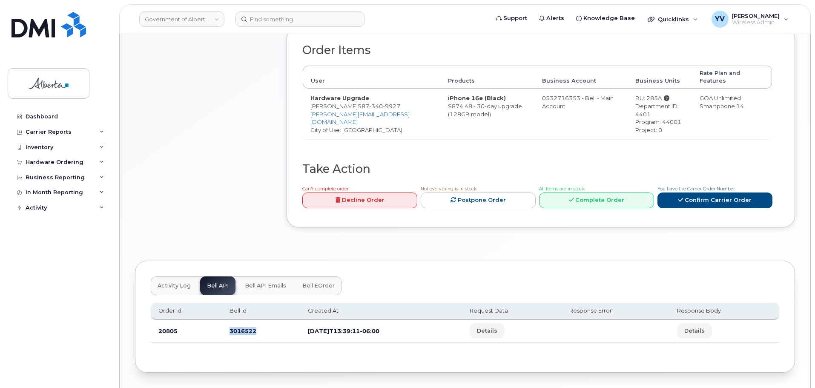
drag, startPoint x: 258, startPoint y: 324, endPoint x: 221, endPoint y: 321, distance: 37.1
click at [222, 321] on td "3016522" at bounding box center [261, 331] width 78 height 23
copy td "3016522"
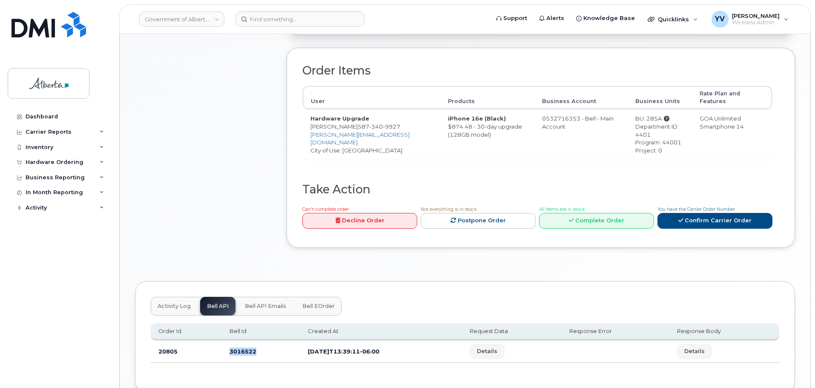
scroll to position [0, 0]
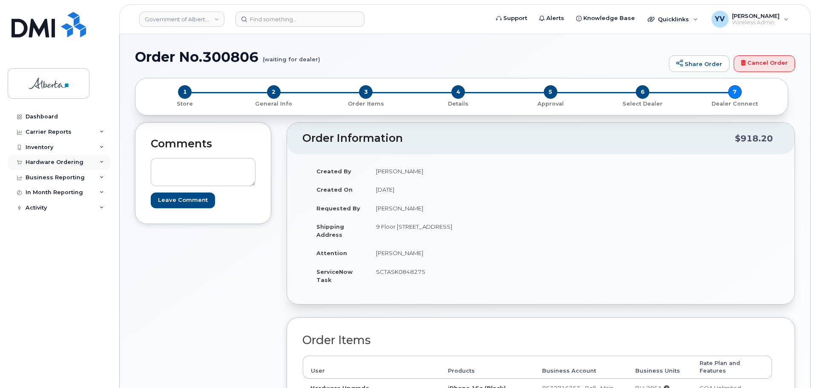
click at [53, 159] on div "Hardware Ordering" at bounding box center [55, 162] width 58 height 7
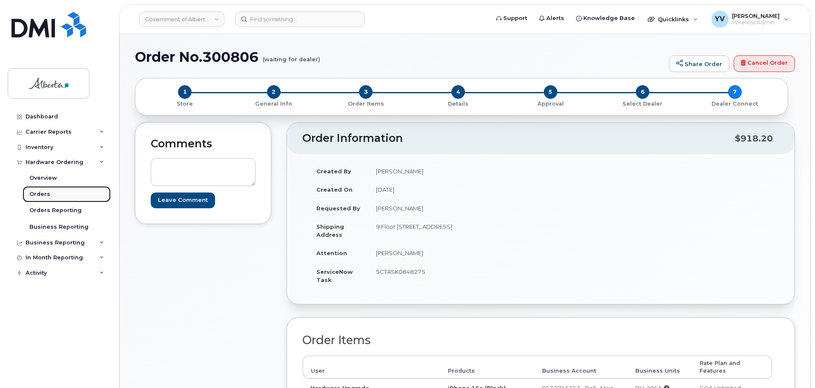
click at [38, 189] on link "Orders" at bounding box center [67, 194] width 88 height 16
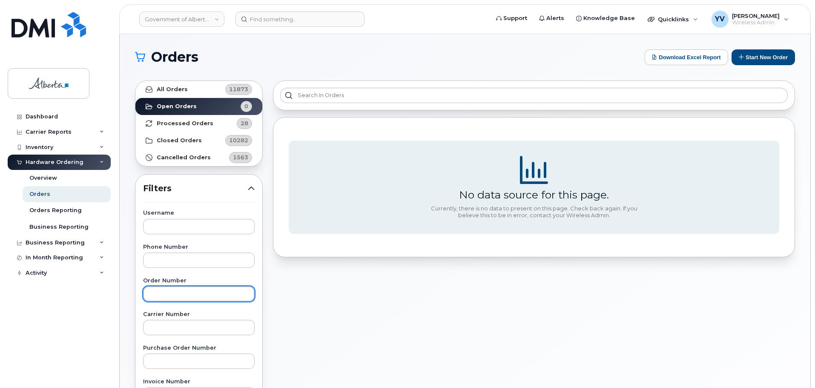
click at [164, 291] on input "text" at bounding box center [199, 293] width 112 height 15
paste input "300803"
type input "300803"
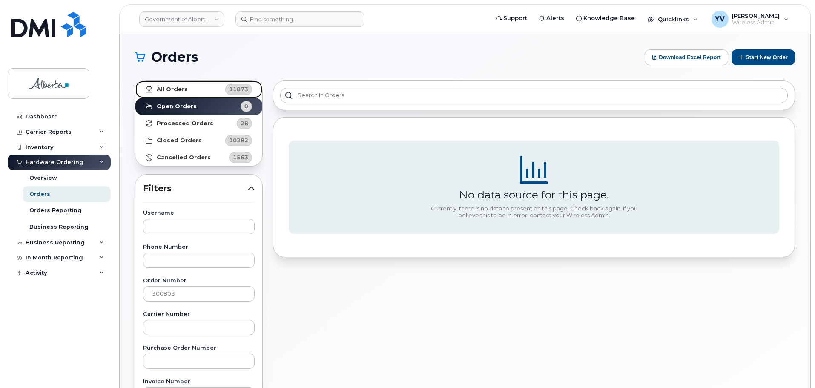
click at [173, 86] on strong "All Orders" at bounding box center [172, 89] width 31 height 7
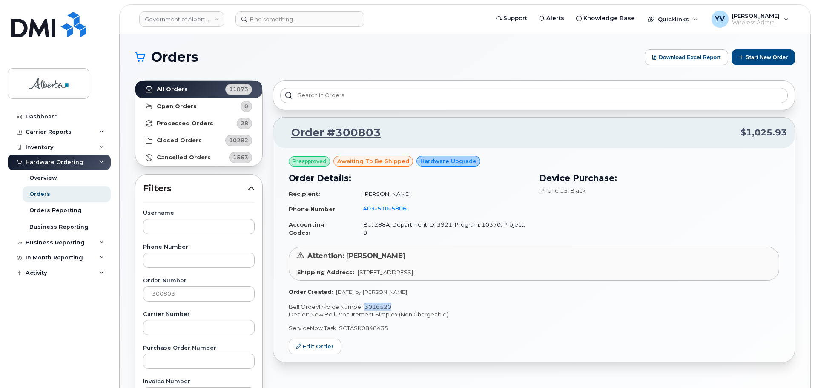
drag, startPoint x: 392, startPoint y: 297, endPoint x: 364, endPoint y: 298, distance: 27.3
click at [364, 303] on p "Bell Order/Invoice Number 3016520" at bounding box center [534, 307] width 491 height 8
copy p "3016520"
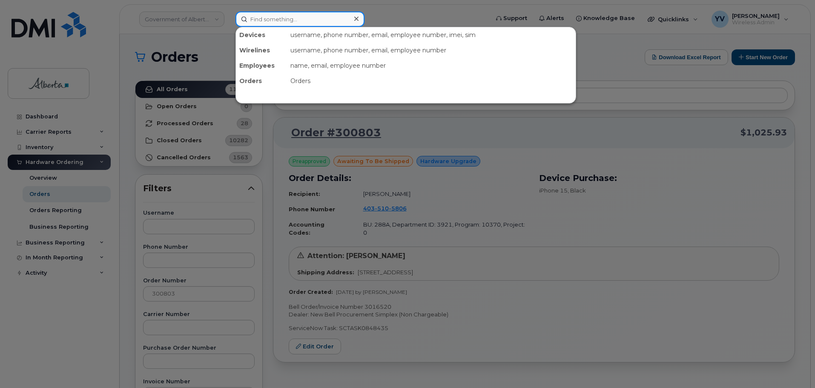
click at [274, 16] on input at bounding box center [299, 18] width 129 height 15
paste input "5879841376"
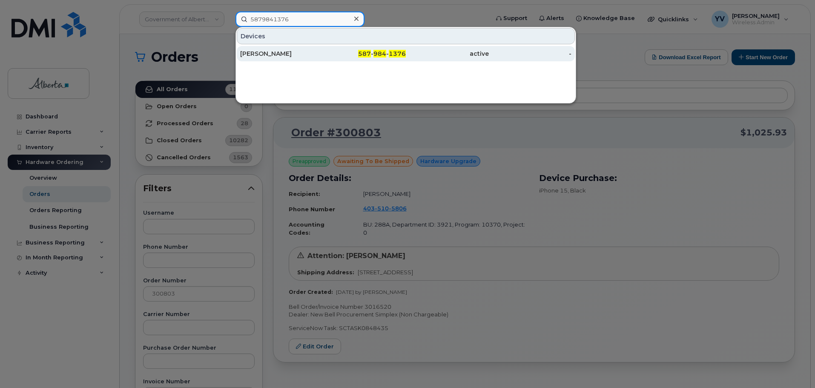
type input "5879841376"
click at [378, 55] on span "984" at bounding box center [379, 54] width 13 height 8
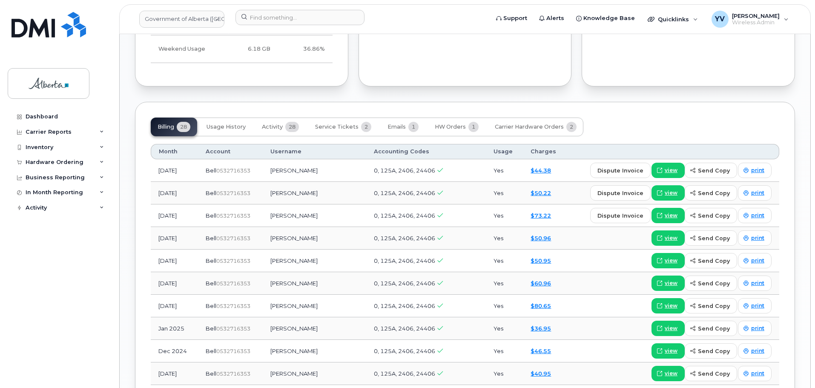
scroll to position [723, 0]
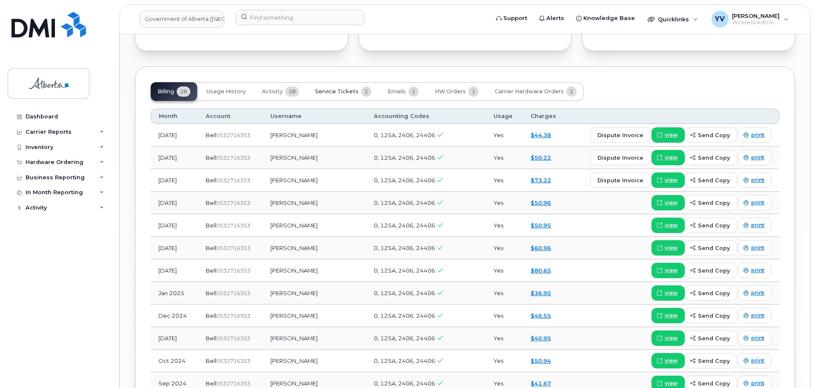
click at [342, 88] on span "Service Tickets" at bounding box center [336, 91] width 43 height 7
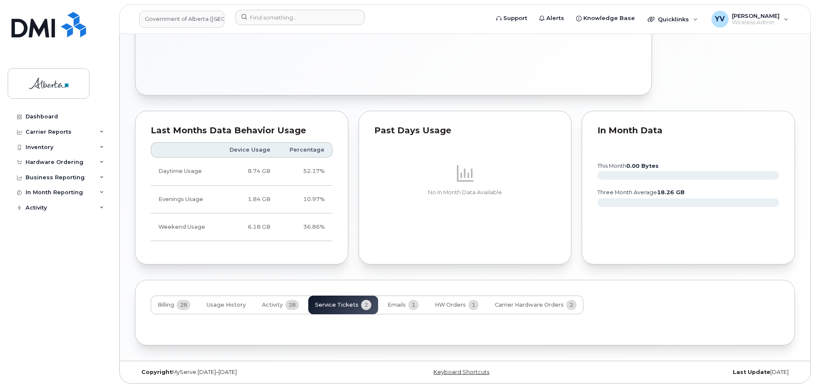
scroll to position [562, 0]
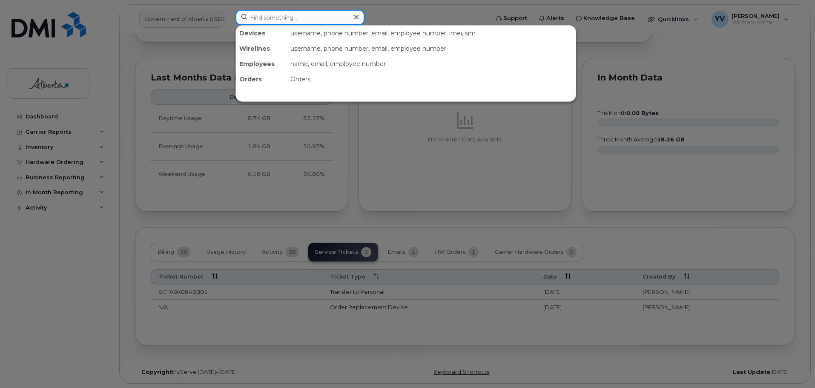
click at [286, 17] on input at bounding box center [299, 17] width 129 height 15
paste input "7802717060"
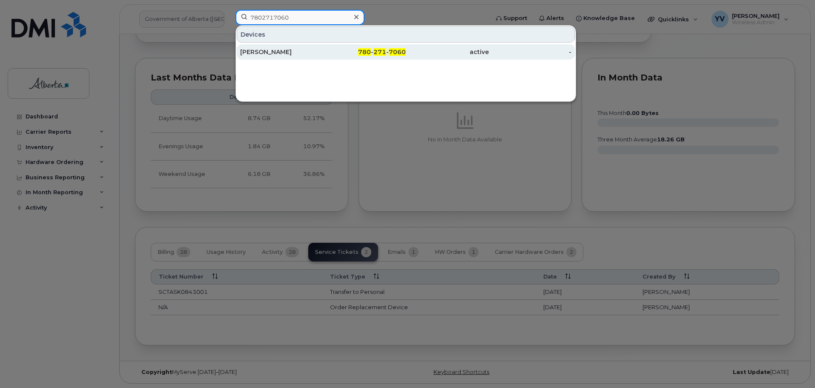
type input "7802717060"
click at [386, 49] on span "271" at bounding box center [379, 52] width 13 height 8
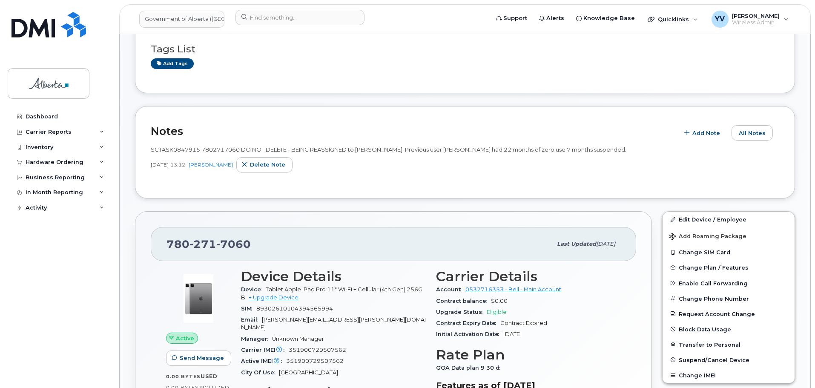
scroll to position [193, 0]
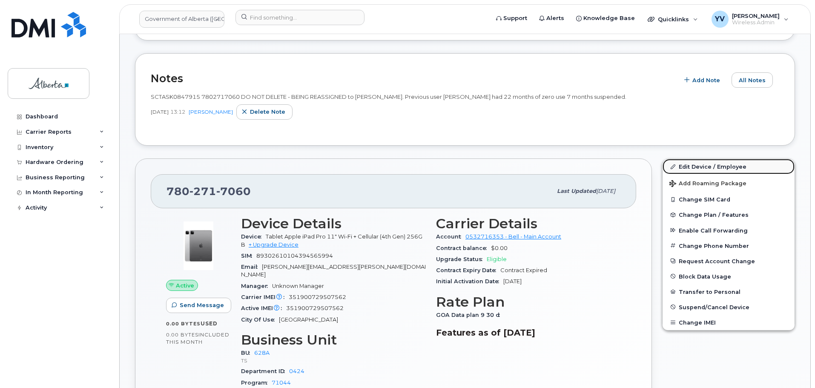
click at [695, 166] on link "Edit Device / Employee" at bounding box center [729, 166] width 132 height 15
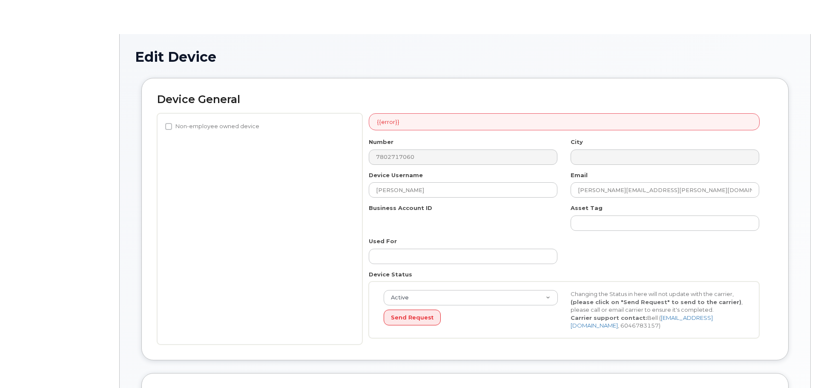
select select "8093444"
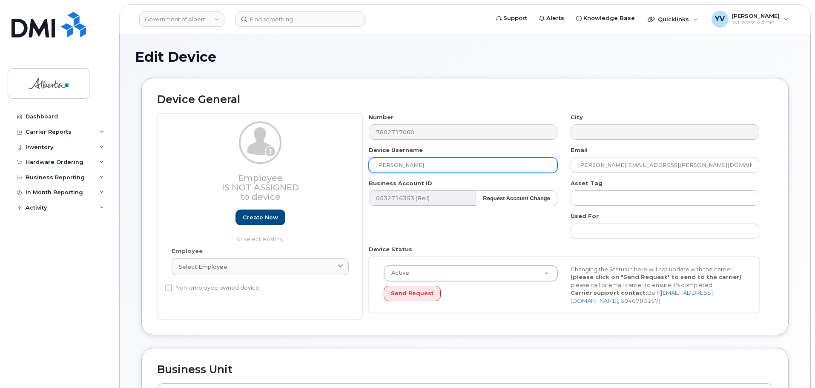
drag, startPoint x: 429, startPoint y: 167, endPoint x: 353, endPoint y: 171, distance: 76.3
click at [353, 171] on div "Employee Is not assigned to device Create new or select existing Employee Selec…" at bounding box center [465, 216] width 616 height 207
paste input "onna-Joy Tupl"
type input "[PERSON_NAME]"
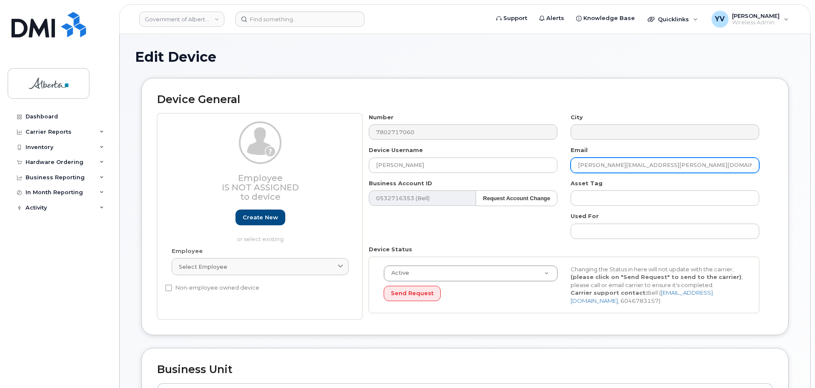
drag, startPoint x: 658, startPoint y: 167, endPoint x: 557, endPoint y: 169, distance: 100.9
click at [557, 169] on div "Number 7802717060 City Device Username Donna-Joy Tuplin Email david.goldstein@g…" at bounding box center [564, 216] width 404 height 207
paste input "Donna-Joy.Tupl"
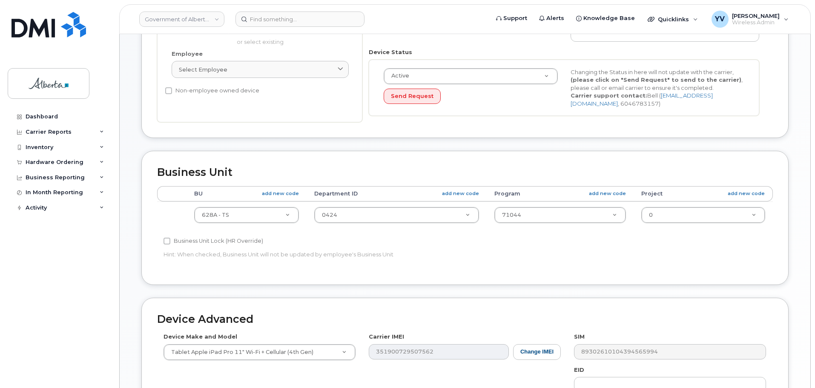
scroll to position [201, 0]
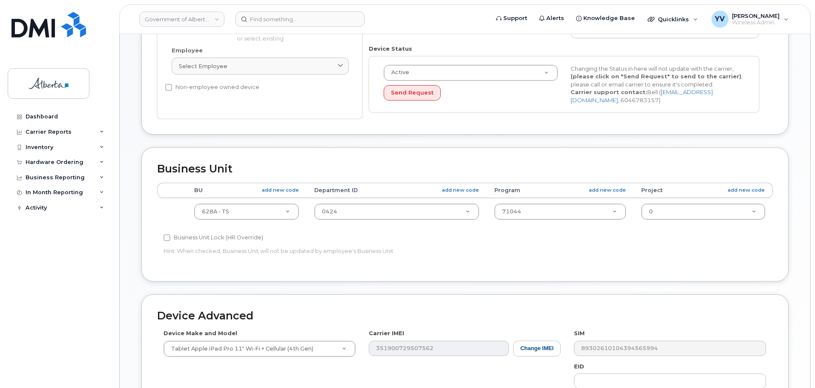
type input "[PERSON_NAME][EMAIL_ADDRESS][PERSON_NAME][DOMAIN_NAME]"
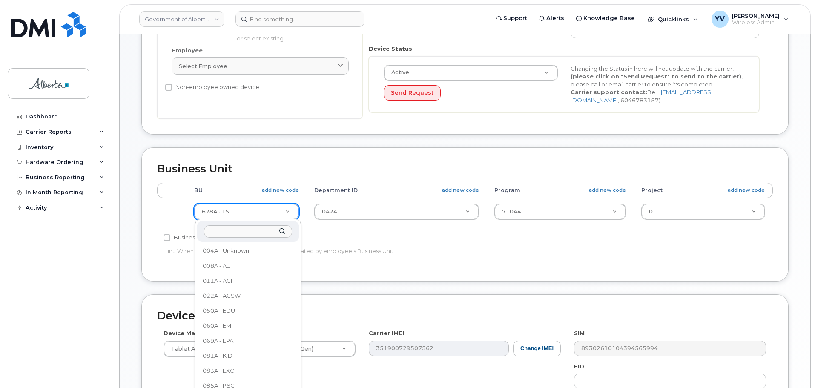
scroll to position [524, 0]
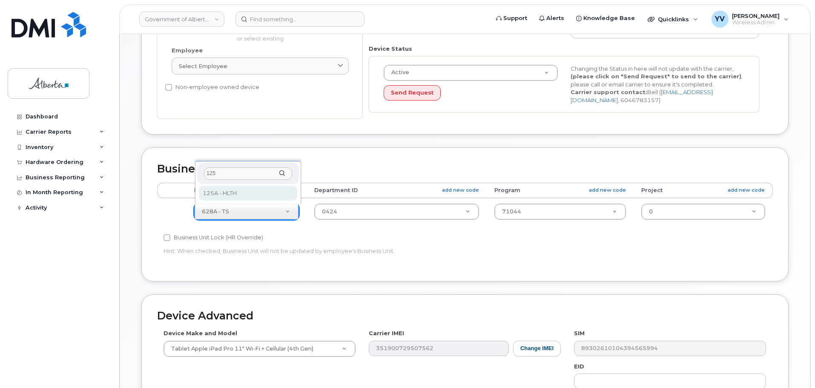
type input "125"
select select "4120335"
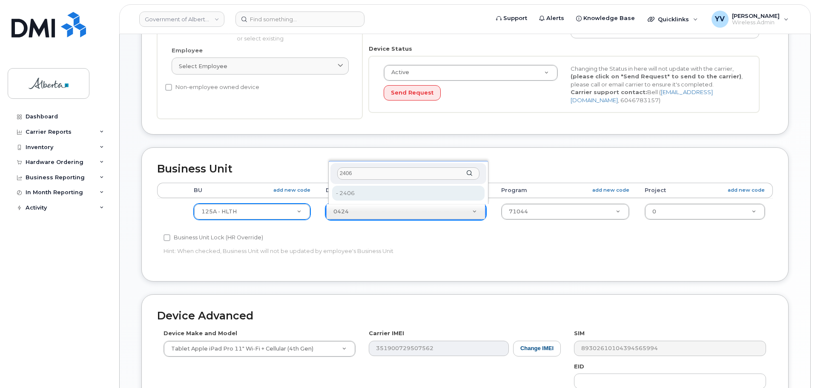
type input "2406"
type input "4120360"
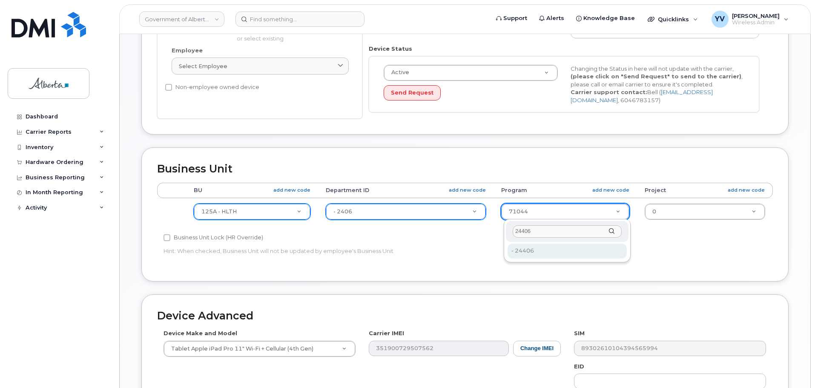
type input "24406"
type input "4120392"
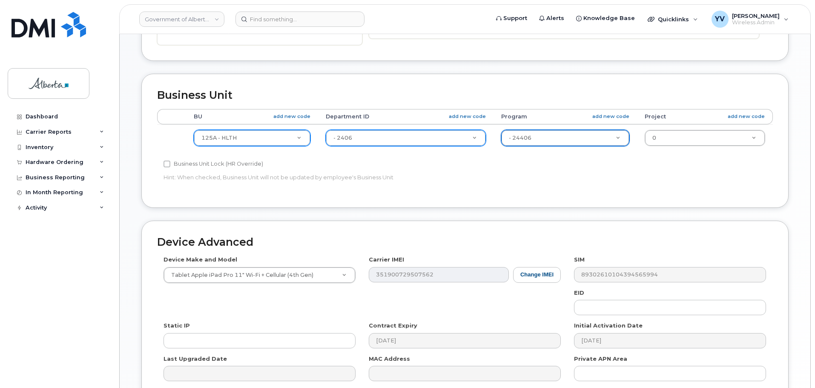
scroll to position [276, 0]
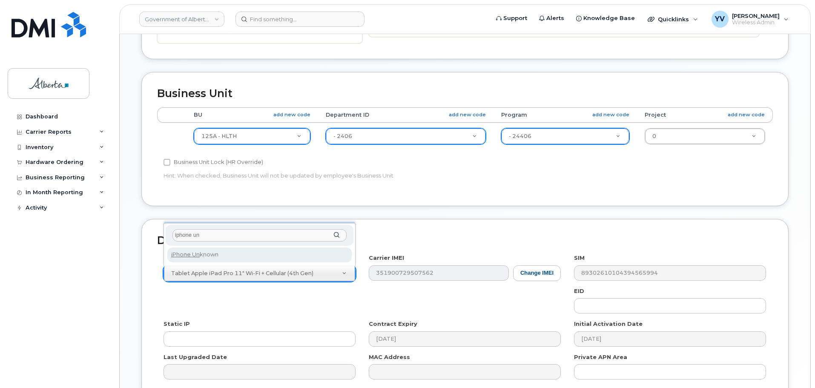
type input "iphone un"
select select "185"
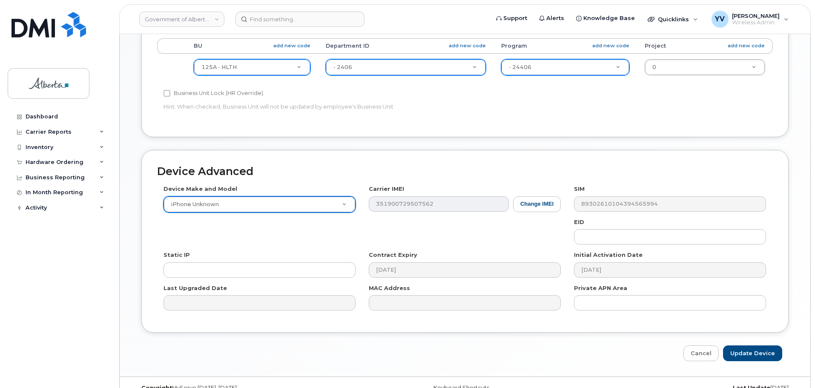
scroll to position [347, 0]
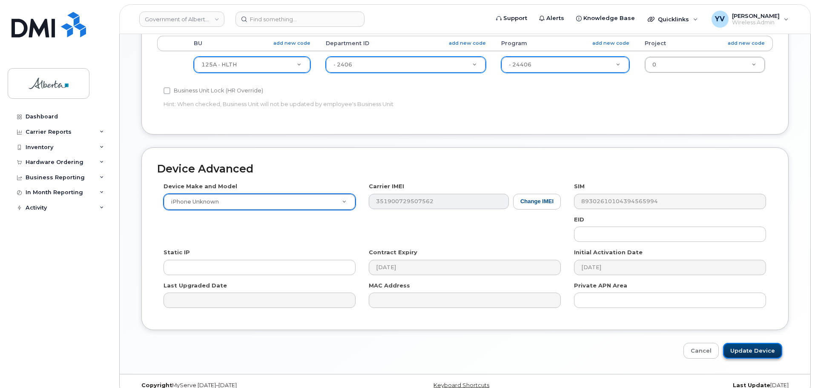
click at [757, 351] on input "Update Device" at bounding box center [752, 351] width 59 height 16
type input "Saving..."
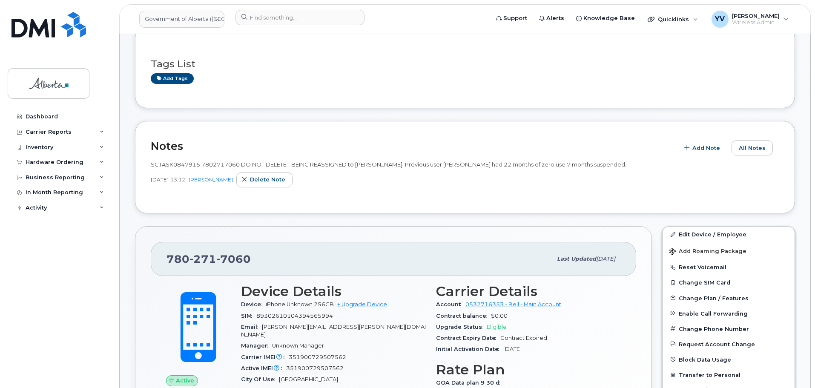
scroll to position [43, 0]
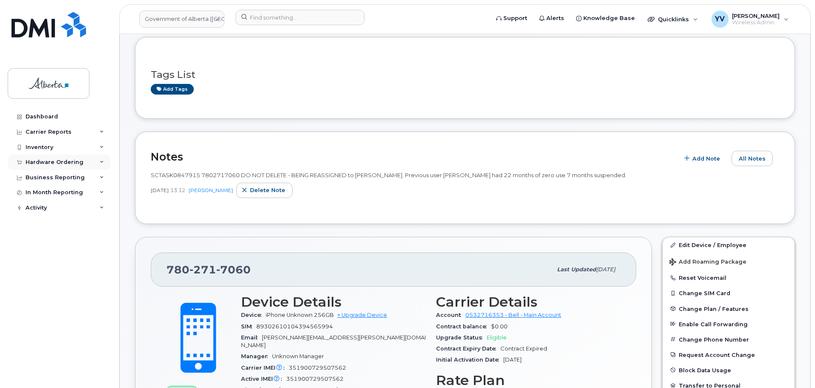
click at [32, 161] on div "Hardware Ordering" at bounding box center [55, 162] width 58 height 7
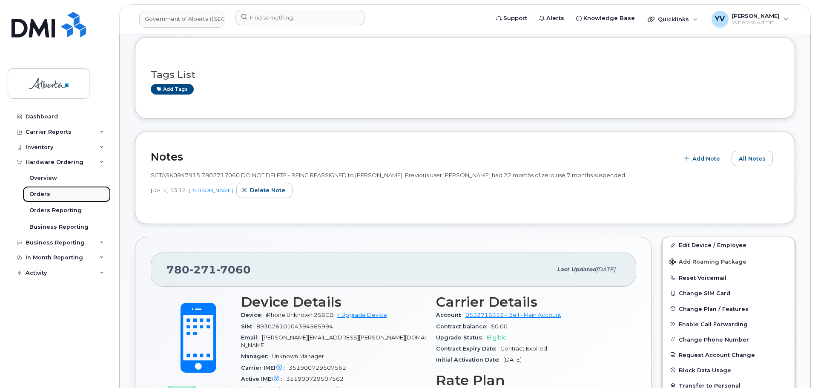
click at [41, 191] on div "Orders" at bounding box center [39, 194] width 21 height 8
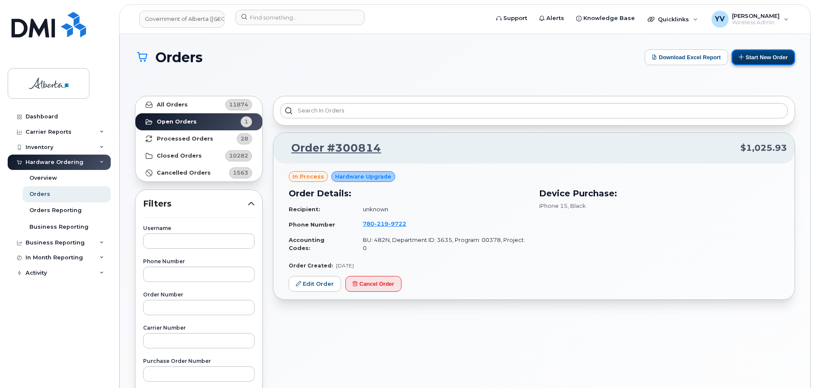
click at [768, 55] on button "Start New Order" at bounding box center [763, 57] width 63 height 16
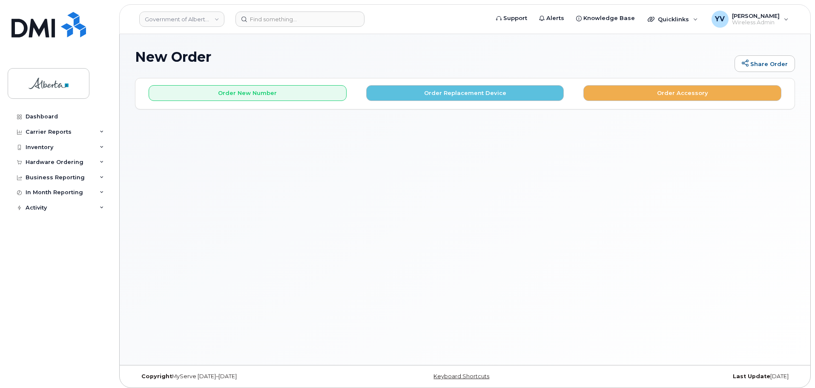
click at [188, 368] on div "Copyright MyServe [DATE]–[DATE] Keyboard Shortcuts Last Update [DATE]" at bounding box center [465, 376] width 691 height 22
click at [465, 90] on button "Order Replacement Device" at bounding box center [465, 93] width 198 height 16
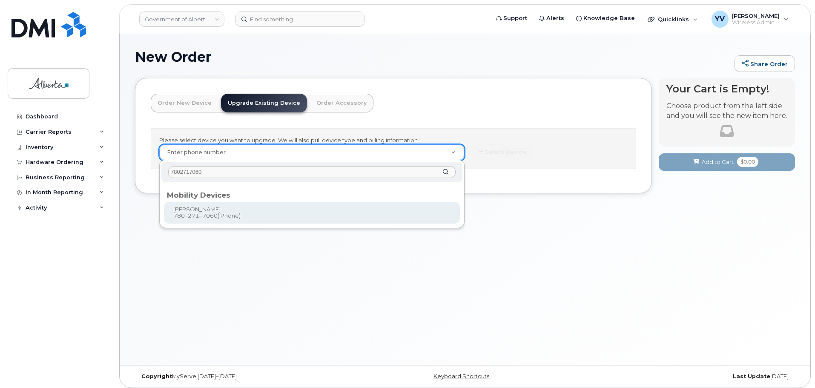
type input "7802717060"
type input "922849"
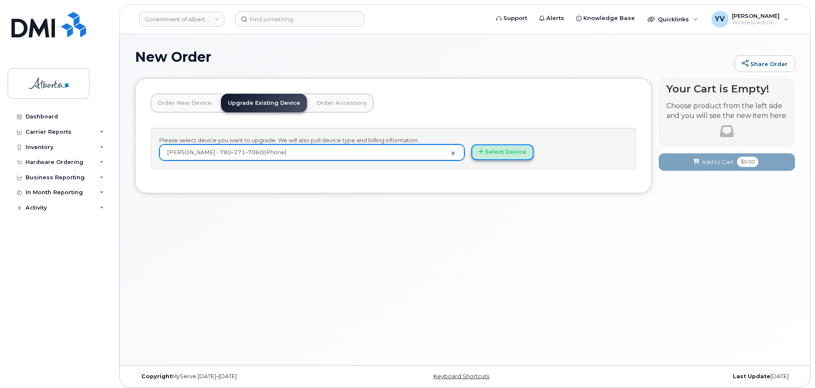
click at [501, 156] on button "Select Device" at bounding box center [502, 152] width 62 height 16
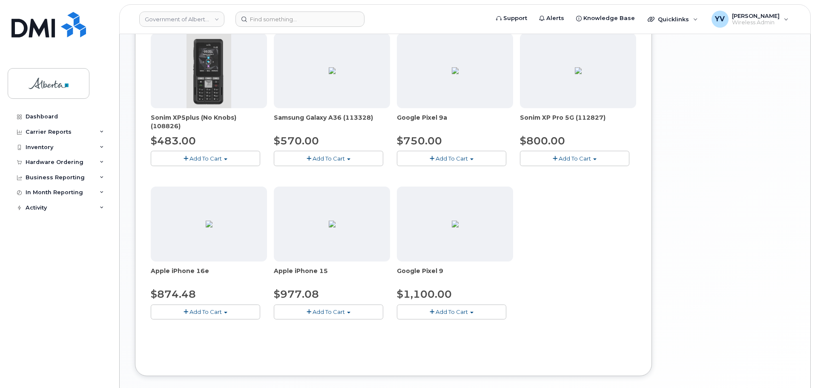
scroll to position [297, 0]
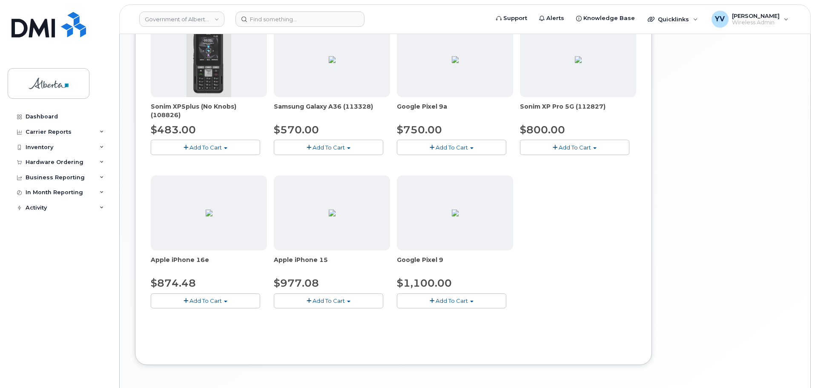
click at [225, 298] on button "Add To Cart" at bounding box center [205, 300] width 109 height 15
click at [215, 330] on link "$874.48 - 30-day upgrade (128GB model)" at bounding box center [220, 327] width 135 height 11
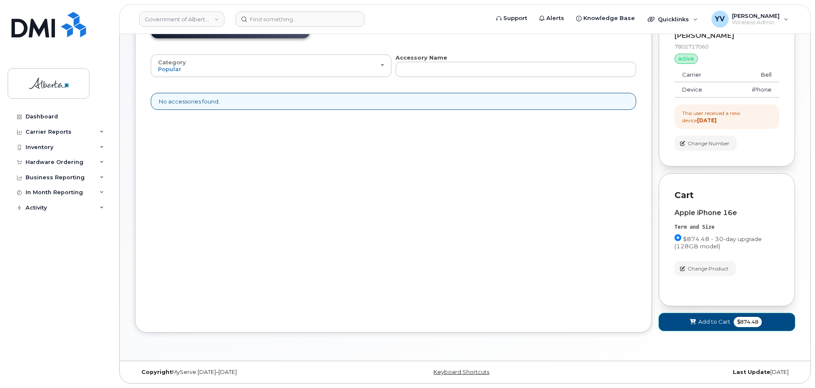
click at [723, 318] on span "Add to Cart" at bounding box center [714, 322] width 32 height 8
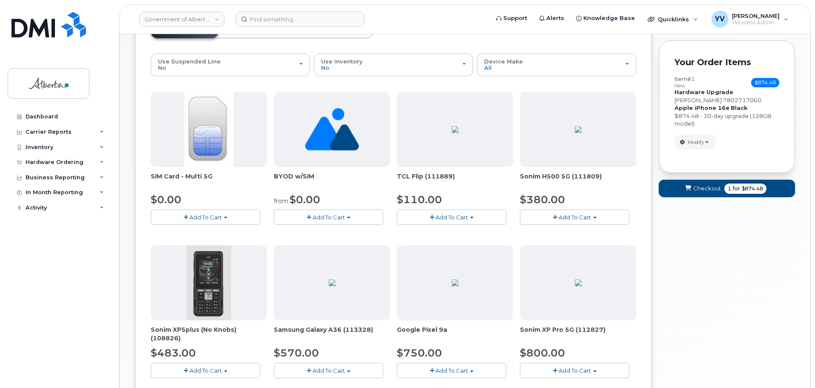
click at [698, 188] on span "Checkout" at bounding box center [707, 188] width 28 height 8
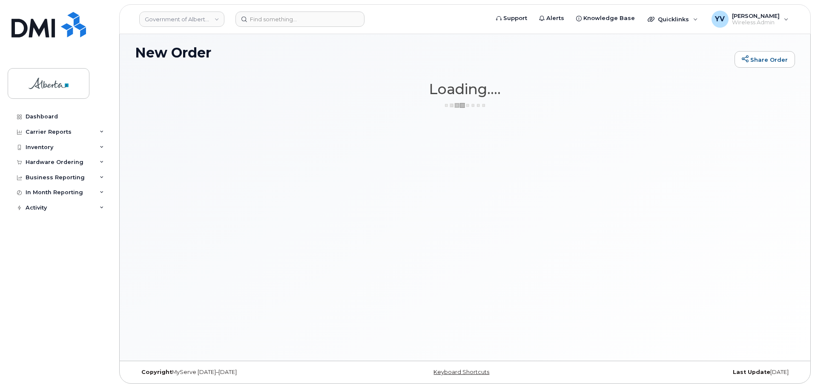
scroll to position [4, 0]
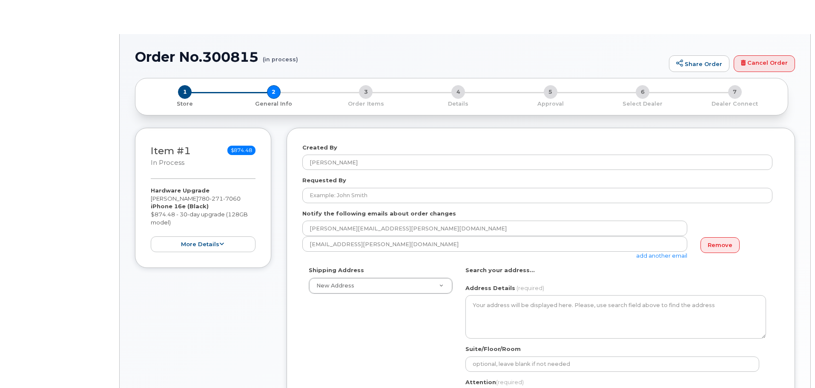
select select
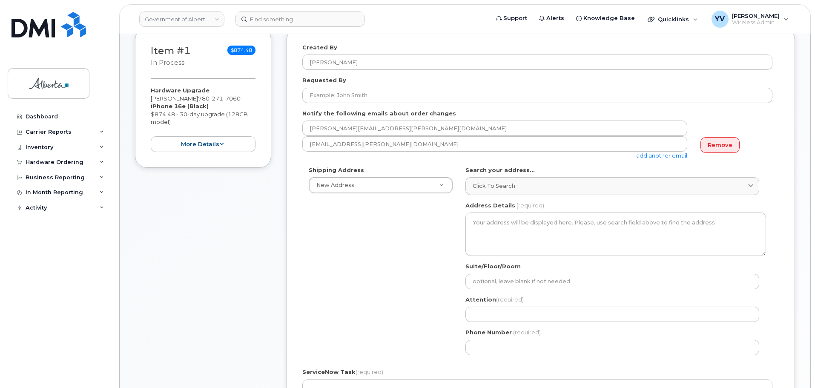
scroll to position [157, 0]
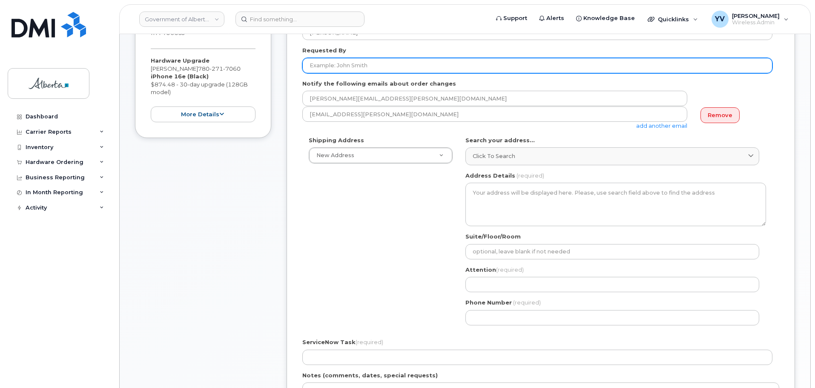
click at [318, 64] on input "Requested By" at bounding box center [537, 65] width 470 height 15
paste input "[PERSON_NAME]"
type input "[PERSON_NAME]"
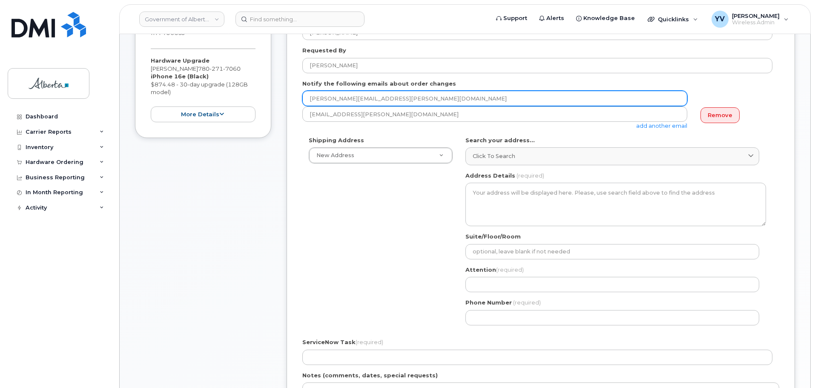
drag, startPoint x: 397, startPoint y: 97, endPoint x: 304, endPoint y: 94, distance: 92.9
click at [304, 94] on input "[PERSON_NAME][EMAIL_ADDRESS][PERSON_NAME][DOMAIN_NAME]" at bounding box center [494, 98] width 385 height 15
paste input "[PERSON_NAME].[PERSON_NAME]"
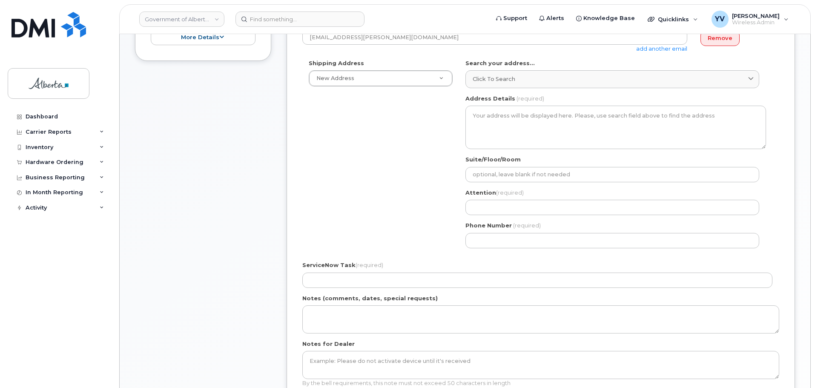
scroll to position [235, 0]
type input "[PERSON_NAME][EMAIL_ADDRESS][PERSON_NAME][DOMAIN_NAME]"
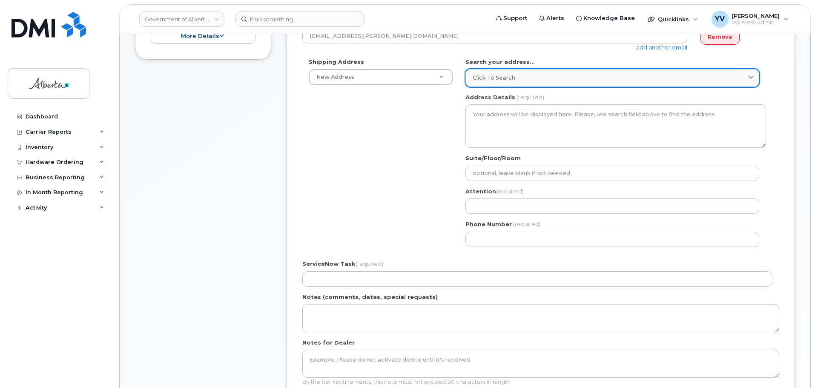
click at [490, 77] on span "Click to search" at bounding box center [494, 78] width 43 height 8
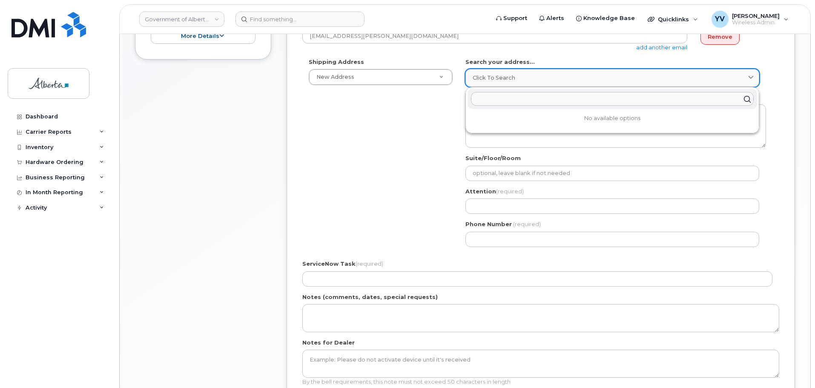
paste input "[STREET_ADDRESS]"
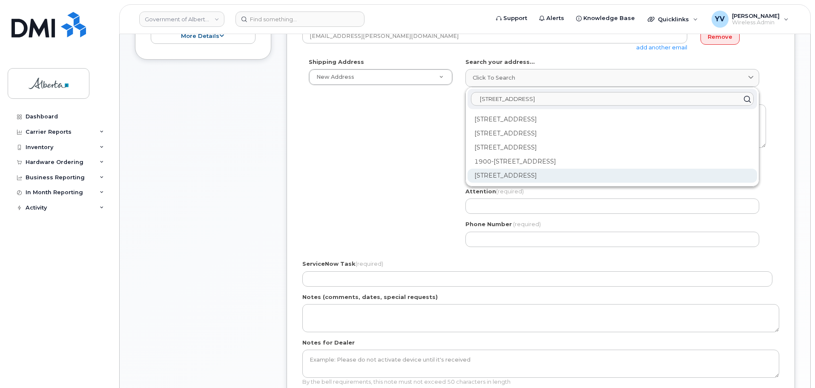
type input "[STREET_ADDRESS]"
click at [580, 175] on div "[STREET_ADDRESS]" at bounding box center [613, 176] width 290 height 14
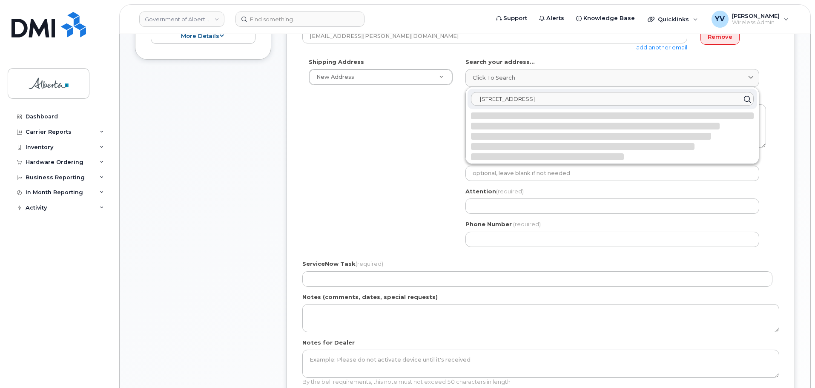
select select
type textarea "[STREET_ADDRESS]"
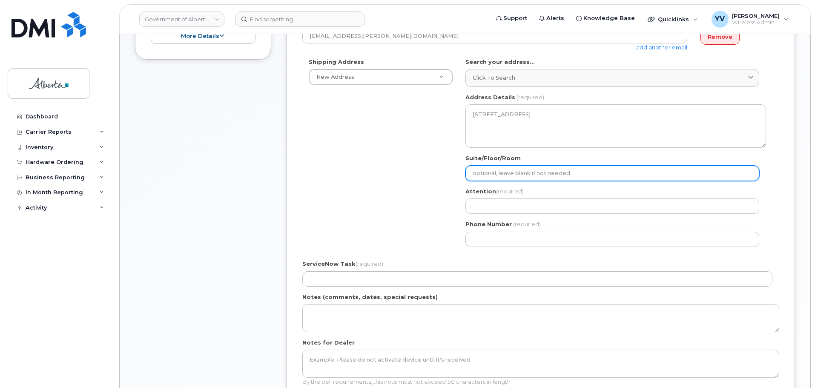
click at [493, 168] on input "Suite/Floor/Room" at bounding box center [612, 173] width 294 height 15
type input "Main Floor"
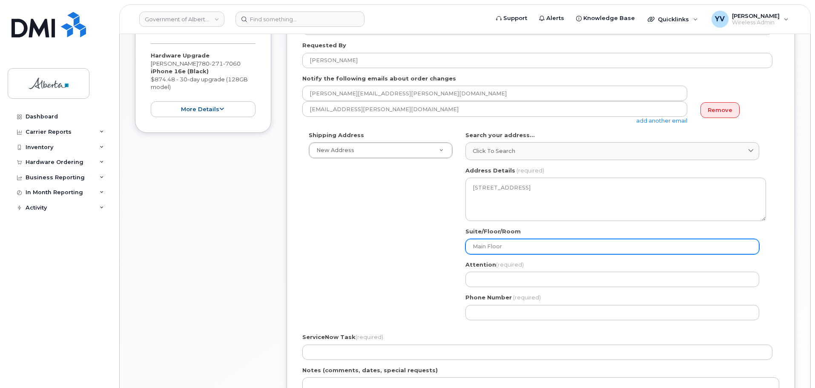
scroll to position [127, 0]
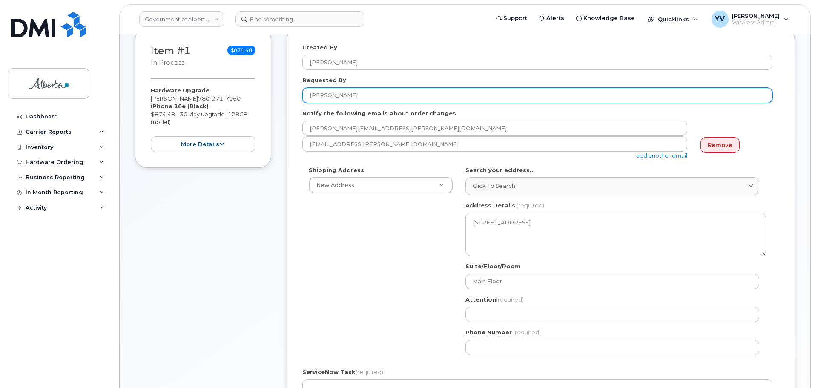
drag, startPoint x: 377, startPoint y: 100, endPoint x: 307, endPoint y: 99, distance: 69.4
click at [307, 99] on input "[PERSON_NAME]" at bounding box center [537, 95] width 470 height 15
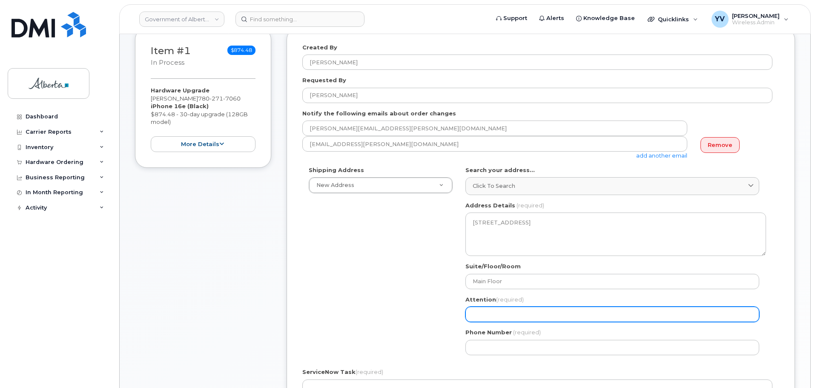
click at [495, 321] on input "Attention (required)" at bounding box center [612, 314] width 294 height 15
paste input "[PERSON_NAME]"
select select
type input "[PERSON_NAME]"
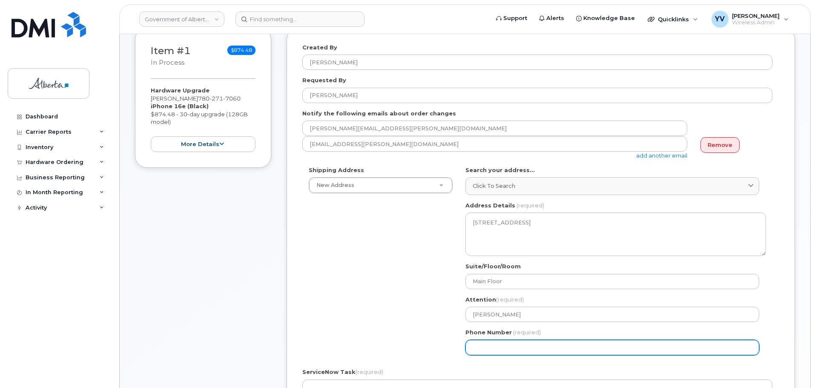
click at [484, 351] on input "Phone Number" at bounding box center [612, 347] width 294 height 15
paste input "7806384252"
select select
type input "7806384252"
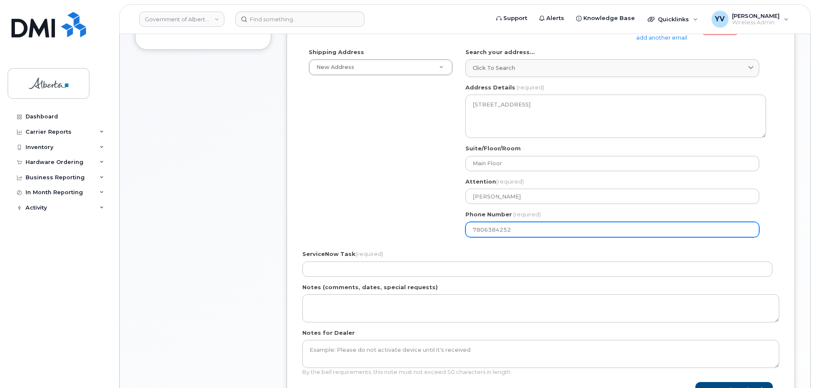
scroll to position [299, 0]
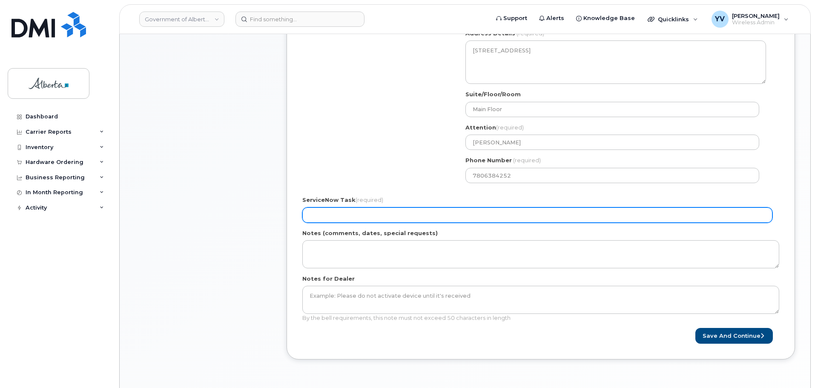
click at [331, 212] on input "ServiceNow Task (required)" at bounding box center [537, 214] width 470 height 15
paste input "SCTASK0847915"
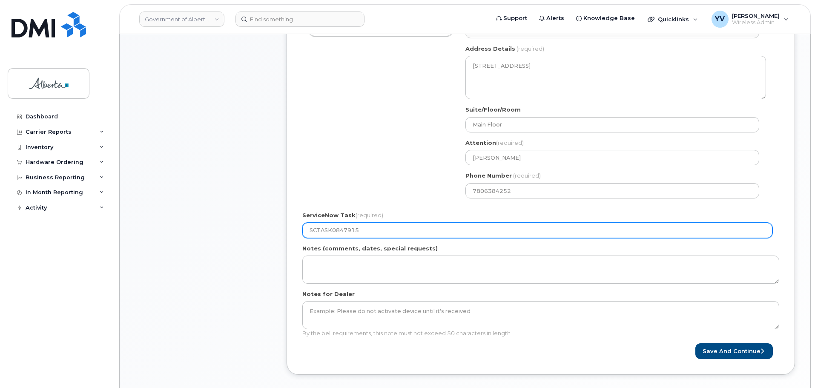
scroll to position [304, 0]
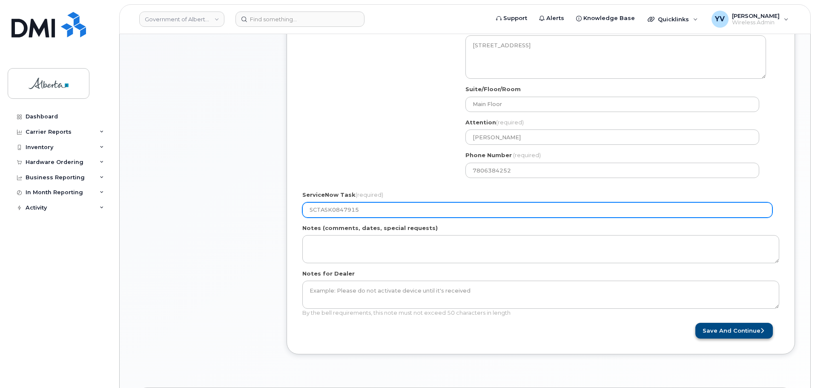
type input "SCTASK0847915"
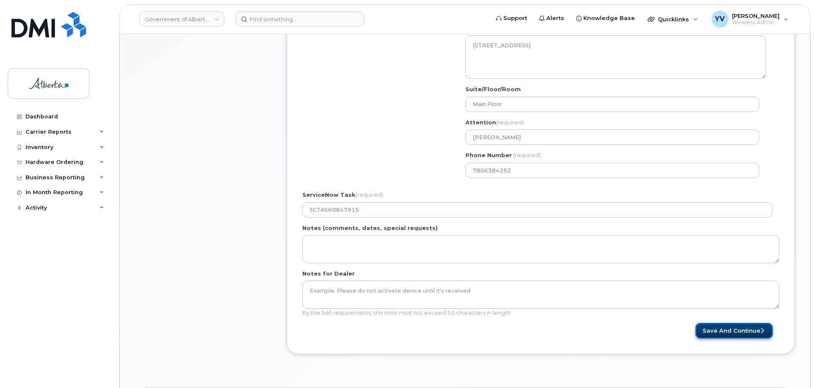
click at [744, 327] on button "Save and Continue" at bounding box center [733, 331] width 77 height 16
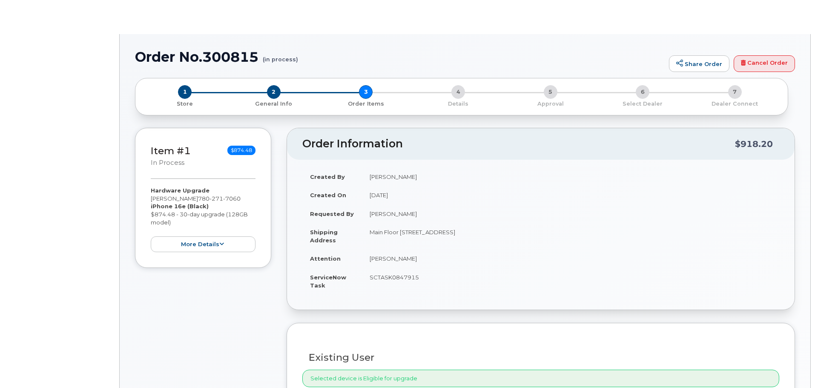
type input "[PERSON_NAME]"
type input "[PERSON_NAME][EMAIL_ADDRESS][PERSON_NAME][DOMAIN_NAME]"
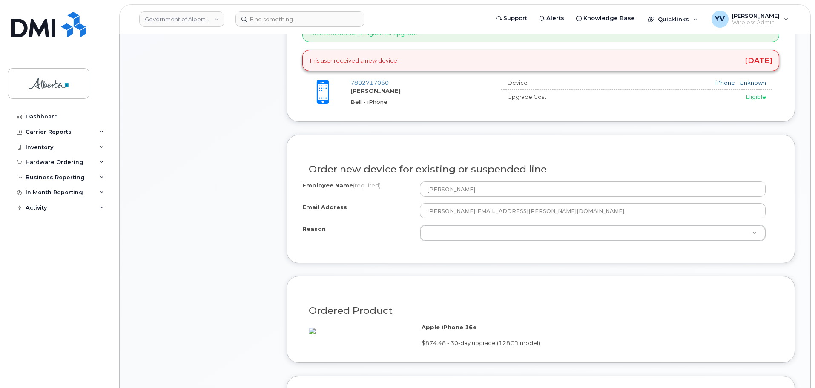
scroll to position [430, 0]
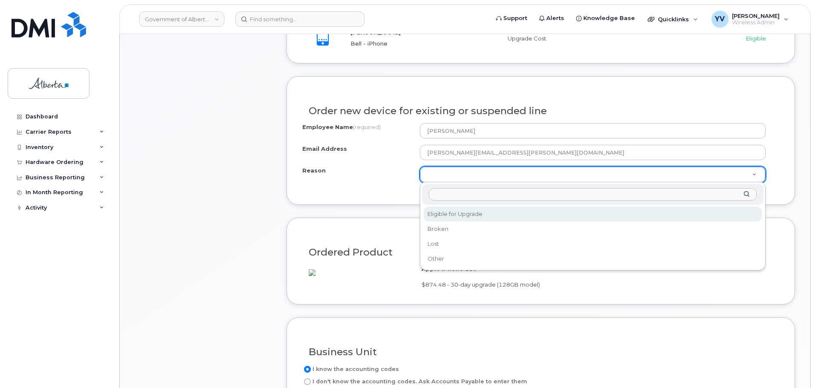
select select "eligible_for_upgrade"
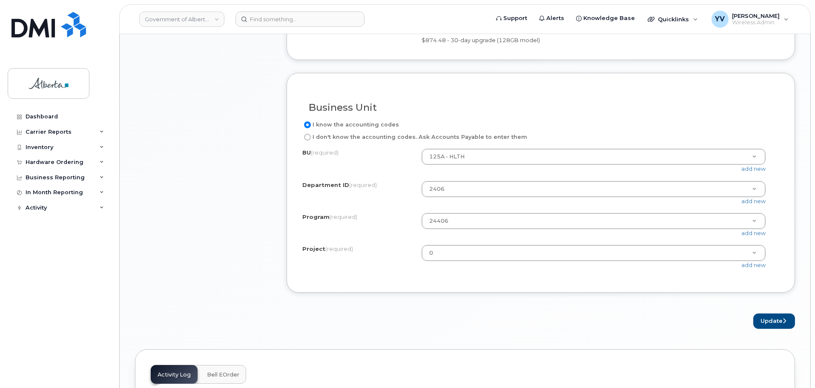
scroll to position [703, 0]
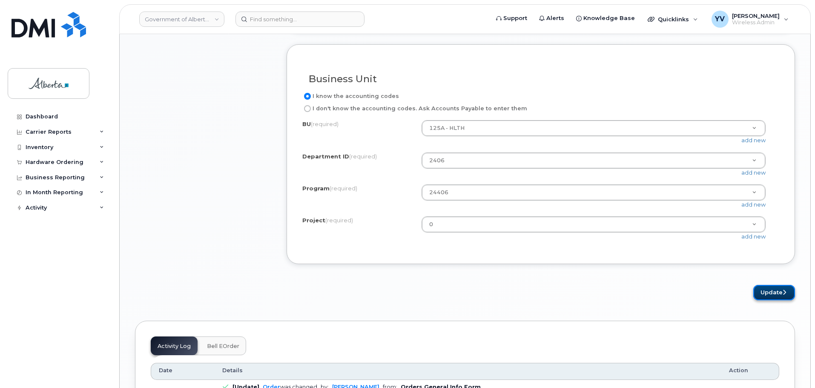
click at [775, 301] on button "Update" at bounding box center [774, 293] width 42 height 16
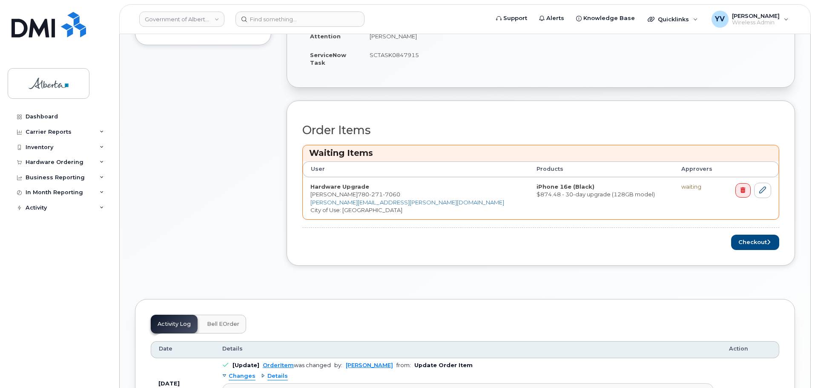
scroll to position [287, 0]
click at [755, 240] on button "Checkout" at bounding box center [755, 241] width 48 height 16
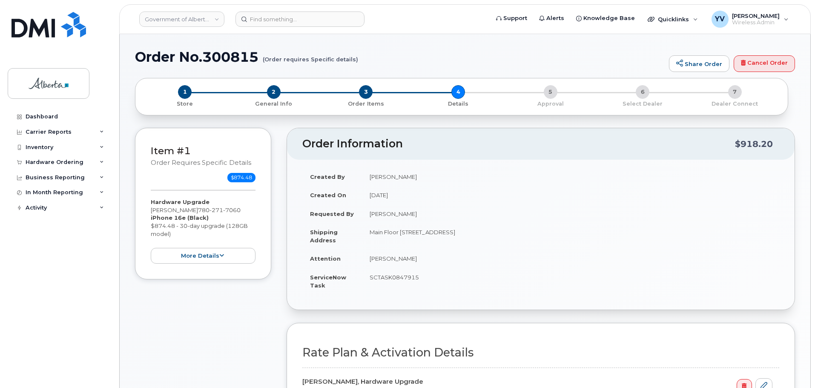
select select
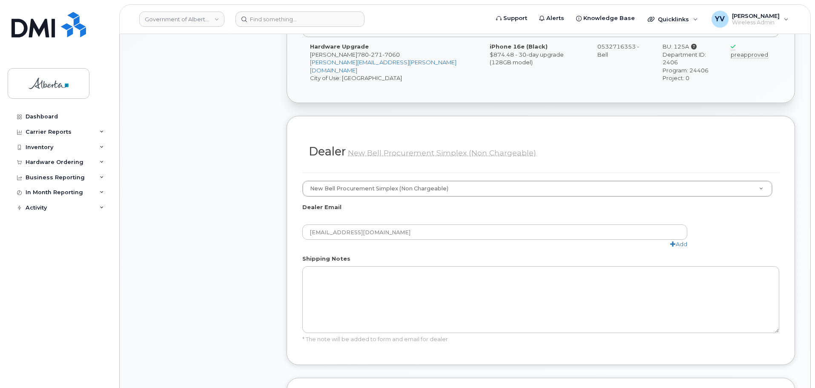
scroll to position [413, 0]
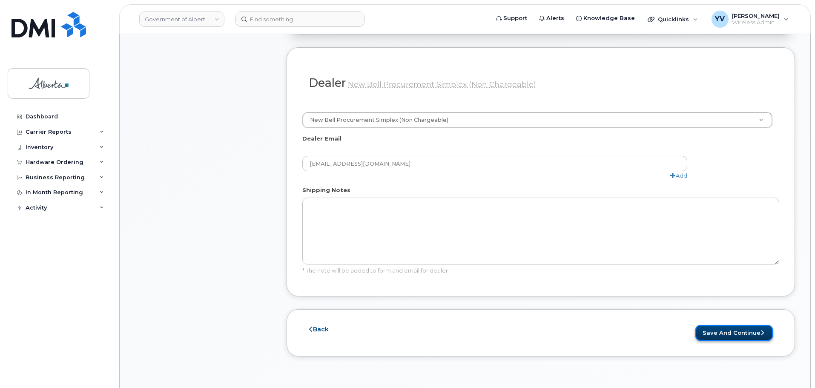
click at [731, 325] on button "Save and Continue" at bounding box center [733, 333] width 77 height 16
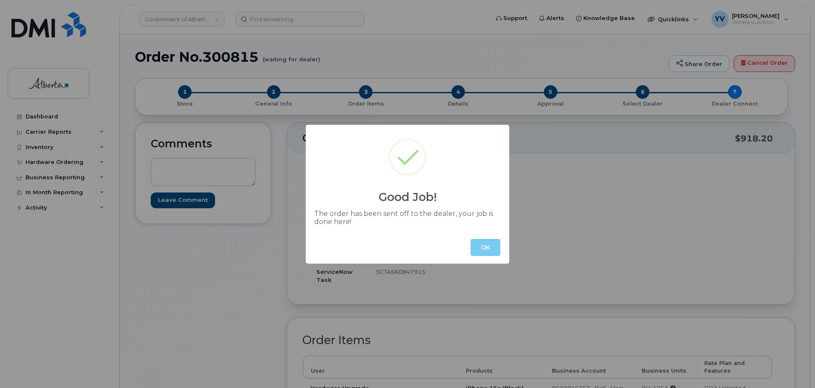
click at [487, 246] on button "OK" at bounding box center [486, 247] width 30 height 17
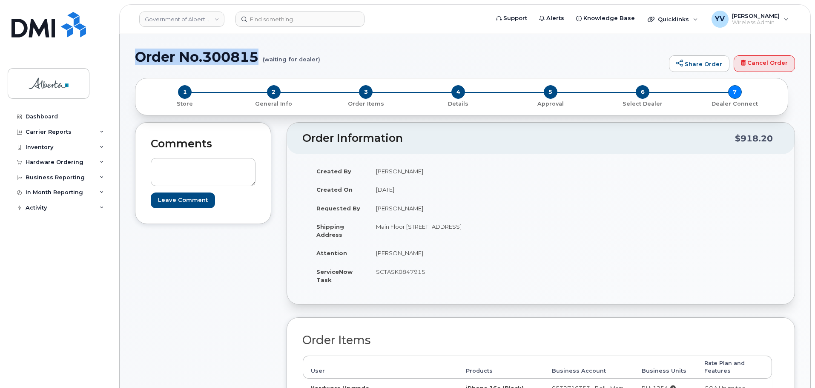
drag, startPoint x: 258, startPoint y: 56, endPoint x: 132, endPoint y: 49, distance: 125.3
copy h1 "Order No.300815"
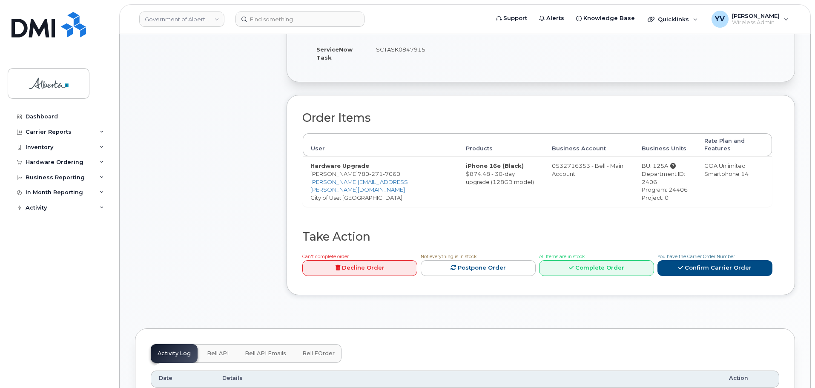
scroll to position [320, 0]
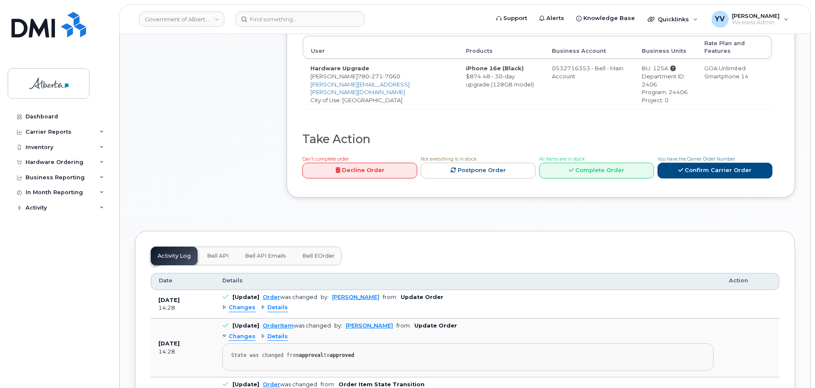
click at [214, 252] on span "Bell API" at bounding box center [218, 255] width 22 height 7
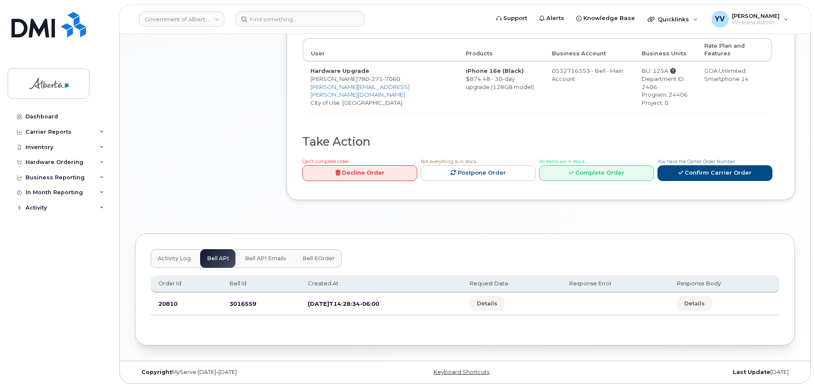
scroll to position [310, 0]
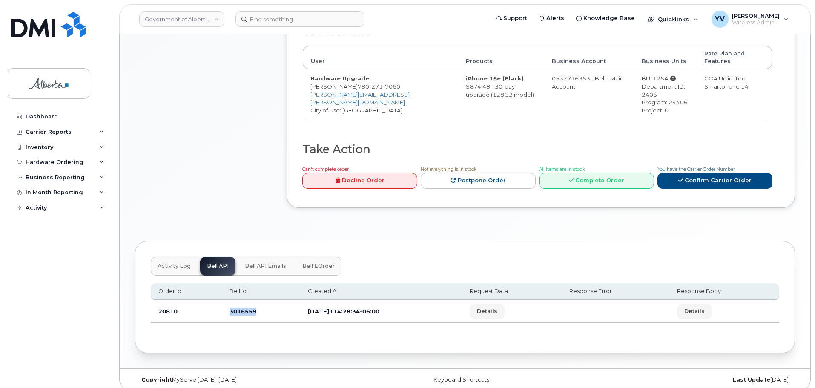
drag, startPoint x: 258, startPoint y: 306, endPoint x: 223, endPoint y: 304, distance: 35.0
click at [223, 304] on td "3016559" at bounding box center [261, 311] width 78 height 23
copy td "3016559"
click at [169, 376] on strong "Copyright" at bounding box center [156, 379] width 31 height 6
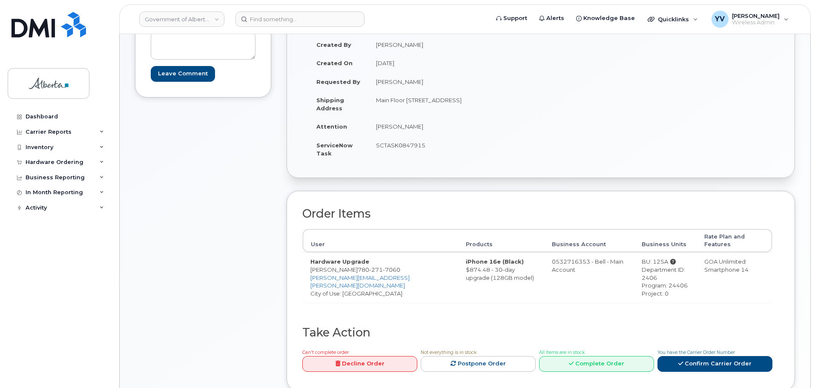
scroll to position [107, 0]
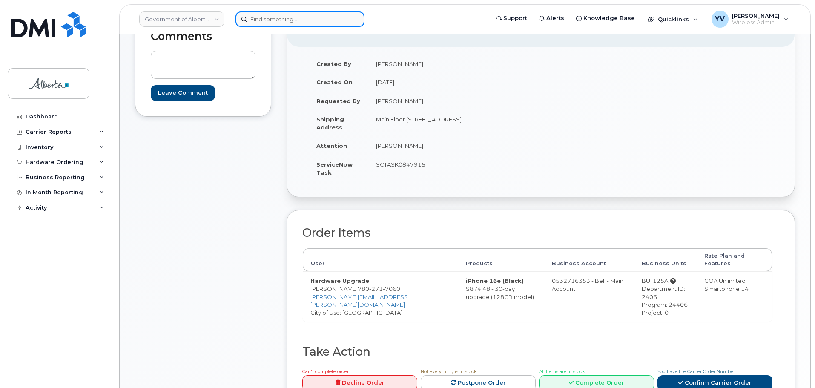
click at [265, 22] on input at bounding box center [299, 18] width 129 height 15
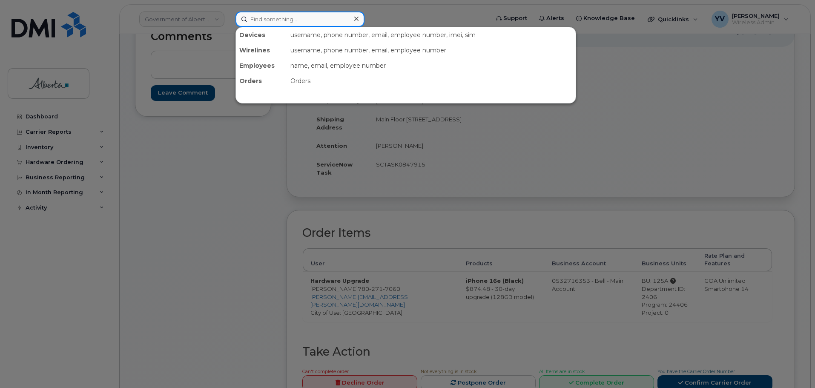
paste input "5875450176"
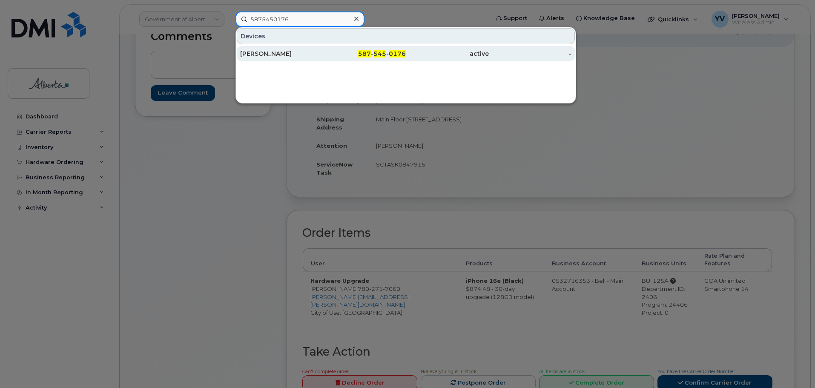
type input "5875450176"
click at [393, 49] on div "587 - 545 - 0176" at bounding box center [364, 53] width 83 height 15
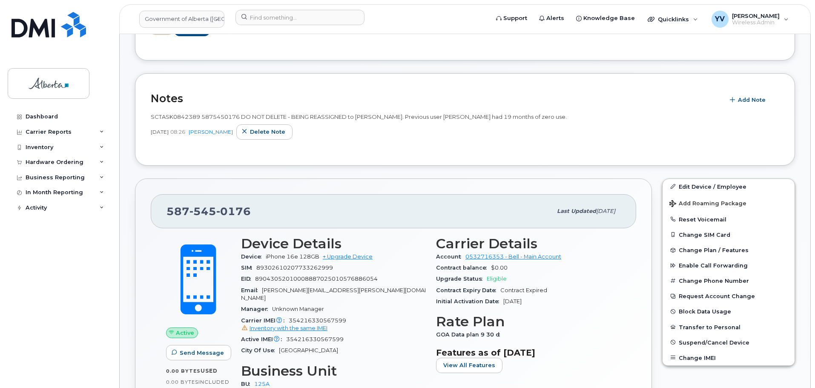
scroll to position [162, 0]
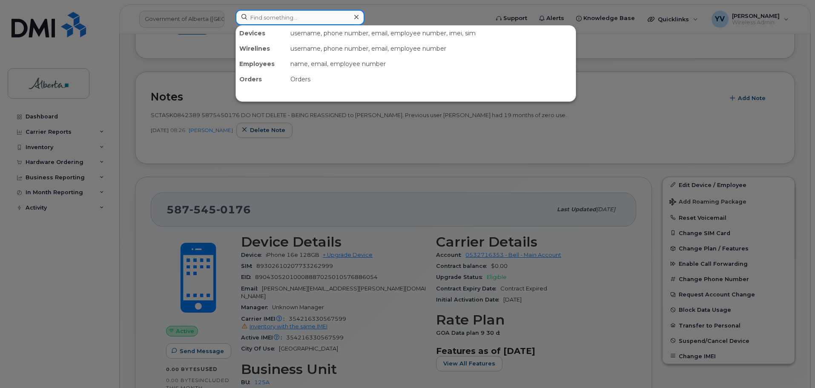
click at [251, 17] on input at bounding box center [299, 17] width 129 height 15
paste input "7802426103"
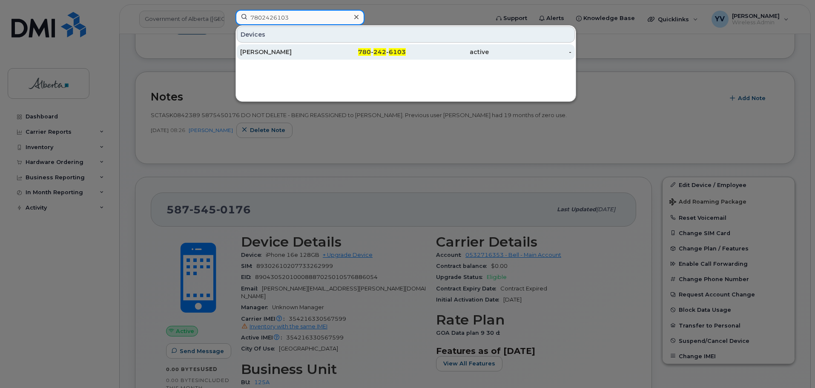
type input "7802426103"
click at [393, 49] on div "780 - 242 - 6103" at bounding box center [364, 52] width 83 height 9
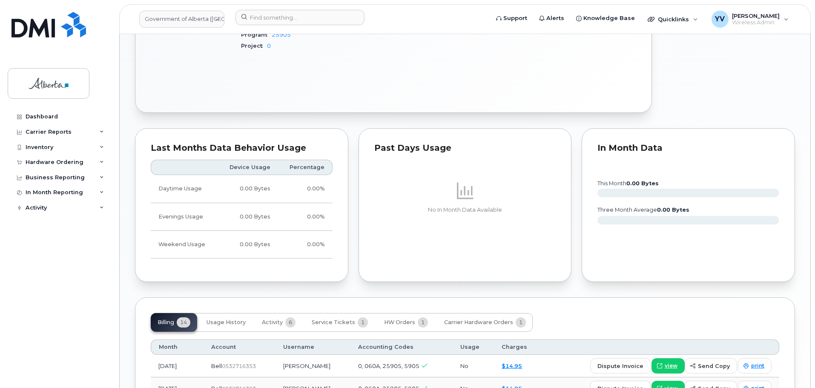
scroll to position [499, 0]
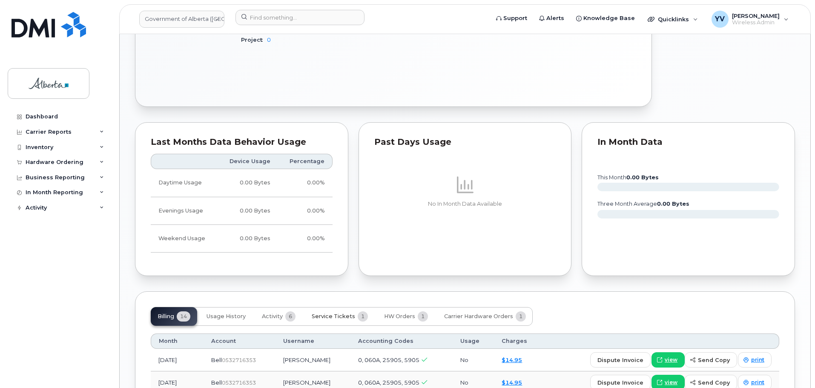
click at [326, 313] on span "Service Tickets" at bounding box center [333, 316] width 43 height 7
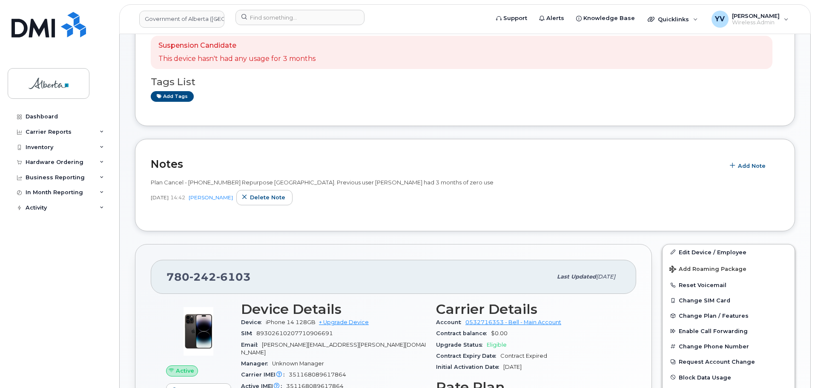
scroll to position [0, 0]
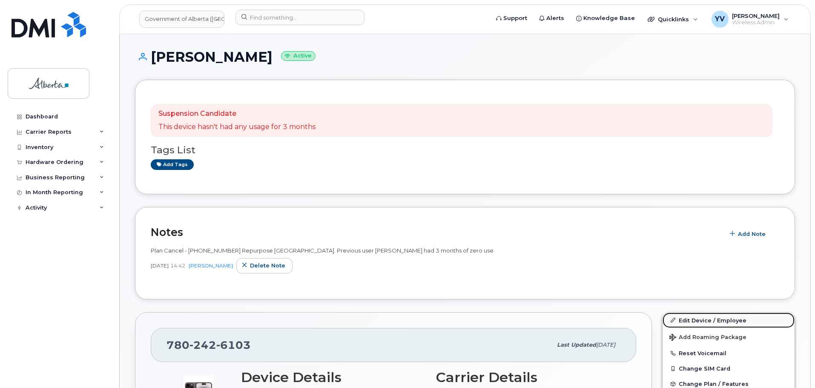
click at [703, 319] on link "Edit Device / Employee" at bounding box center [729, 320] width 132 height 15
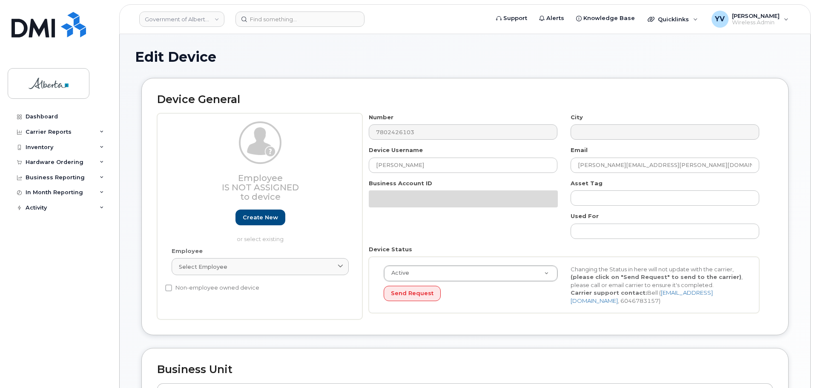
select select "4749732"
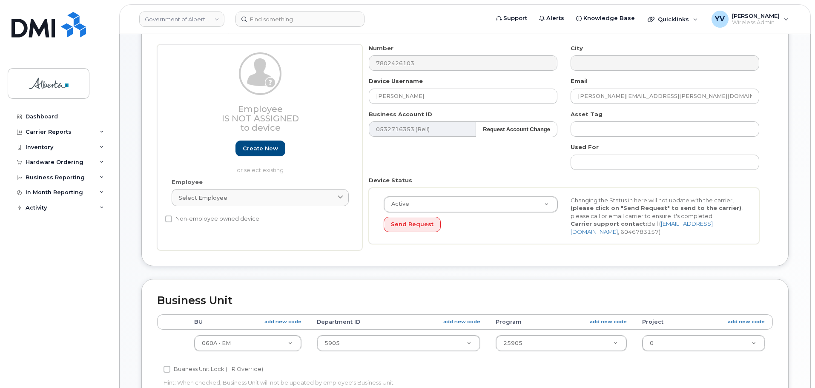
scroll to position [71, 0]
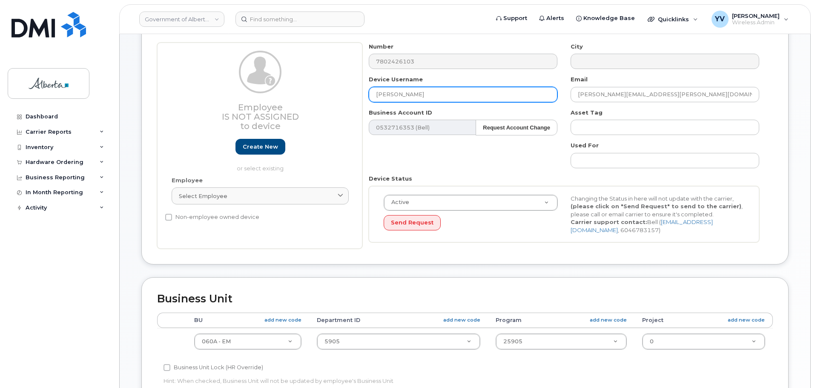
drag, startPoint x: 427, startPoint y: 95, endPoint x: 362, endPoint y: 94, distance: 64.7
click at [362, 94] on div "Employee Is not assigned to device Create new or select existing Employee Selec…" at bounding box center [465, 146] width 616 height 207
paste input "rian Doyle"
type input "[PERSON_NAME]"
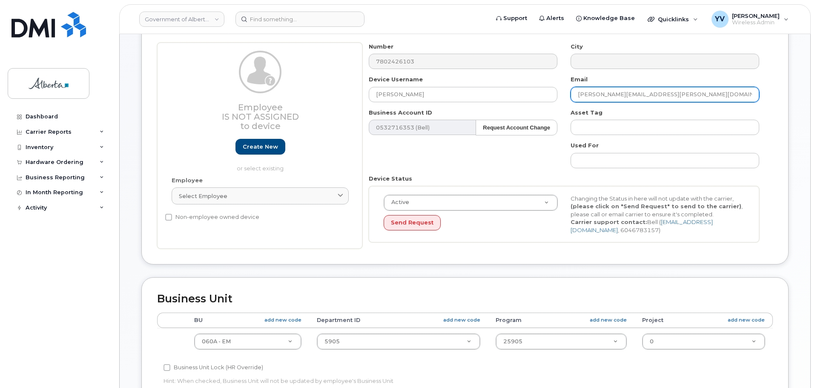
drag, startPoint x: 664, startPoint y: 95, endPoint x: 550, endPoint y: 103, distance: 114.4
click at [550, 103] on div "Number 7802426103 City Device Username Brian Doyle Email Rebecca.Williams@gov.a…" at bounding box center [564, 146] width 404 height 207
paste input "Brian.Doyle"
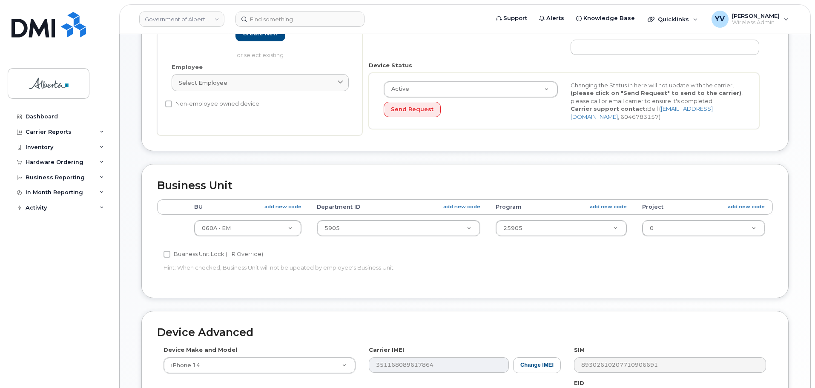
scroll to position [218, 0]
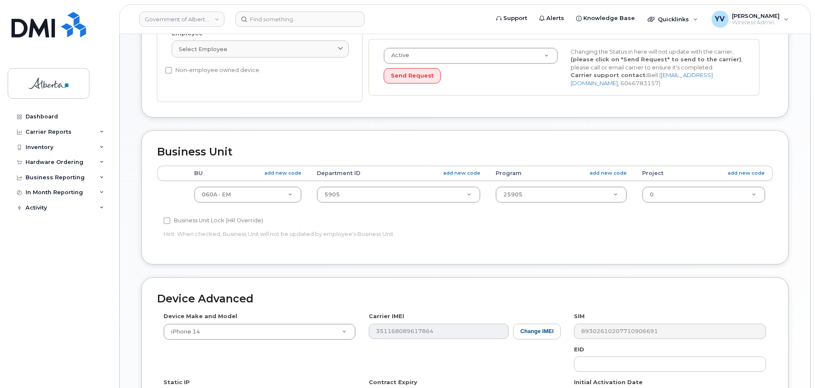
type input "[PERSON_NAME][EMAIL_ADDRESS][PERSON_NAME][DOMAIN_NAME]"
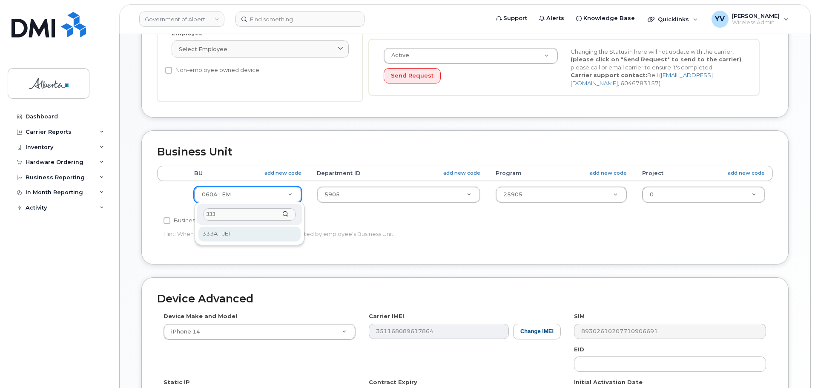
type input "333"
select select "4206363"
click at [354, 185] on td "5905 29601658" at bounding box center [400, 194] width 178 height 27
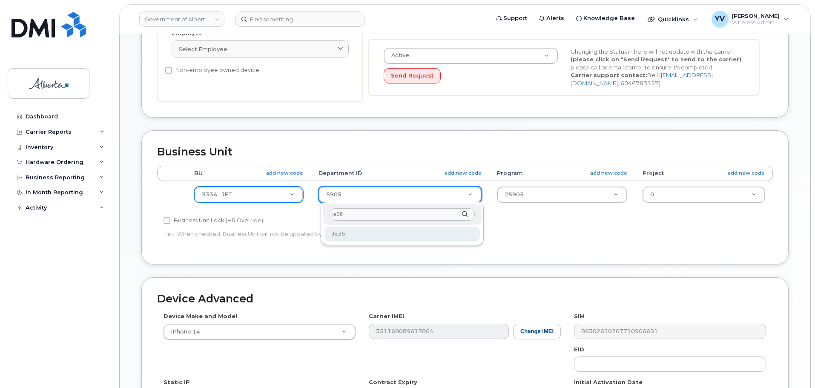
type input "je36"
type input "5645718"
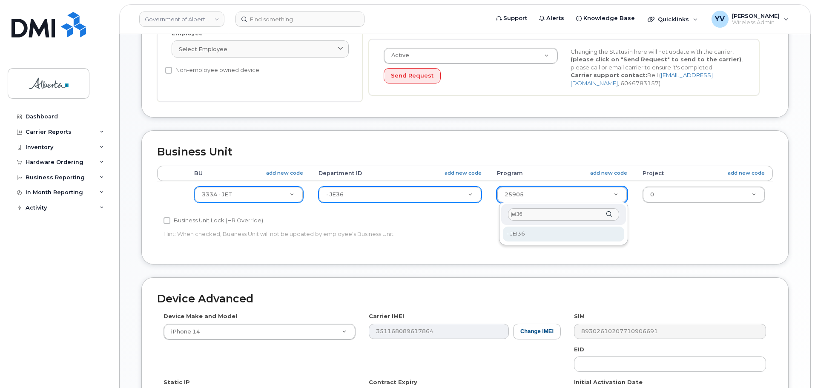
type input "jei36"
type input "5645938"
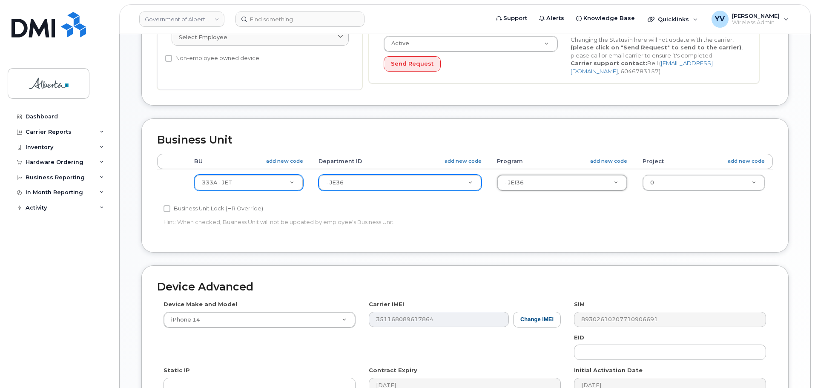
scroll to position [357, 0]
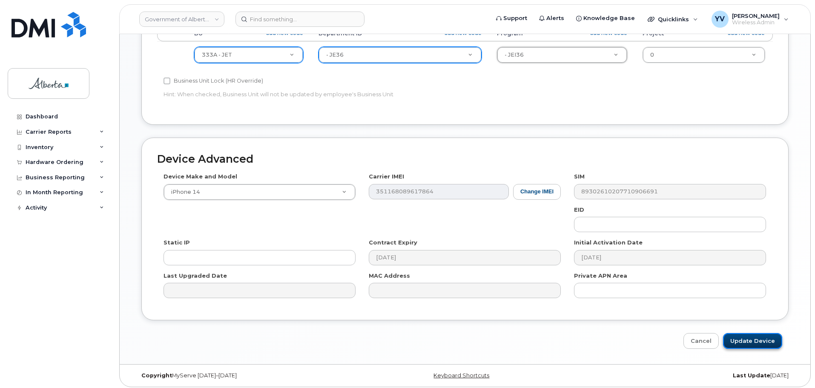
click at [749, 340] on input "Update Device" at bounding box center [752, 341] width 59 height 16
type input "Saving..."
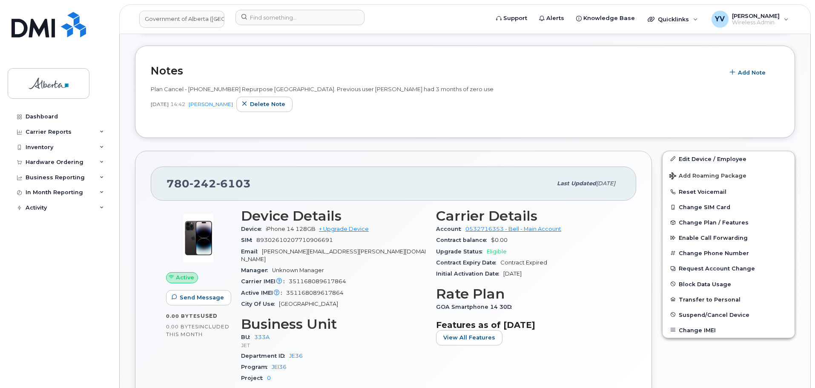
scroll to position [235, 0]
click at [751, 66] on button "Add Note" at bounding box center [748, 70] width 49 height 15
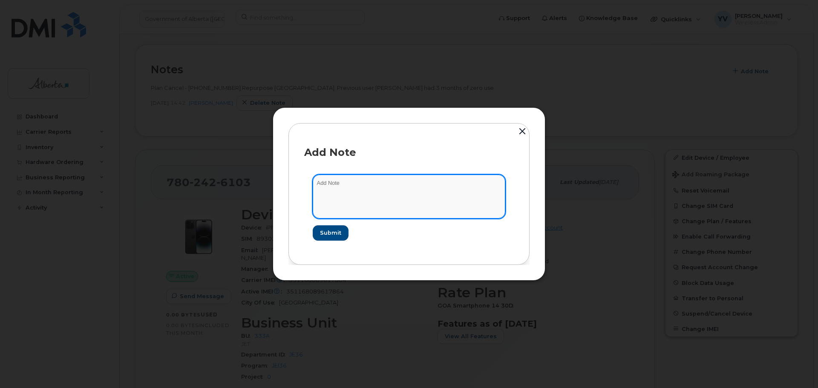
click at [334, 187] on textarea at bounding box center [409, 196] width 192 height 43
paste textarea "SCTASK0849237 7802426103 DO NOT DELETE - BEING REASSIGNED to Brian Doyle. Plan …"
type textarea "SCTASK0849237 7802426103 DO NOT DELETE - BEING REASSIGNED to Brian Doyle. Plan …"
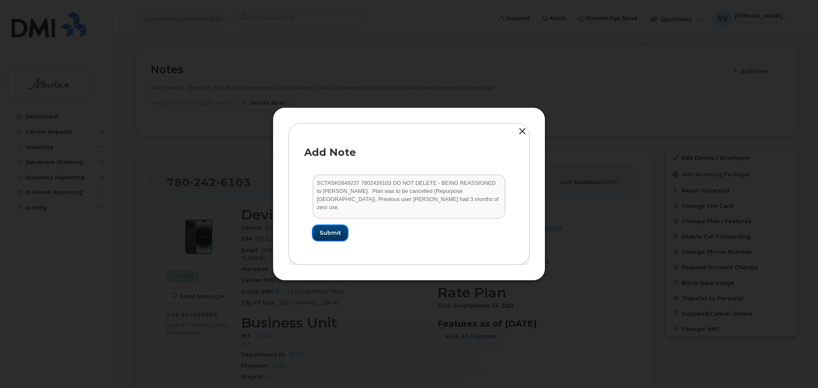
click at [326, 231] on span "Submit" at bounding box center [329, 233] width 21 height 8
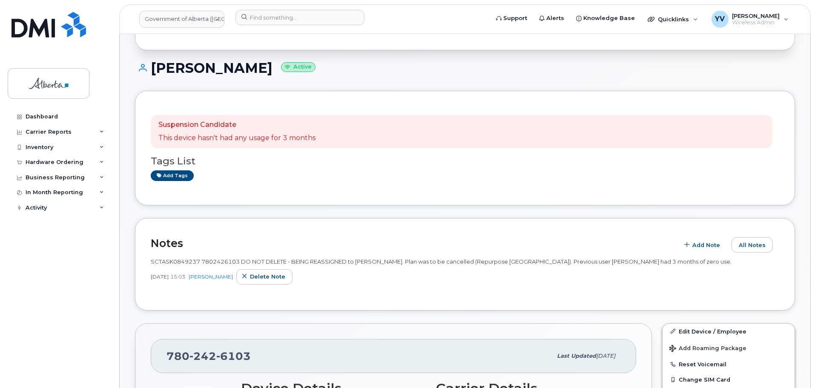
scroll to position [0, 0]
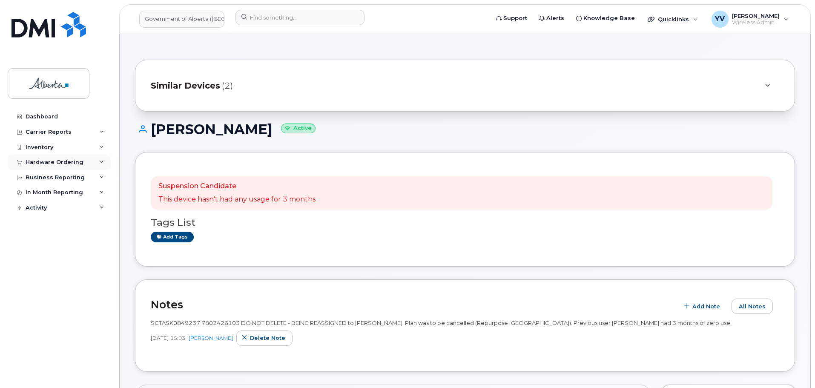
click at [40, 159] on div "Hardware Ordering" at bounding box center [55, 162] width 58 height 7
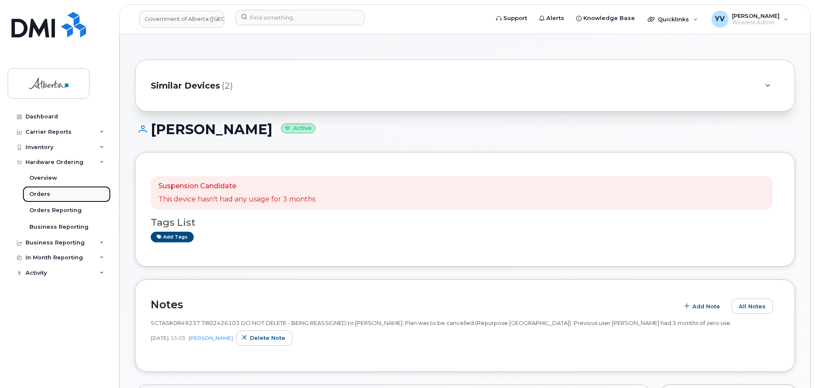
click at [40, 192] on div "Orders" at bounding box center [39, 194] width 21 height 8
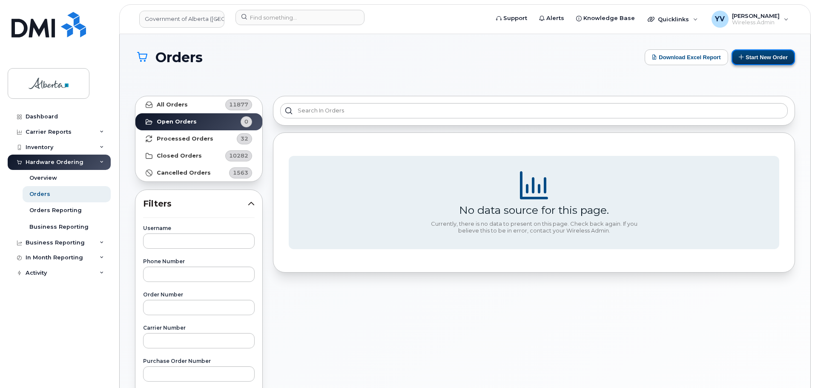
click at [767, 58] on button "Start New Order" at bounding box center [763, 57] width 63 height 16
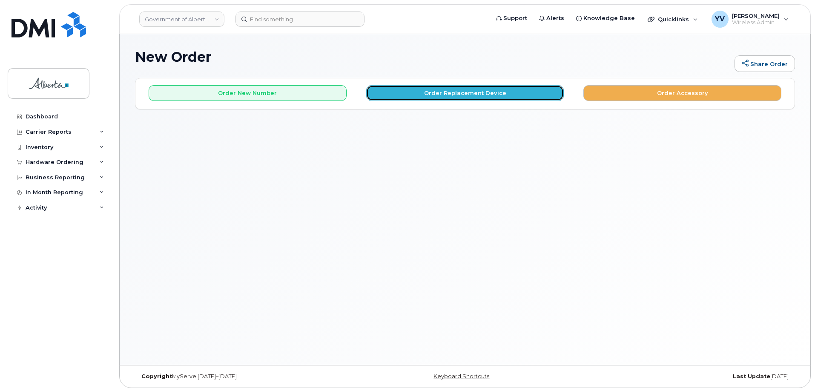
click at [444, 94] on button "Order Replacement Device" at bounding box center [465, 93] width 198 height 16
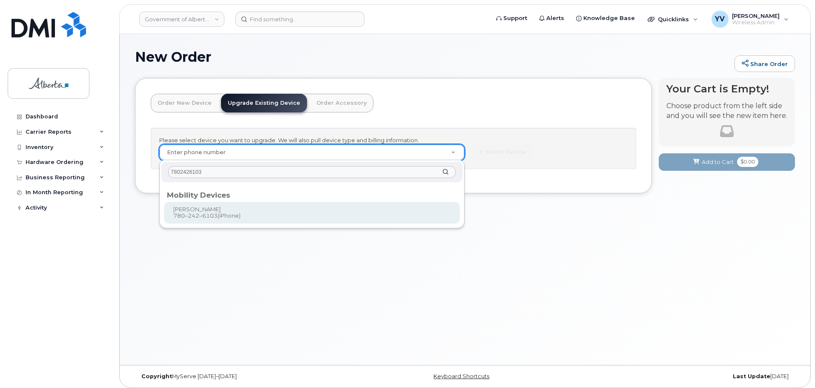
type input "7802426103"
type input "1035220"
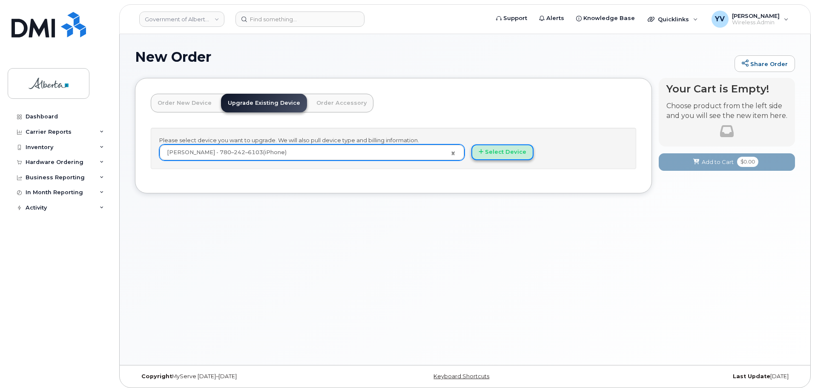
click at [508, 150] on button "Select Device" at bounding box center [502, 152] width 62 height 16
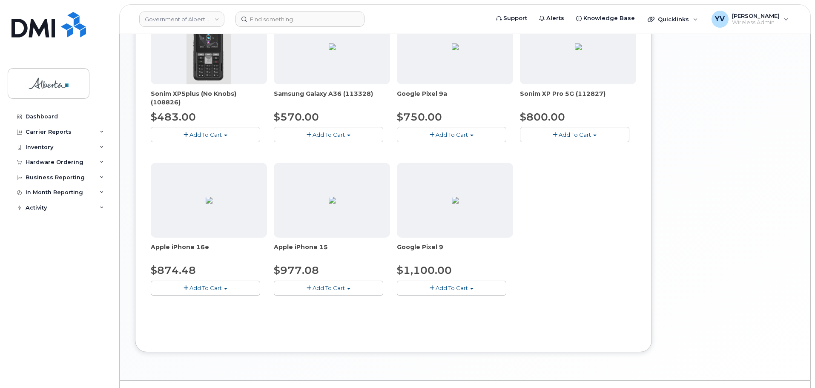
scroll to position [318, 0]
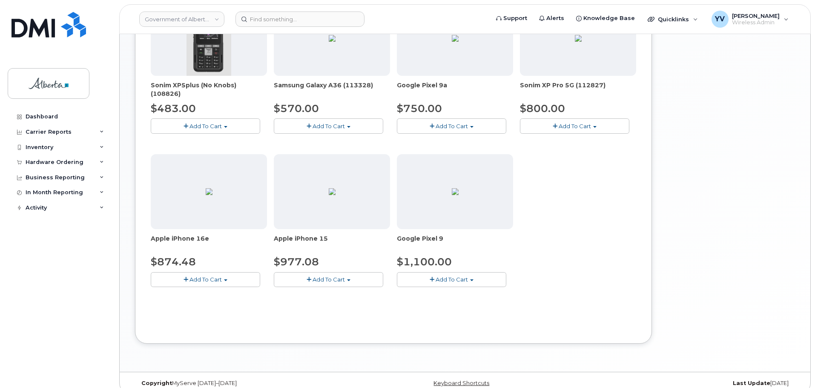
click at [225, 279] on span "button" at bounding box center [225, 280] width 3 height 2
click at [219, 303] on link "$874.48 - 30-day upgrade (128GB model)" at bounding box center [220, 306] width 135 height 11
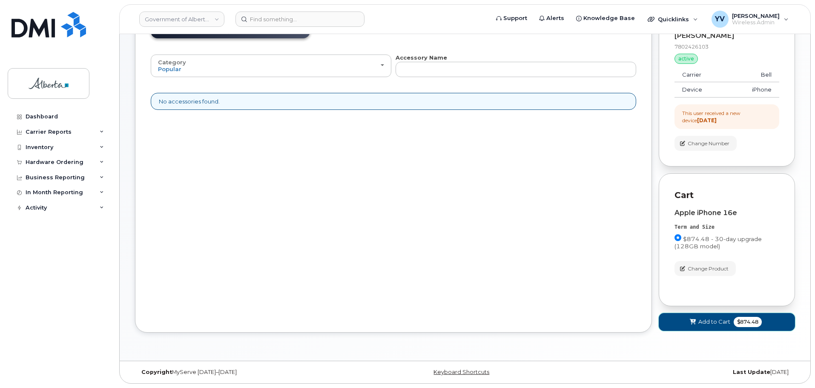
click at [712, 317] on button "Add to Cart $874.48" at bounding box center [727, 321] width 136 height 17
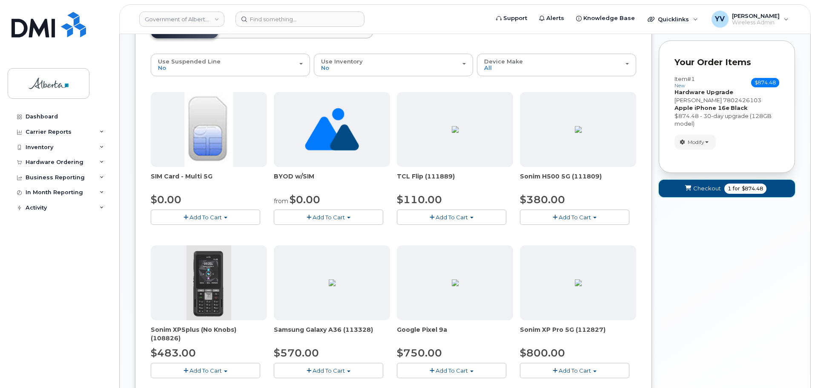
click at [705, 184] on button "Checkout 1 for $874.48" at bounding box center [727, 188] width 136 height 17
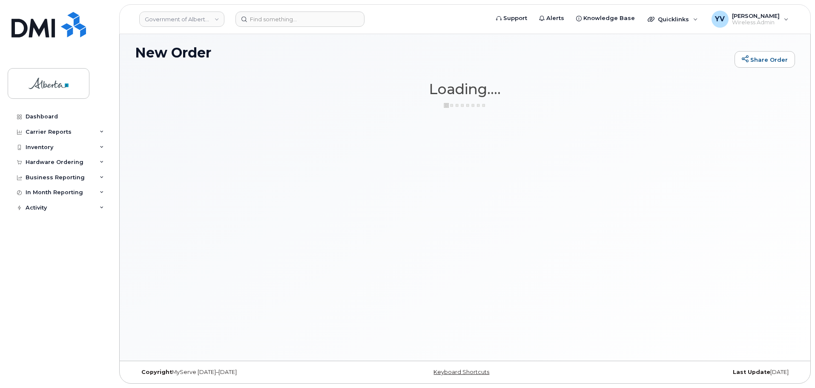
scroll to position [4, 0]
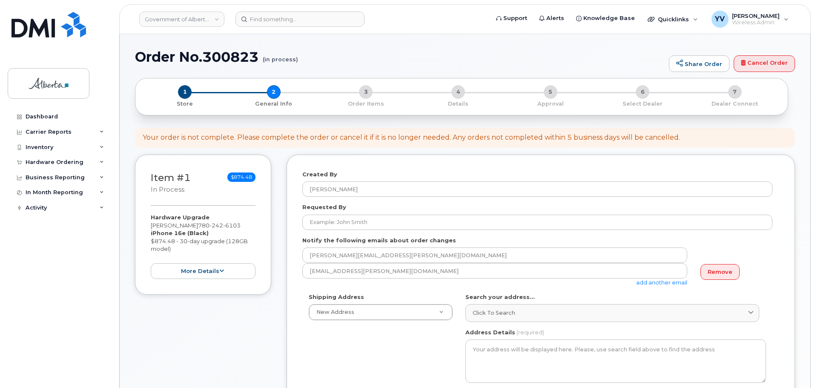
select select
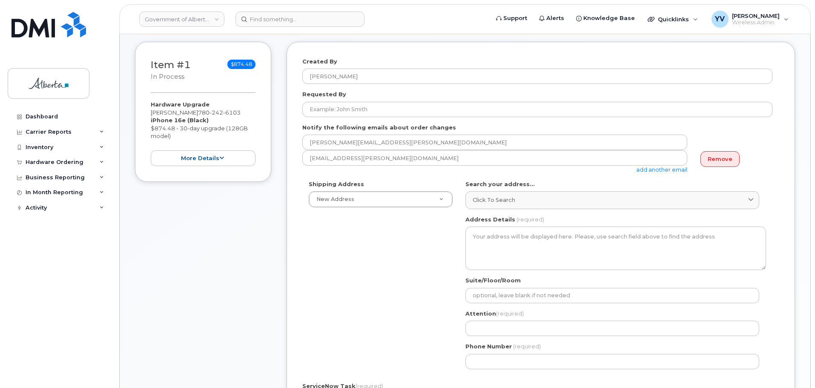
scroll to position [147, 0]
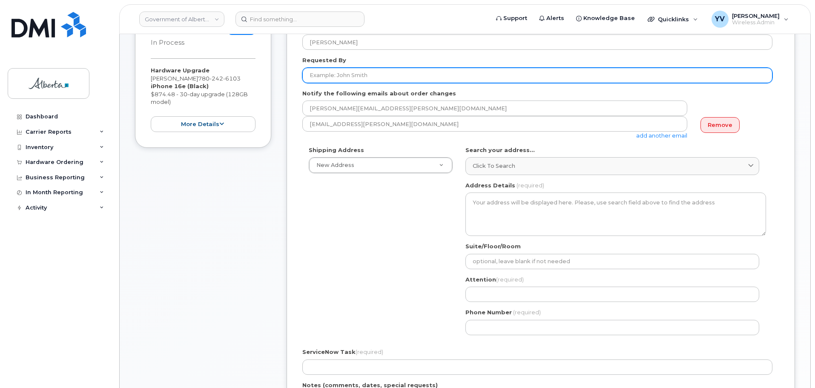
click at [321, 72] on input "Requested By" at bounding box center [537, 75] width 470 height 15
paste input "[PERSON_NAME]"
type input "[PERSON_NAME]"
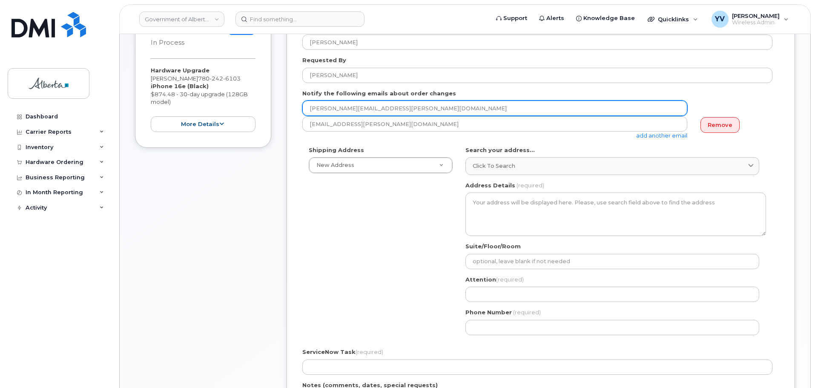
drag, startPoint x: 378, startPoint y: 106, endPoint x: 293, endPoint y: 105, distance: 85.2
click at [293, 105] on div "Created By Yen Vong Requested By Anne Okaley Notify the following emails about …" at bounding box center [541, 260] width 508 height 504
paste input "Anne.Okaley"
type input "Anne.Okaley@gov.ab.ca"
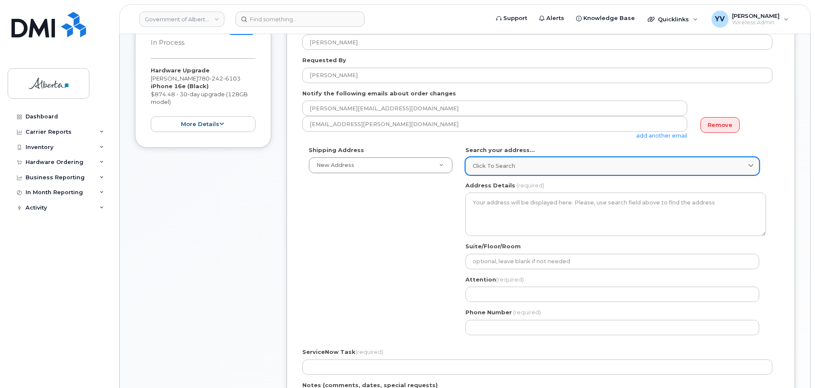
click at [490, 166] on span "Click to search" at bounding box center [494, 166] width 43 height 8
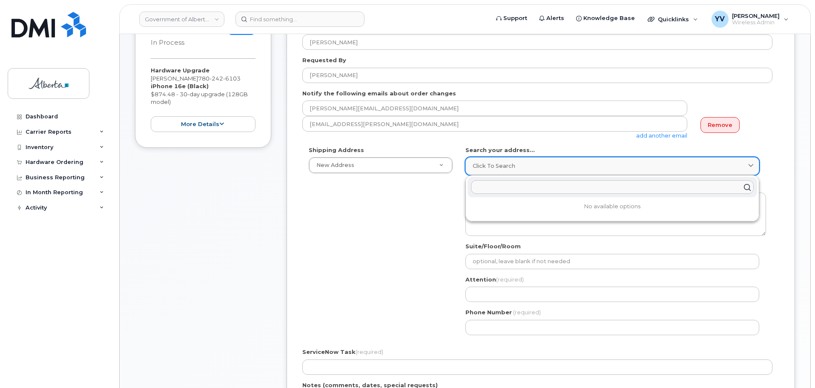
paste input "10155 - 102 Street"
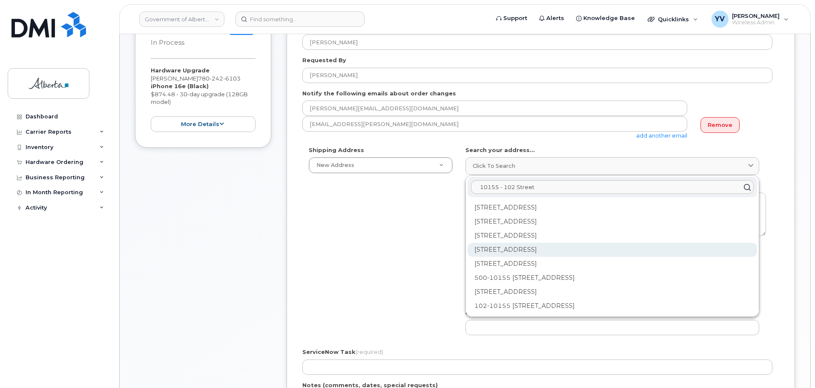
type input "10155 - 102 Street"
click at [560, 249] on div "10155 102 St NW Edmonton AB T5J 4G8" at bounding box center [613, 250] width 290 height 14
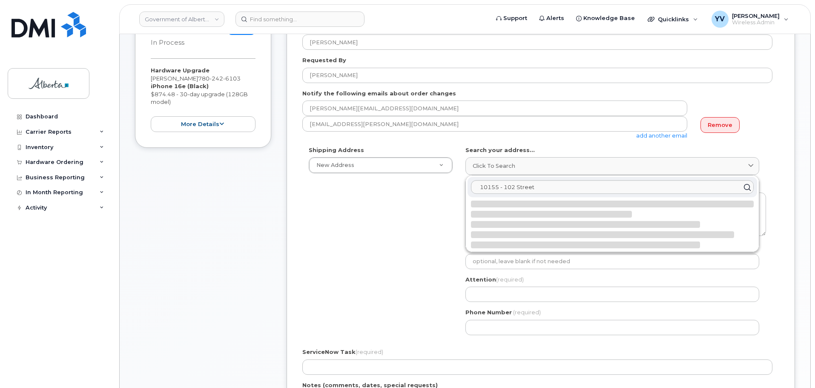
select select
type textarea "10155 102 St NW EDMONTON AB T5J 4G8 CANADA"
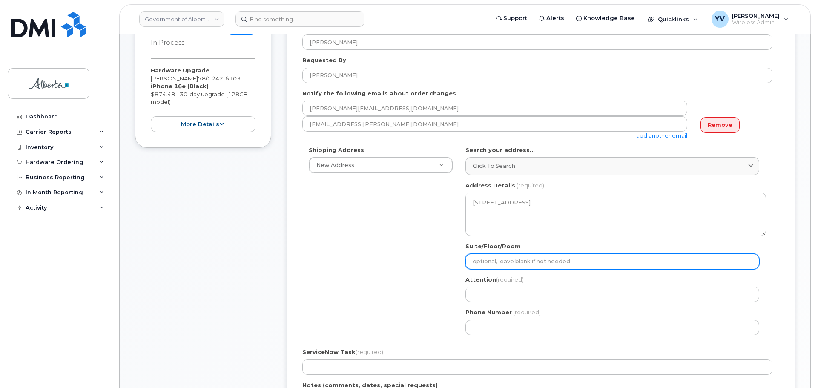
click at [491, 258] on input "Suite/Floor/Room" at bounding box center [612, 261] width 294 height 15
paste input "11th Floor"
select select
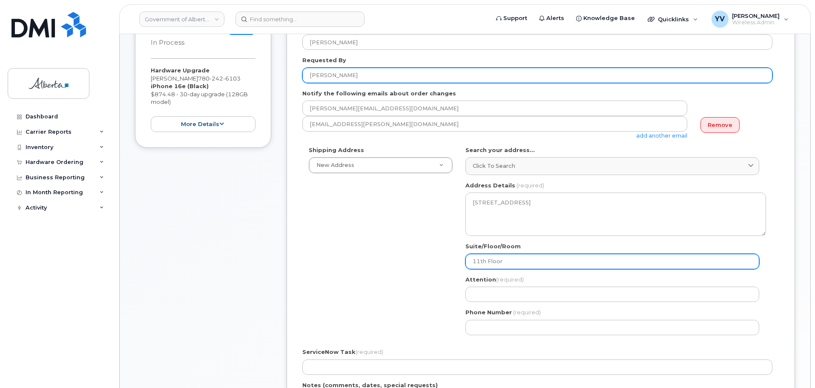
type input "11th Floor"
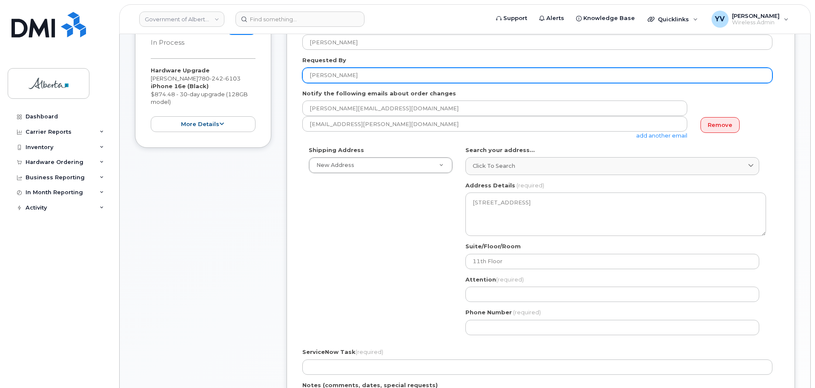
drag, startPoint x: 351, startPoint y: 74, endPoint x: 309, endPoint y: 72, distance: 42.2
click at [309, 72] on input "Anne Okaley" at bounding box center [537, 75] width 470 height 15
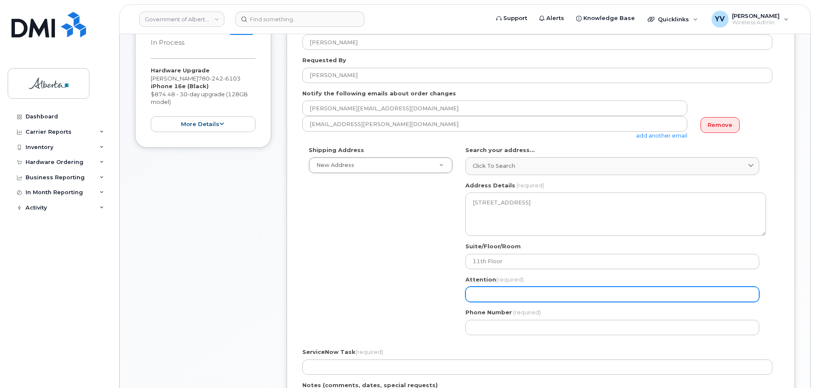
click at [476, 294] on input "Attention (required)" at bounding box center [612, 294] width 294 height 15
paste input "Anne Okaley"
select select
type input "Anne Okaley"
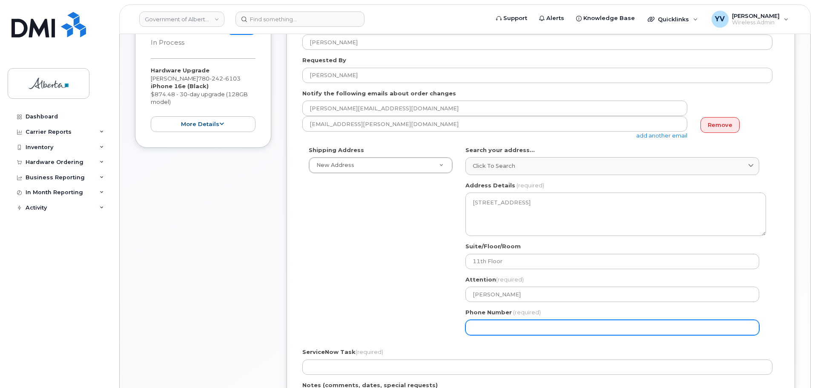
click at [488, 330] on input "Phone Number" at bounding box center [612, 327] width 294 height 15
paste input "7806444580"
select select
type input "7806444580"
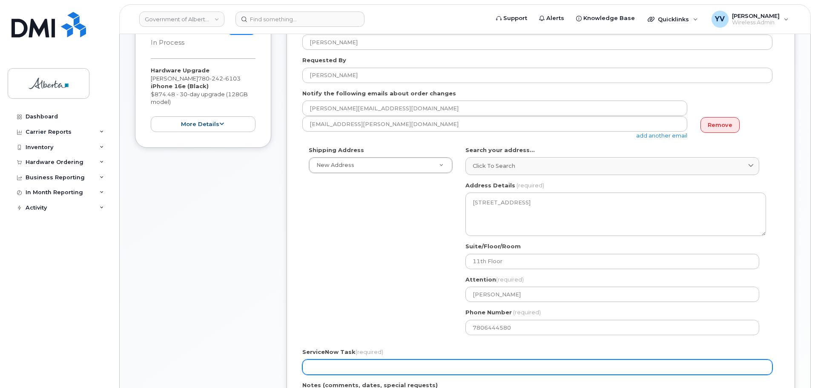
click at [347, 366] on input "ServiceNow Task (required)" at bounding box center [537, 366] width 470 height 15
paste input "SCTASK0849237"
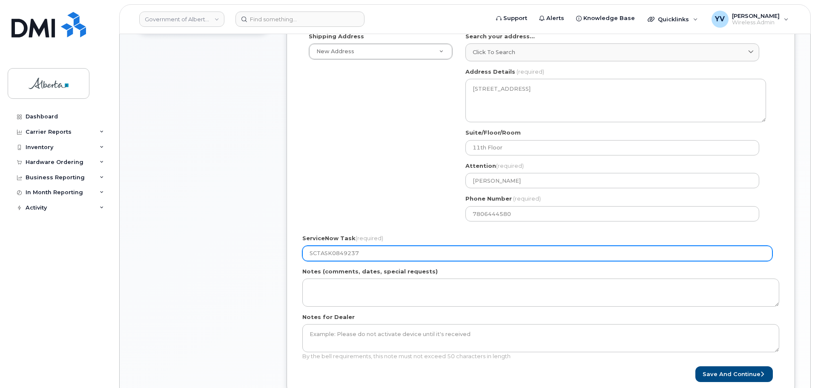
scroll to position [275, 0]
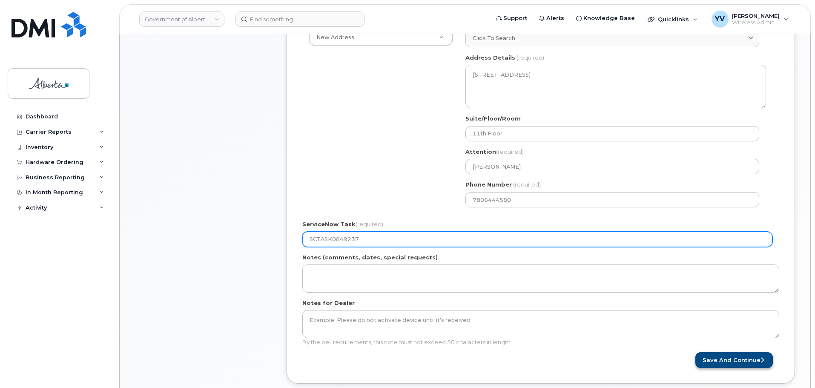
type input "SCTASK0849237"
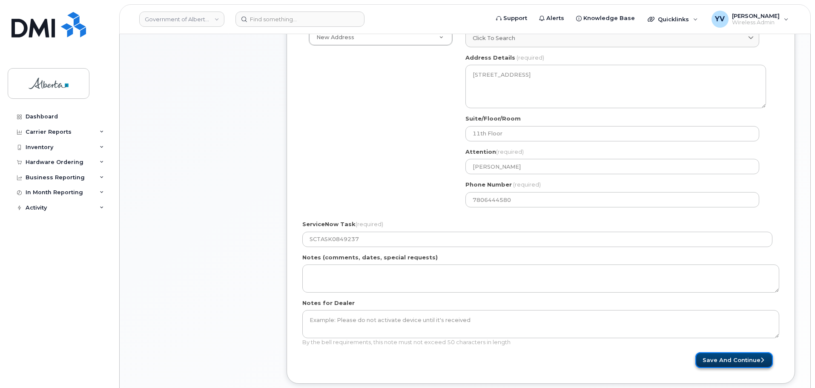
click at [736, 359] on button "Save and Continue" at bounding box center [733, 360] width 77 height 16
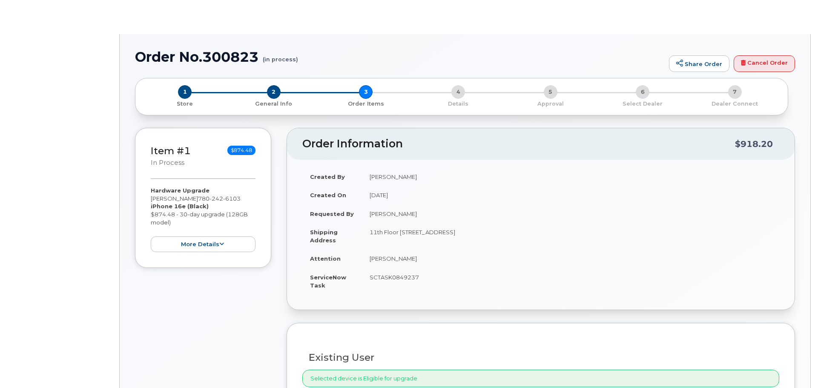
type input "[PERSON_NAME]"
type input "[PERSON_NAME][EMAIL_ADDRESS][PERSON_NAME][DOMAIN_NAME]"
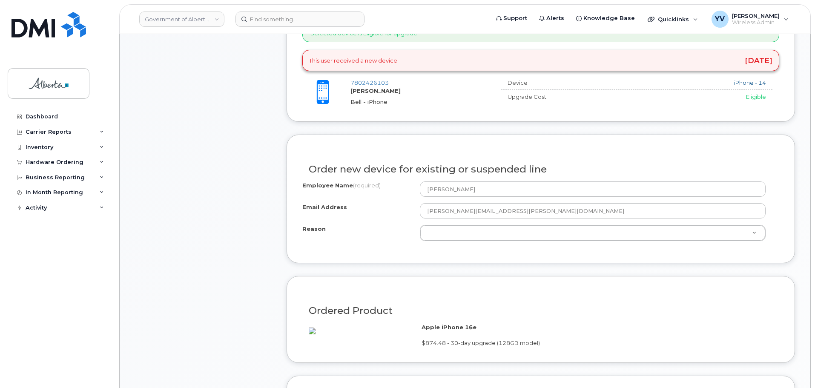
scroll to position [403, 0]
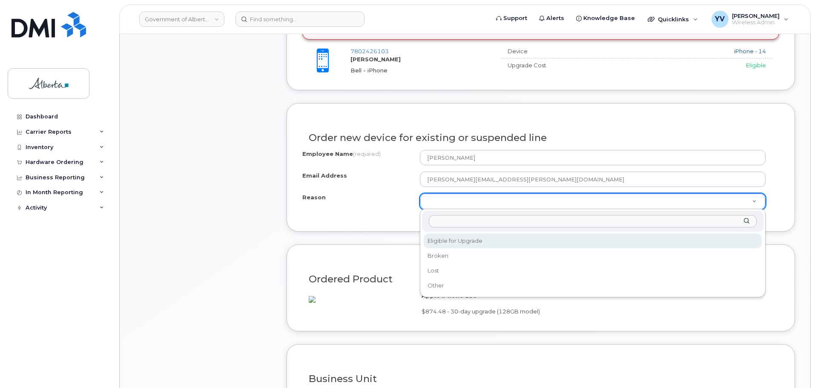
select select "eligible_for_upgrade"
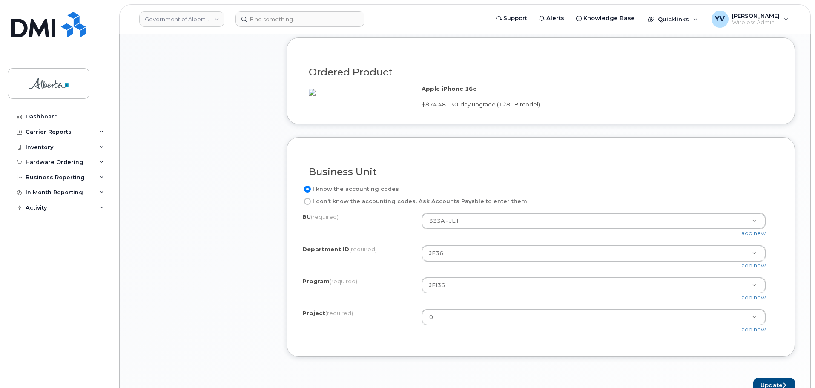
scroll to position [657, 0]
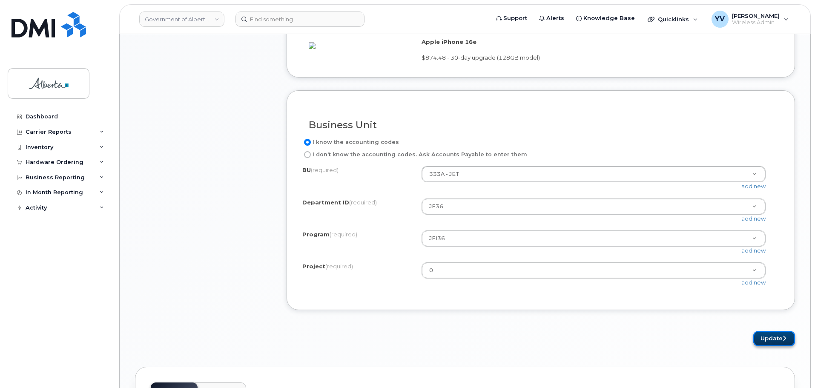
click at [772, 346] on button "Update" at bounding box center [774, 339] width 42 height 16
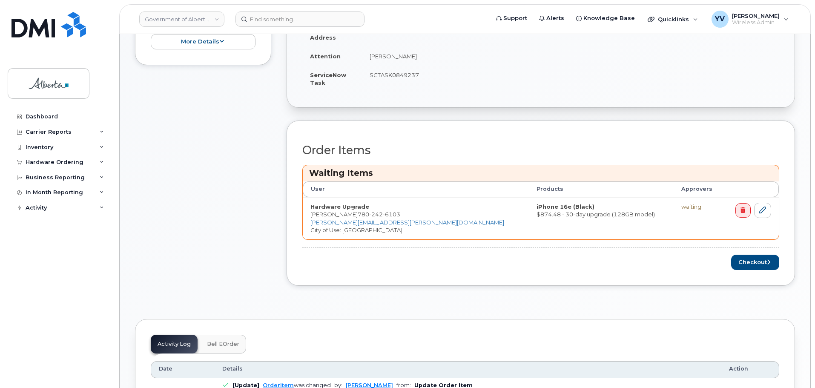
scroll to position [314, 0]
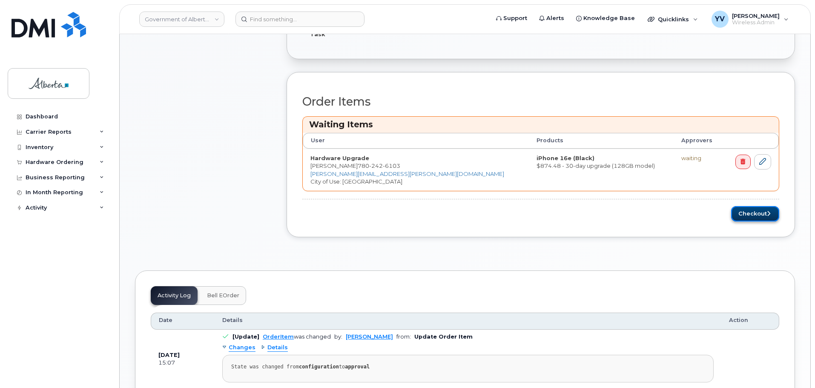
click at [746, 211] on button "Checkout" at bounding box center [755, 214] width 48 height 16
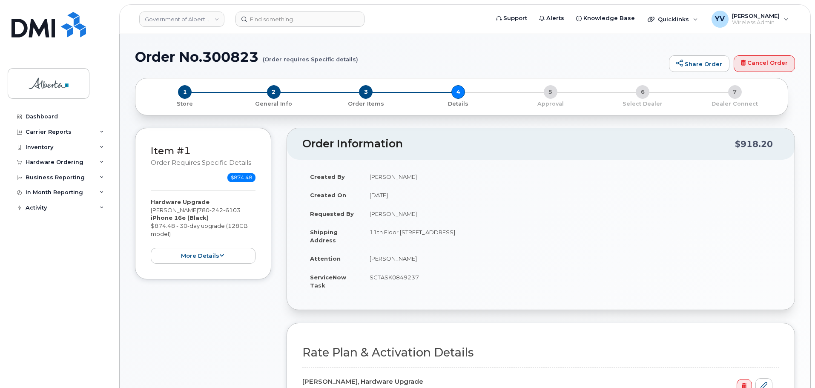
select select
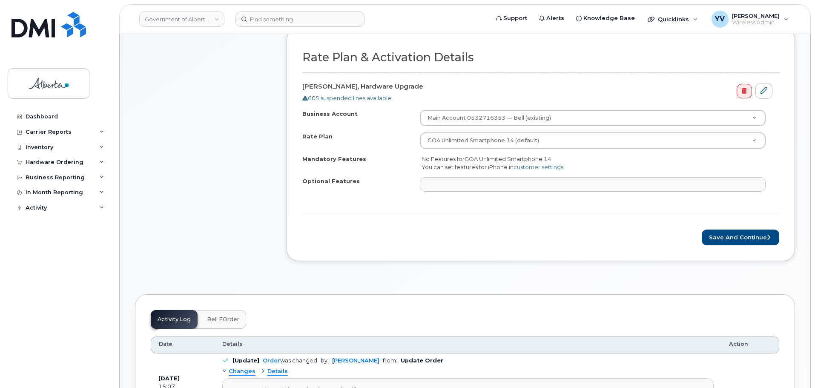
scroll to position [311, 0]
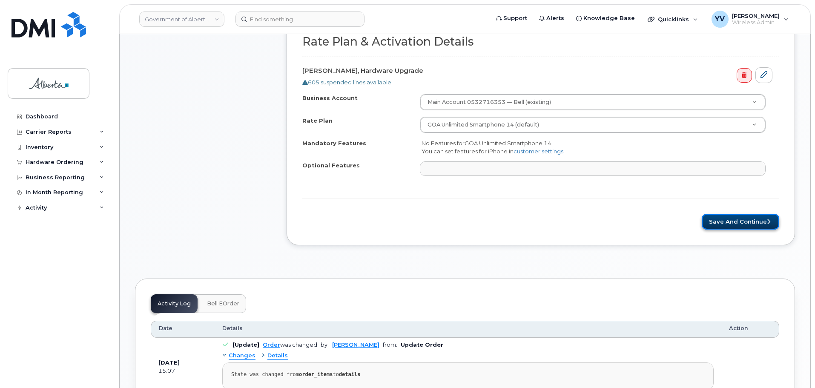
click at [734, 219] on button "Save and Continue" at bounding box center [740, 222] width 77 height 16
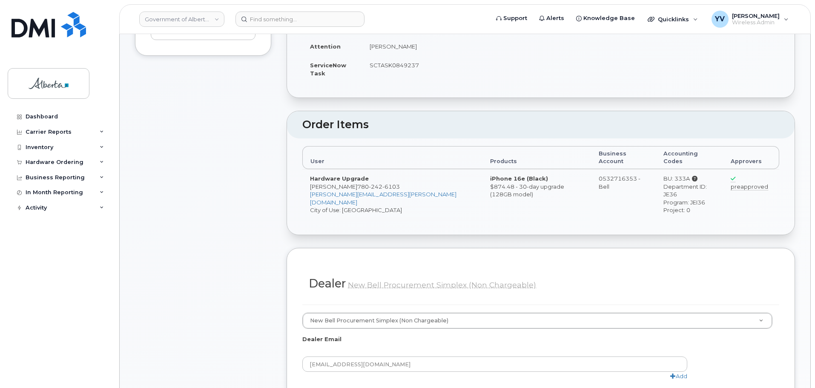
scroll to position [396, 0]
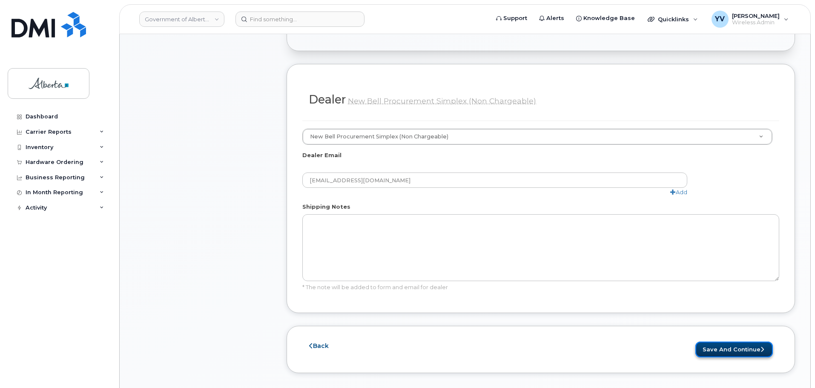
click at [729, 341] on button "Save and Continue" at bounding box center [733, 349] width 77 height 16
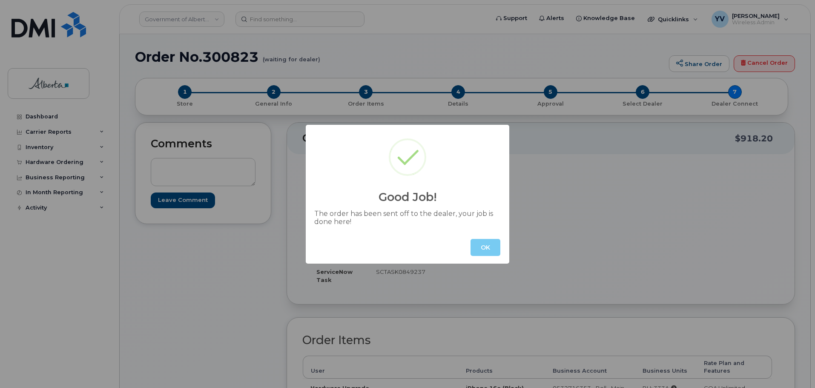
click at [477, 243] on button "OK" at bounding box center [486, 247] width 30 height 17
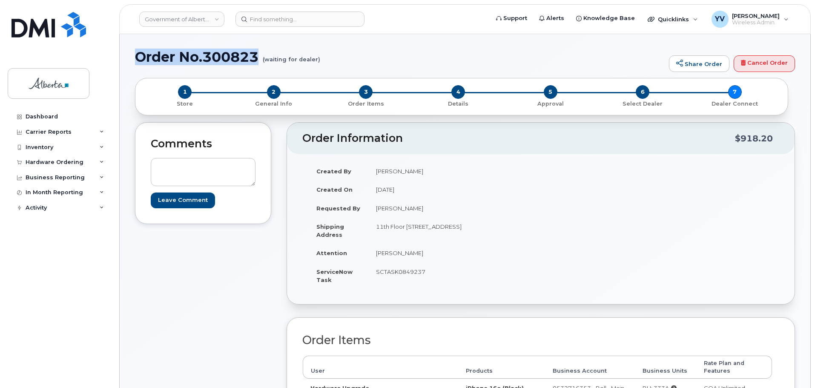
drag, startPoint x: 261, startPoint y: 57, endPoint x: 126, endPoint y: 60, distance: 134.6
copy h1 "Order No.300823"
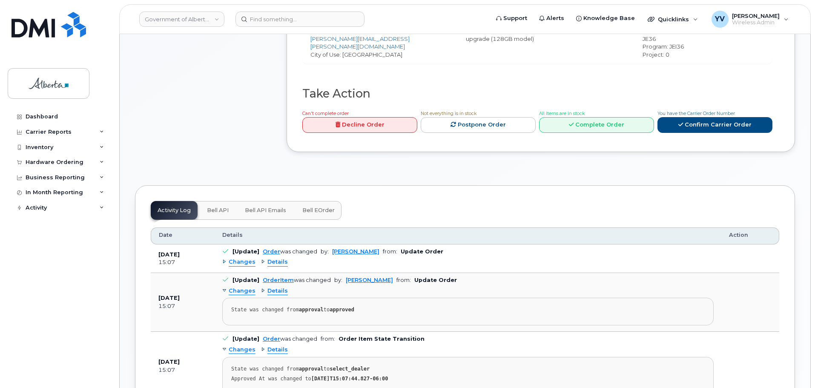
scroll to position [408, 0]
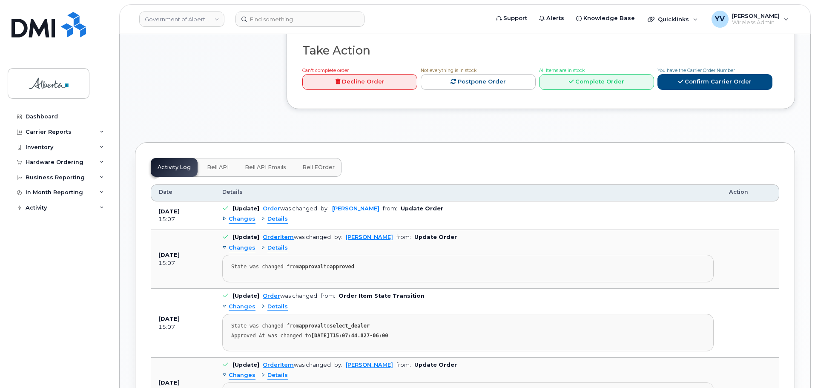
click at [213, 164] on span "Bell API" at bounding box center [218, 167] width 22 height 7
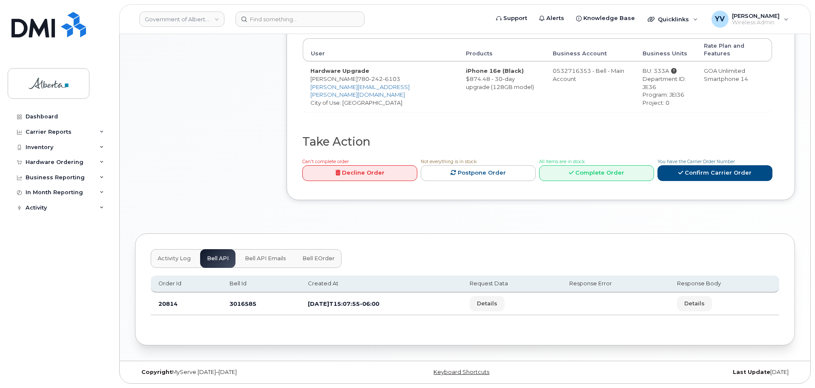
scroll to position [310, 0]
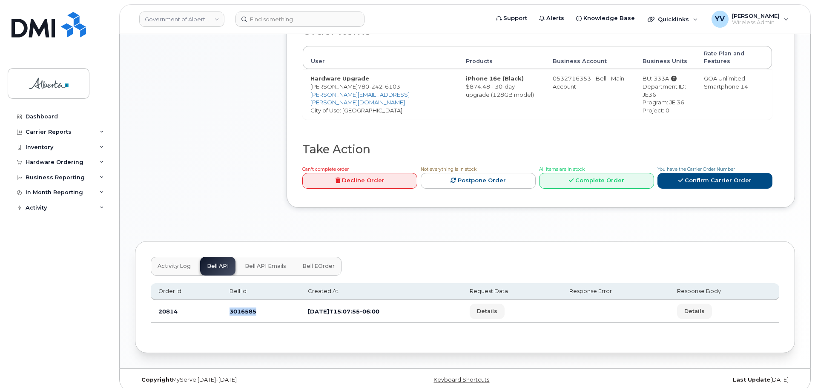
drag, startPoint x: 258, startPoint y: 307, endPoint x: 229, endPoint y: 309, distance: 29.1
click at [229, 309] on td "3016585" at bounding box center [261, 311] width 78 height 23
copy td "3016585"
click at [519, 208] on div "Order Information $918.20 Created By Yen Vong Created On September 15, 2025 Req…" at bounding box center [541, 17] width 508 height 408
click at [192, 369] on div "Copyright MyServe 2011–2025 Keyboard Shortcuts Last Update 4 days ago" at bounding box center [465, 380] width 691 height 22
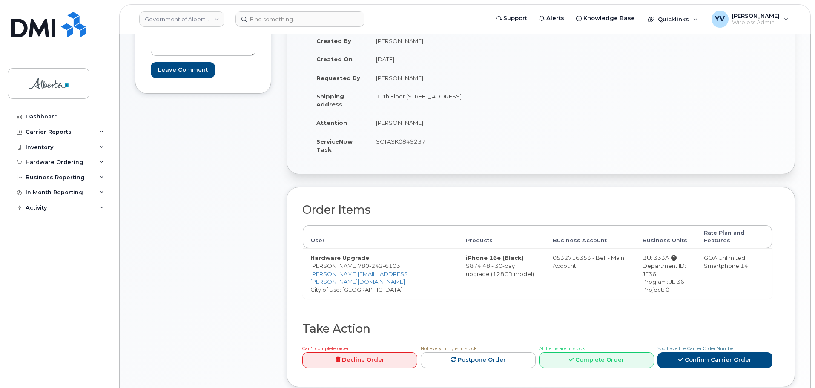
scroll to position [118, 0]
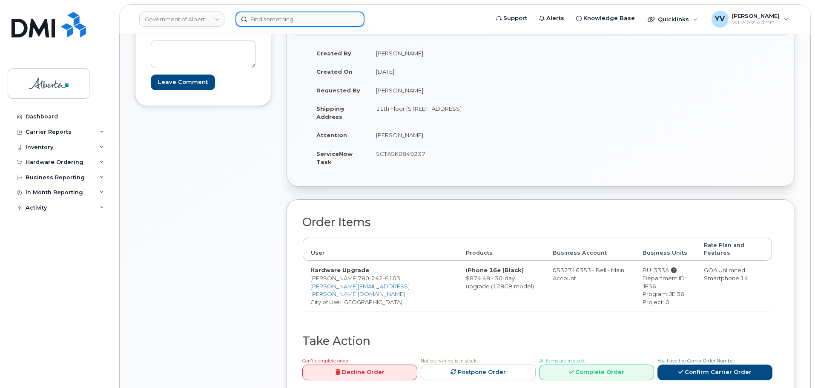
click at [259, 21] on input at bounding box center [299, 18] width 129 height 15
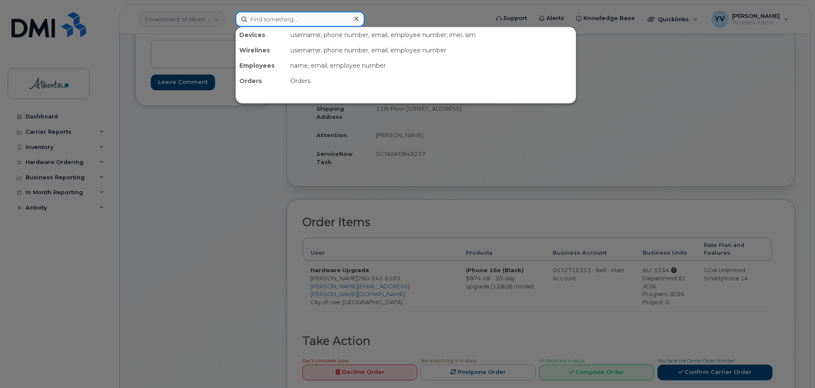
paste input "5874365428"
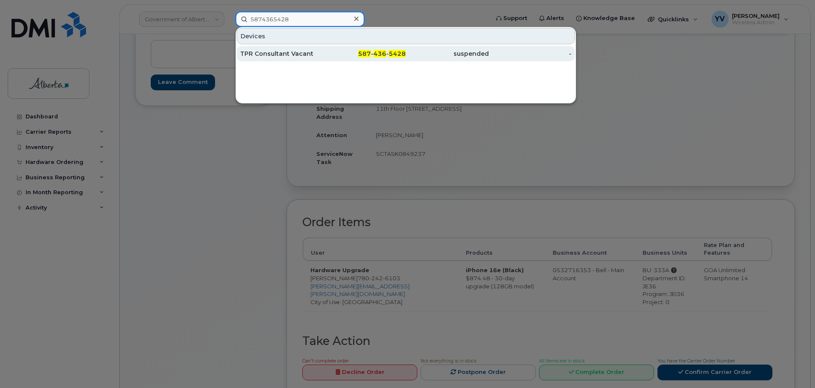
type input "5874365428"
click at [378, 51] on span "436" at bounding box center [379, 54] width 13 height 8
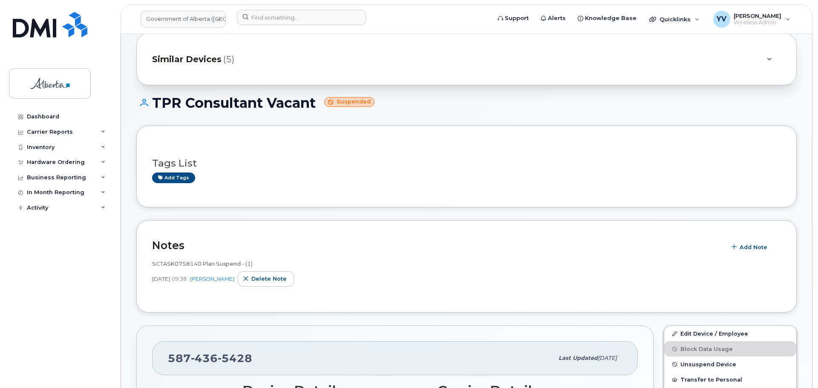
scroll to position [34, 0]
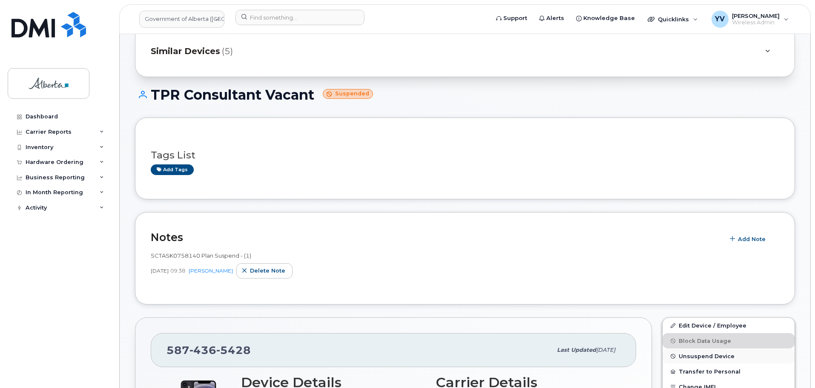
click at [701, 354] on span "Unsuspend Device" at bounding box center [707, 356] width 56 height 6
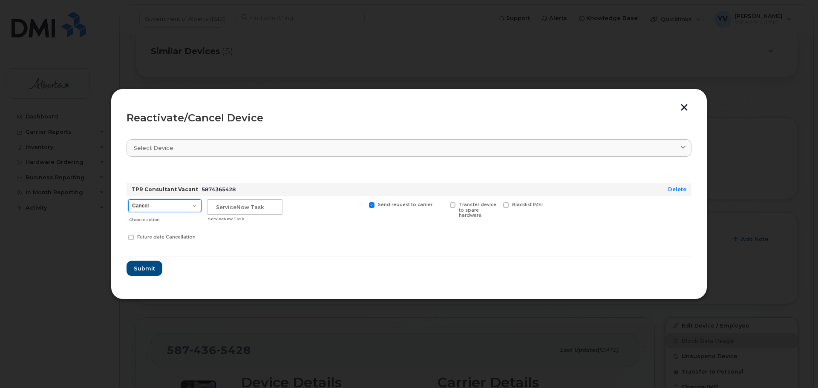
click at [193, 203] on select "Cancel Suspend - Extend Suspension Reactivate" at bounding box center [164, 205] width 73 height 13
select select "[object Object]"
click at [128, 199] on select "Cancel Suspend - Extend Suspension Reactivate" at bounding box center [164, 205] width 73 height 13
click at [222, 210] on input "text" at bounding box center [244, 206] width 75 height 15
paste input "SCTASK0850777"
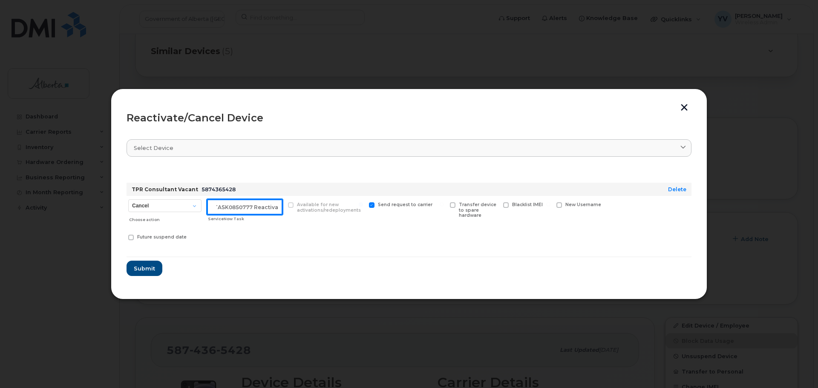
scroll to position [0, 13]
type input "SCTASK0850777 Reactivate"
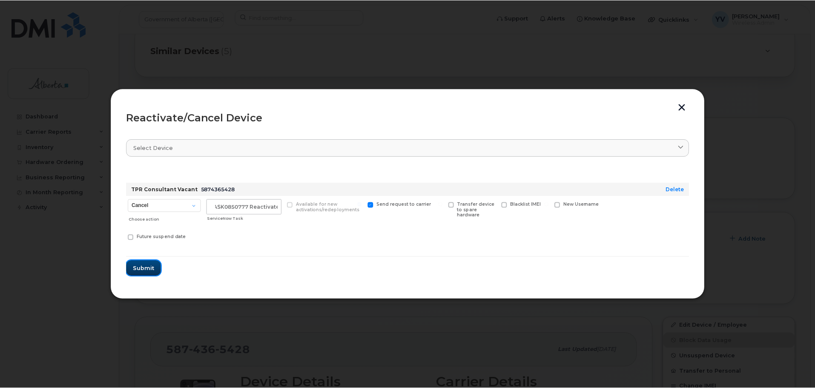
scroll to position [0, 0]
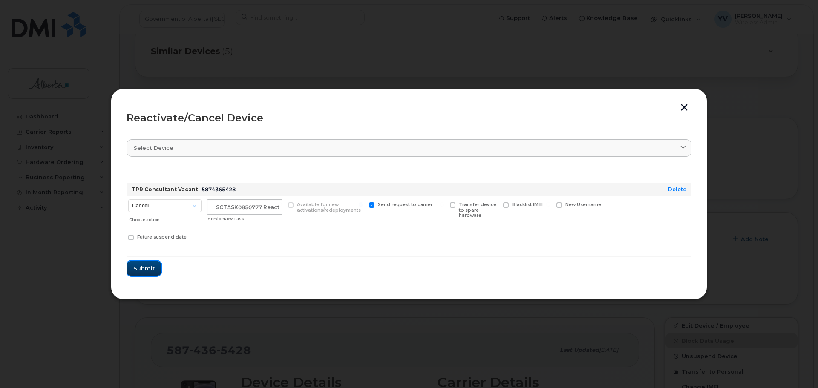
click at [141, 266] on span "Submit" at bounding box center [143, 268] width 21 height 8
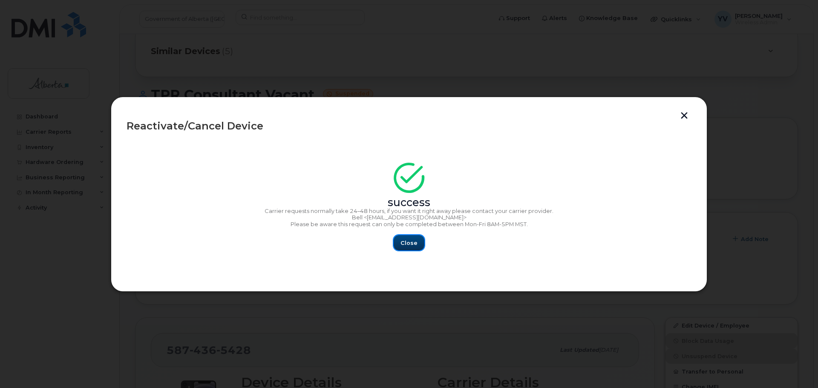
click at [406, 242] on span "Close" at bounding box center [408, 243] width 17 height 8
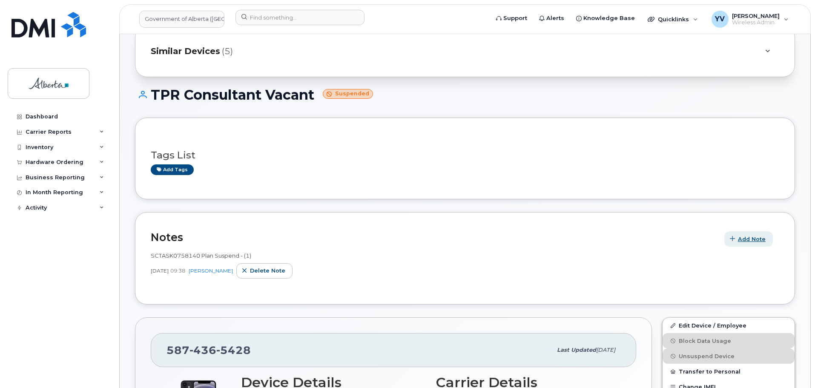
click at [751, 235] on span "Add Note" at bounding box center [752, 239] width 28 height 8
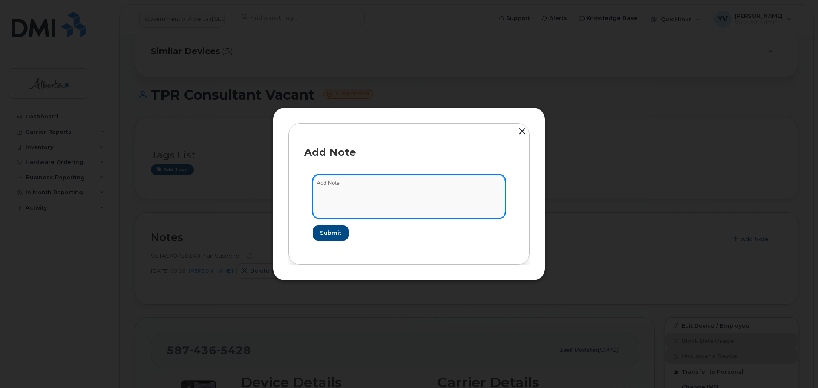
click at [341, 187] on textarea at bounding box center [409, 196] width 192 height 43
paste textarea "SCTASK0850777"
paste textarea "Device Plan Reassign - (1)"
type textarea "SCTASK0850777 Device Plan Reassign - (1)"
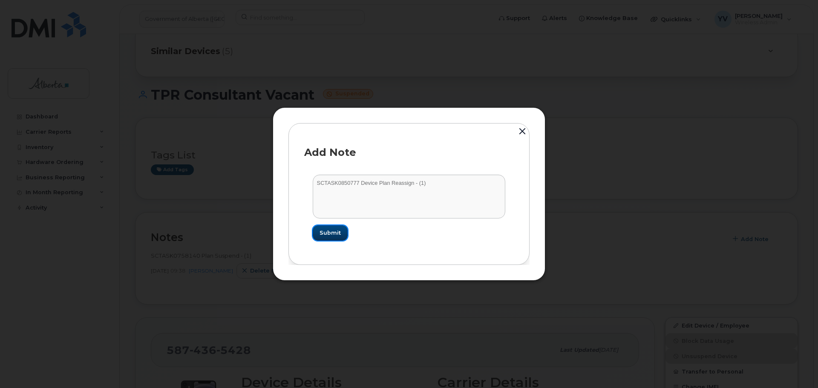
click at [329, 232] on span "Submit" at bounding box center [329, 233] width 21 height 8
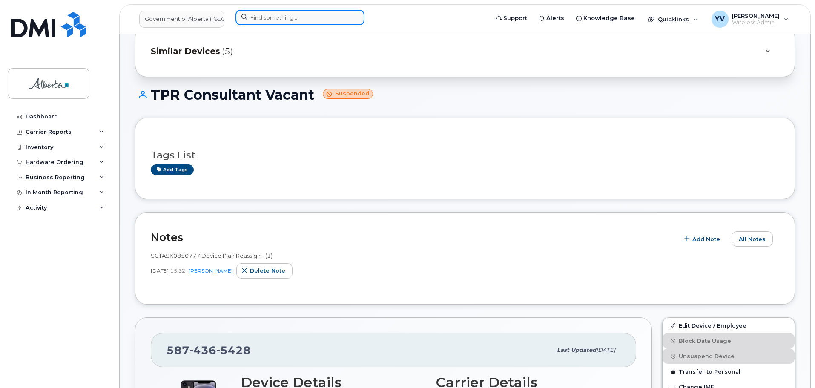
click at [253, 21] on input at bounding box center [299, 17] width 129 height 15
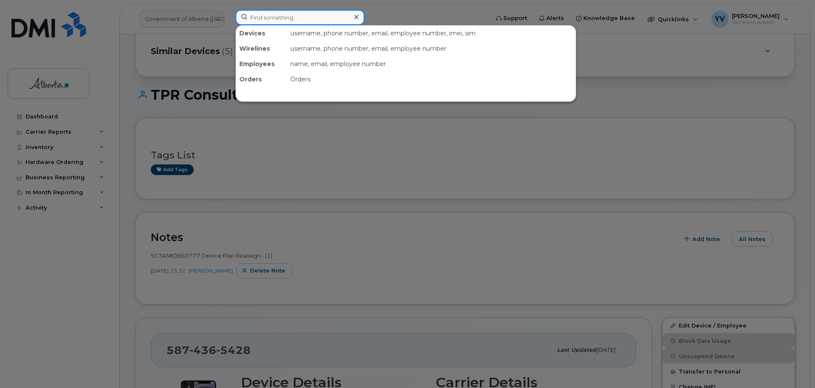
paste input "4038371609"
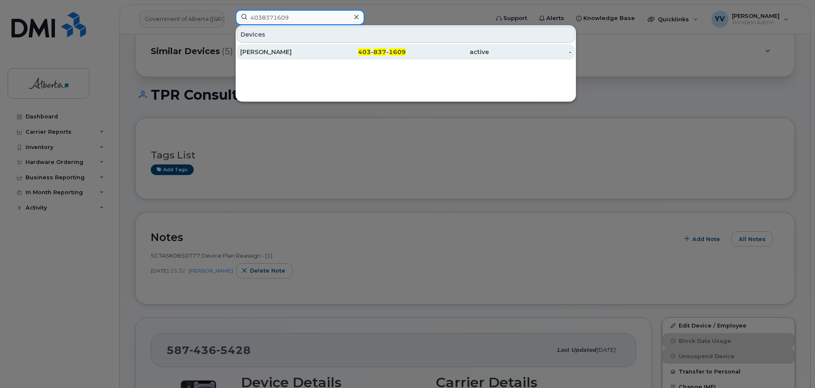
type input "4038371609"
click at [380, 50] on span "837" at bounding box center [379, 52] width 13 height 8
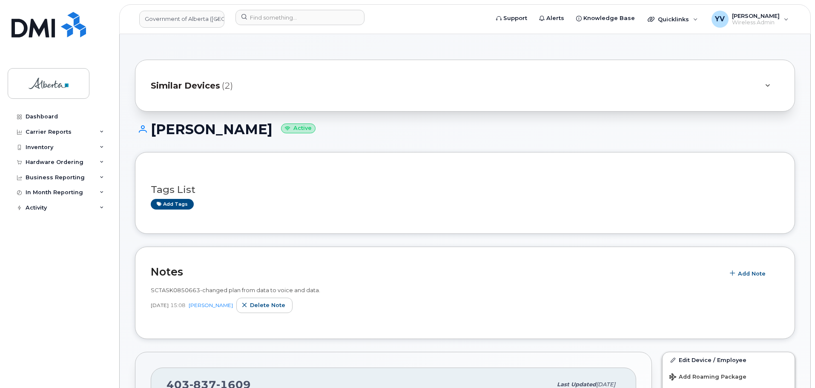
scroll to position [46, 0]
